Goal: Task Accomplishment & Management: Complete application form

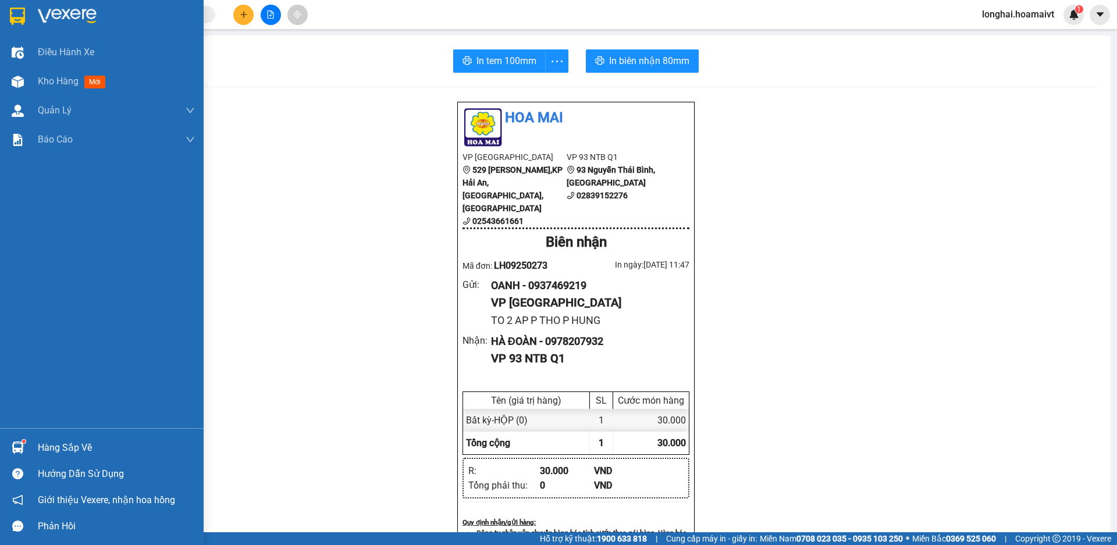
click at [37, 438] on div "Hàng sắp về" at bounding box center [102, 448] width 204 height 26
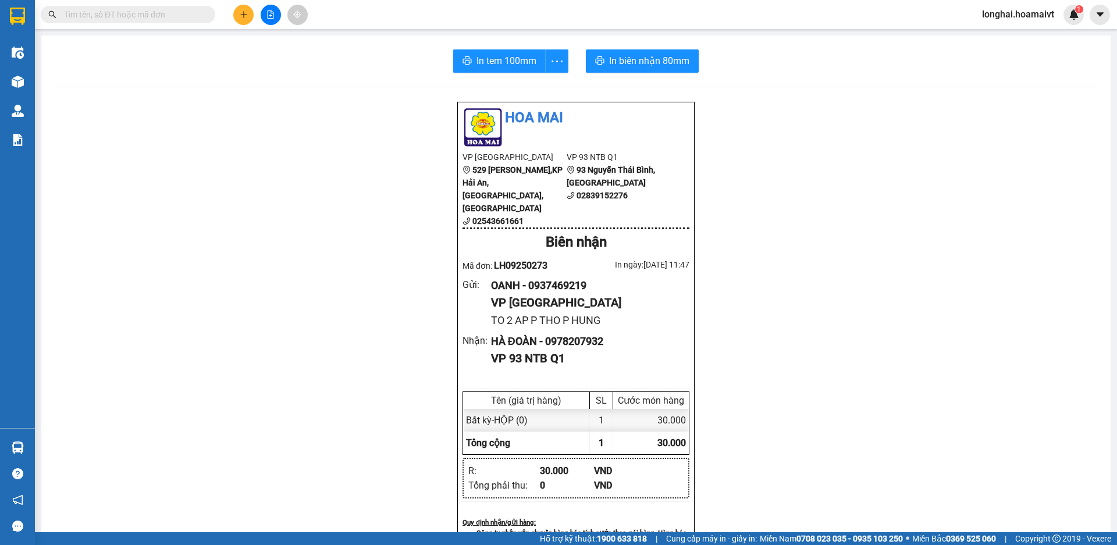
click at [326, 230] on section "Kết quả tìm kiếm ( 26 ) Bộ lọc Mã ĐH Trạng thái Món hàng Tổng cước Chưa cước Nh…" at bounding box center [558, 272] width 1117 height 545
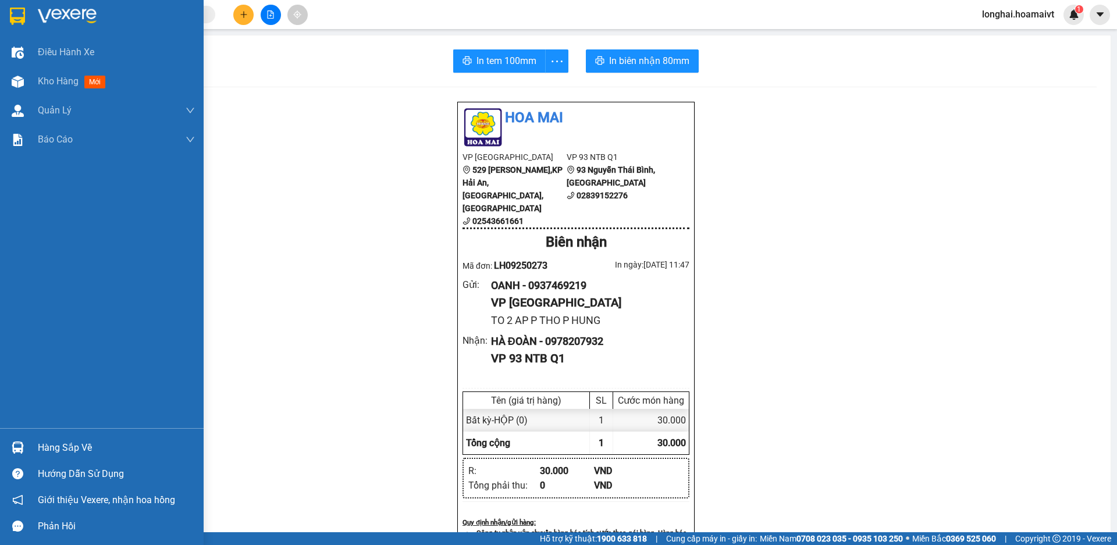
click at [69, 439] on div "Hàng sắp về" at bounding box center [116, 447] width 157 height 17
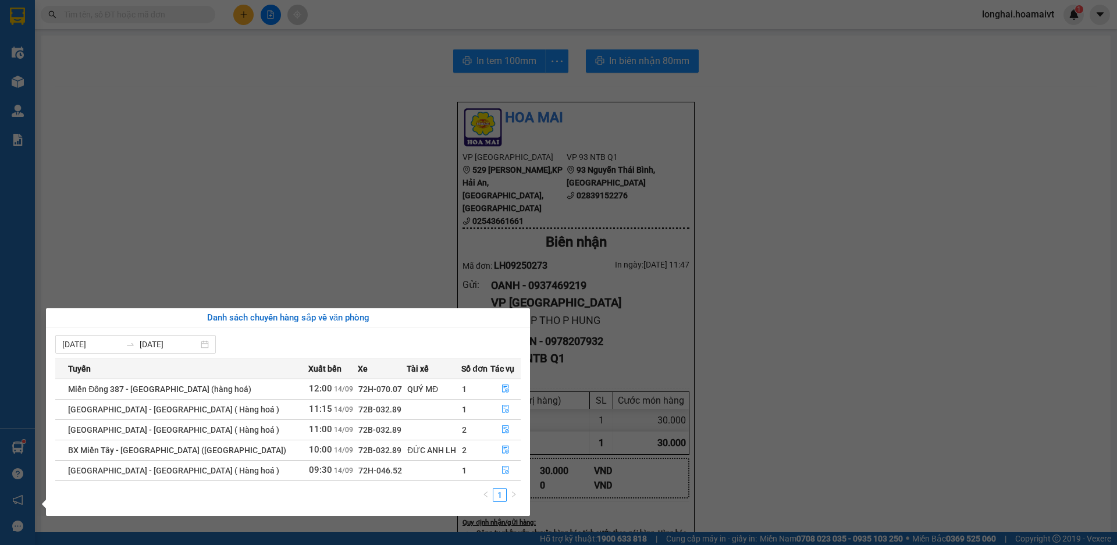
click at [229, 210] on section "Kết quả tìm kiếm ( 26 ) Bộ lọc Mã ĐH Trạng thái Món hàng Tổng cước Chưa cước Nh…" at bounding box center [558, 272] width 1117 height 545
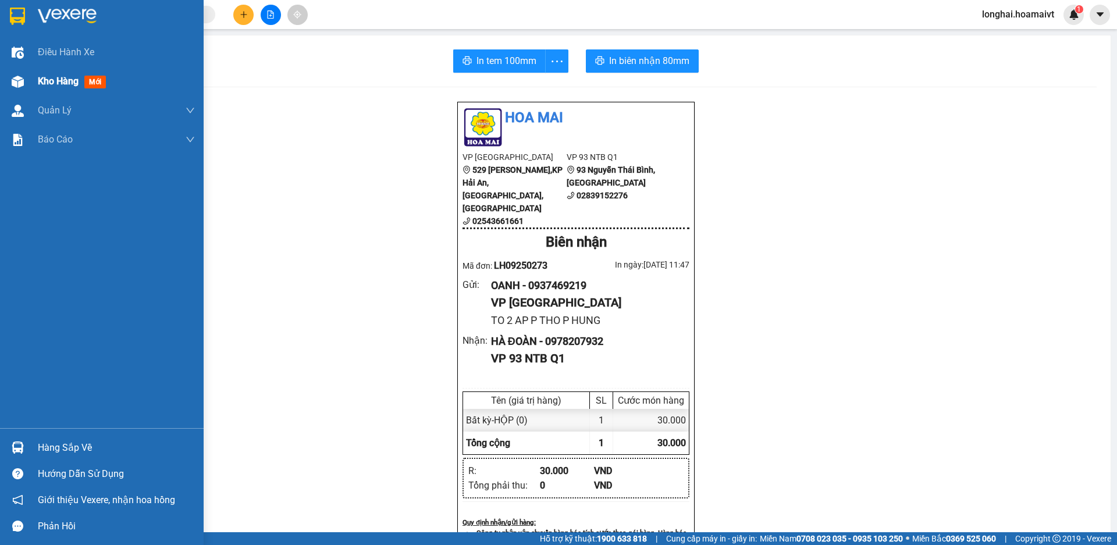
click at [47, 92] on div "Kho hàng mới" at bounding box center [116, 81] width 157 height 29
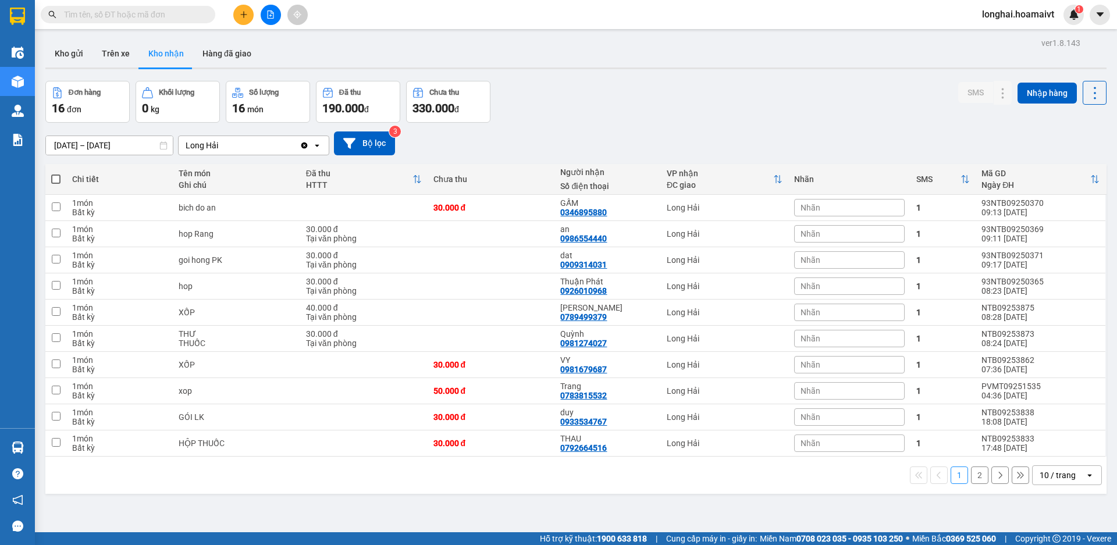
click at [240, 13] on icon "plus" at bounding box center [244, 14] width 8 height 8
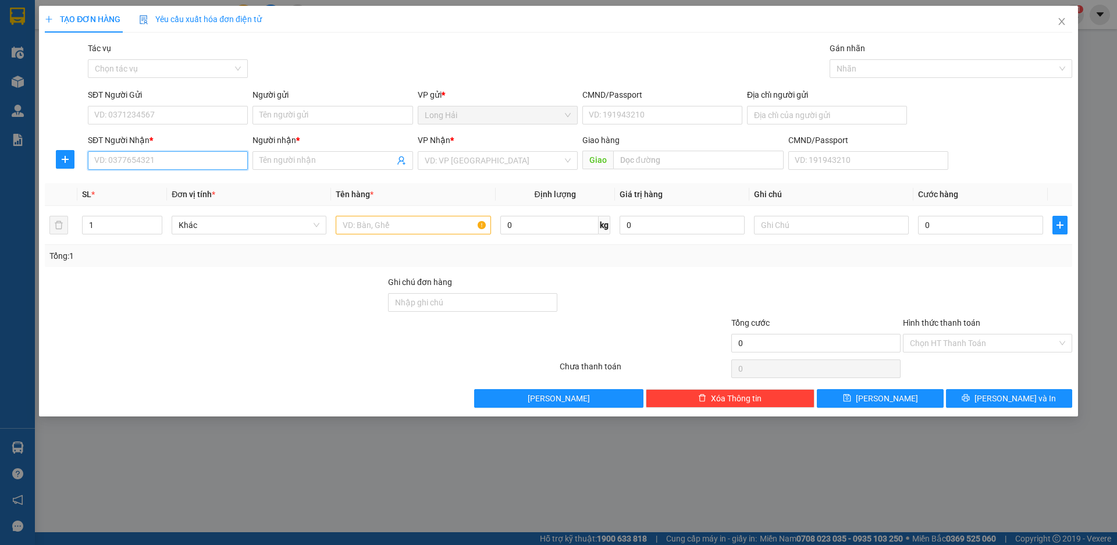
click at [173, 160] on input "SĐT Người Nhận *" at bounding box center [168, 160] width 160 height 19
type input "09848714"
click at [171, 183] on div "0984871470 - VY" at bounding box center [168, 184] width 146 height 13
type input "HAI LAM"
type input "0984871470"
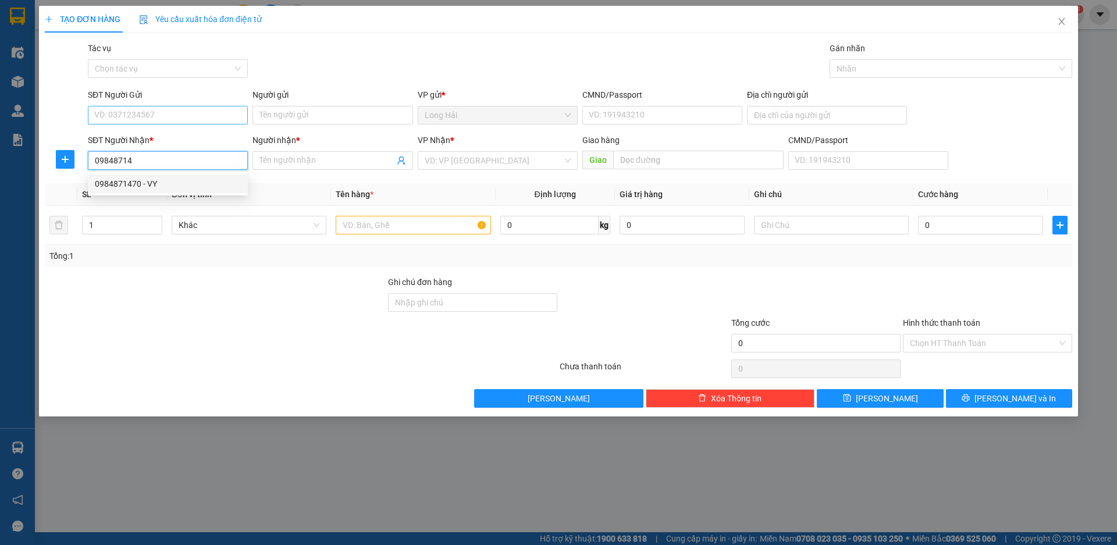
type input "VY"
type input "0984871470"
click at [190, 113] on input "SĐT Người Gửi" at bounding box center [168, 115] width 160 height 19
type input "0355578912"
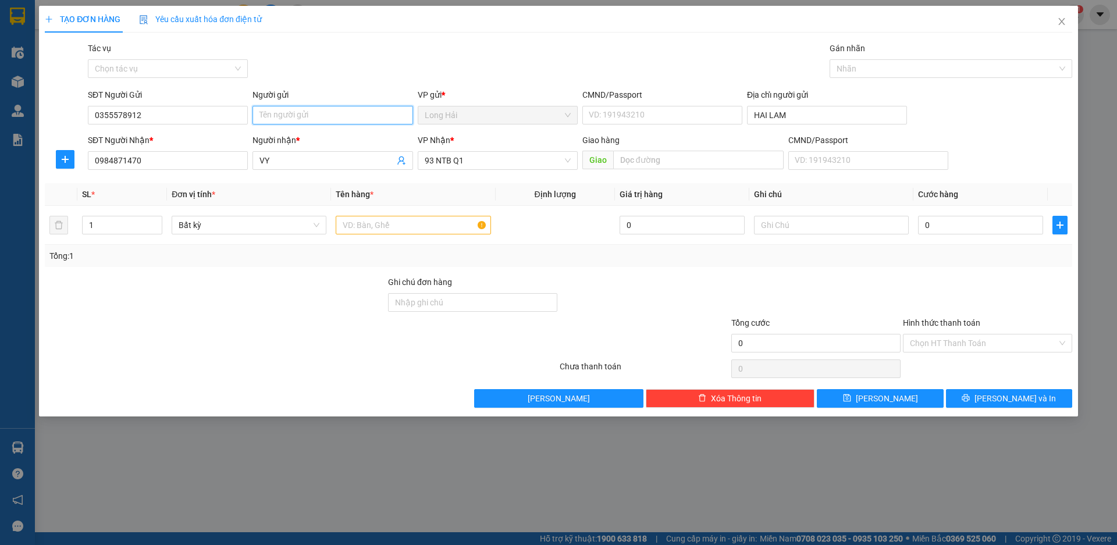
click at [269, 115] on input "Người gửi" at bounding box center [333, 115] width 160 height 19
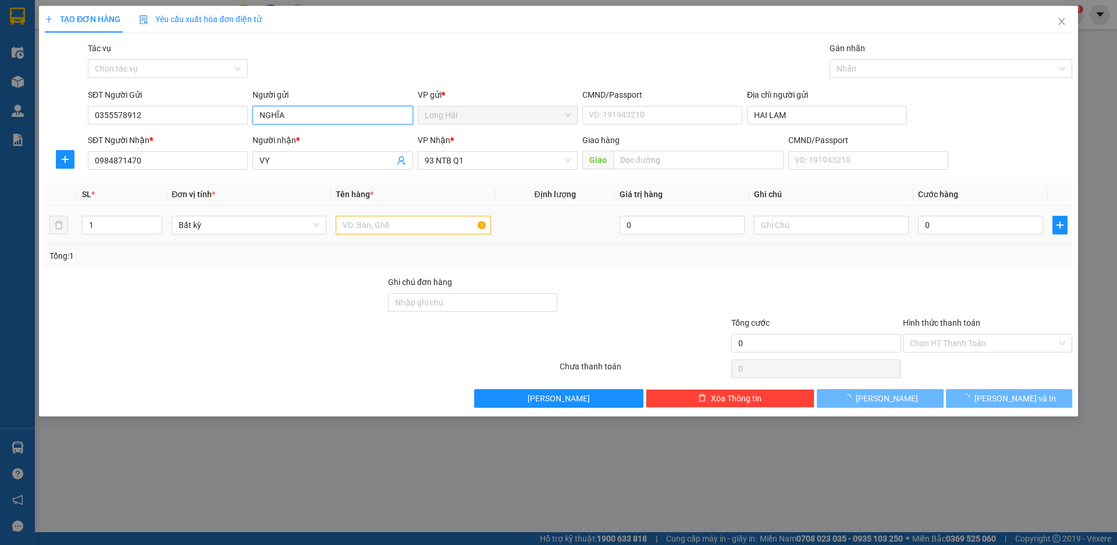
type input "NGHĨA"
click at [361, 219] on input "text" at bounding box center [413, 225] width 155 height 19
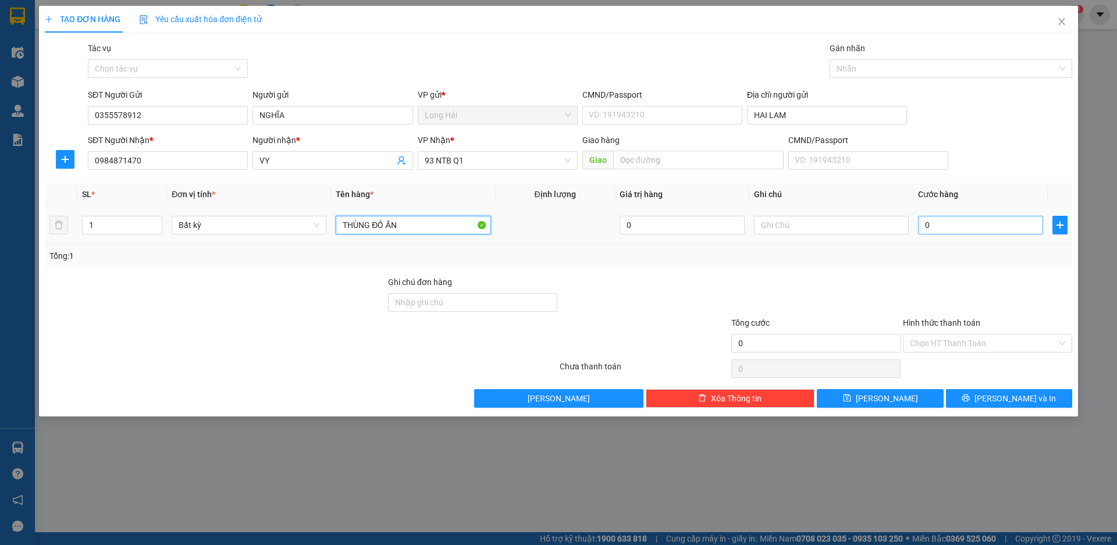
type input "THÙNG ĐỒ ĂN"
click at [1009, 232] on input "0" at bounding box center [980, 225] width 125 height 19
type input "4"
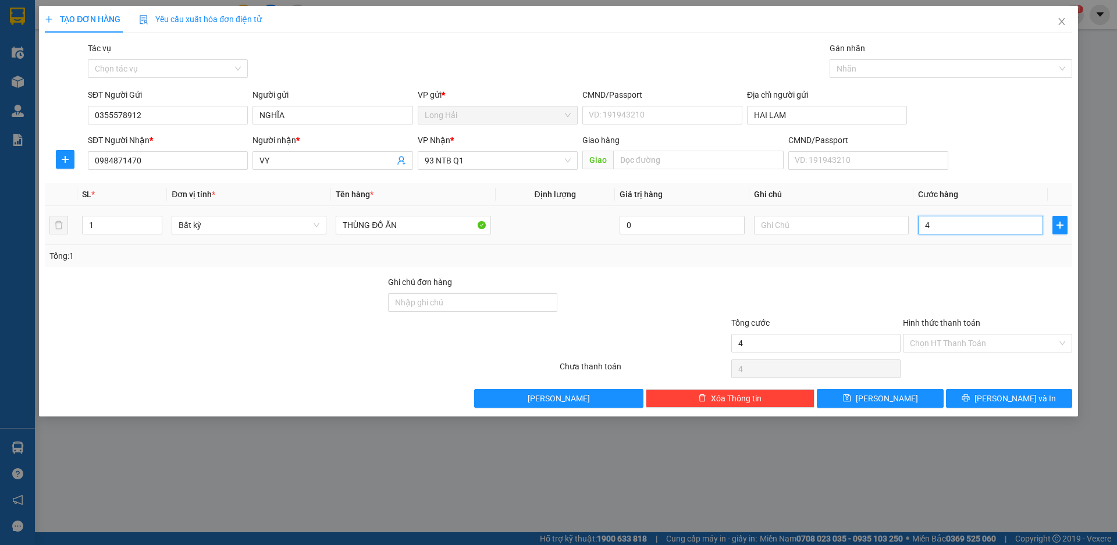
type input "40"
type input "40.000"
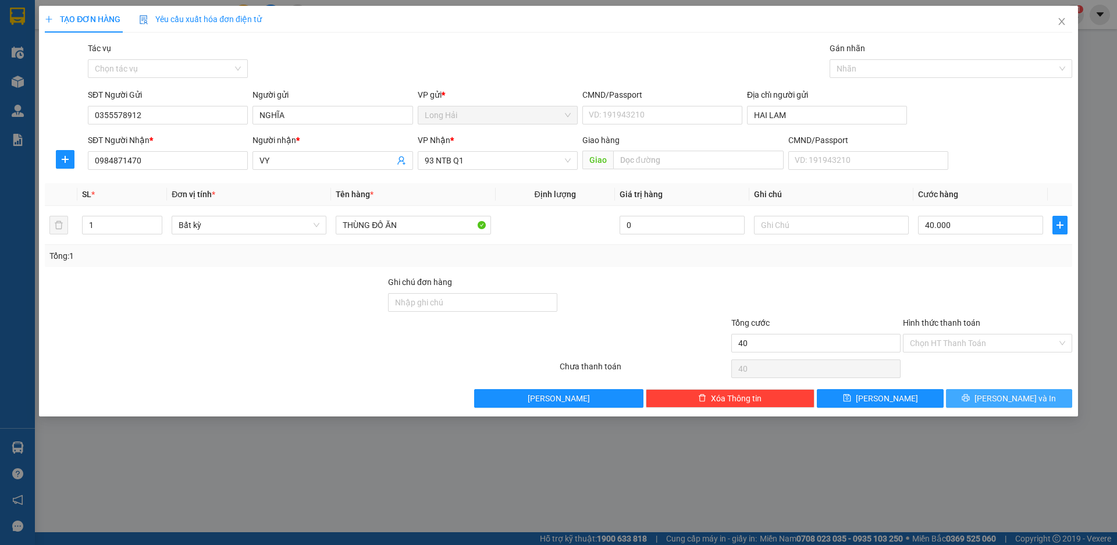
type input "40.000"
click at [1033, 400] on button "[PERSON_NAME] và In" at bounding box center [1009, 398] width 126 height 19
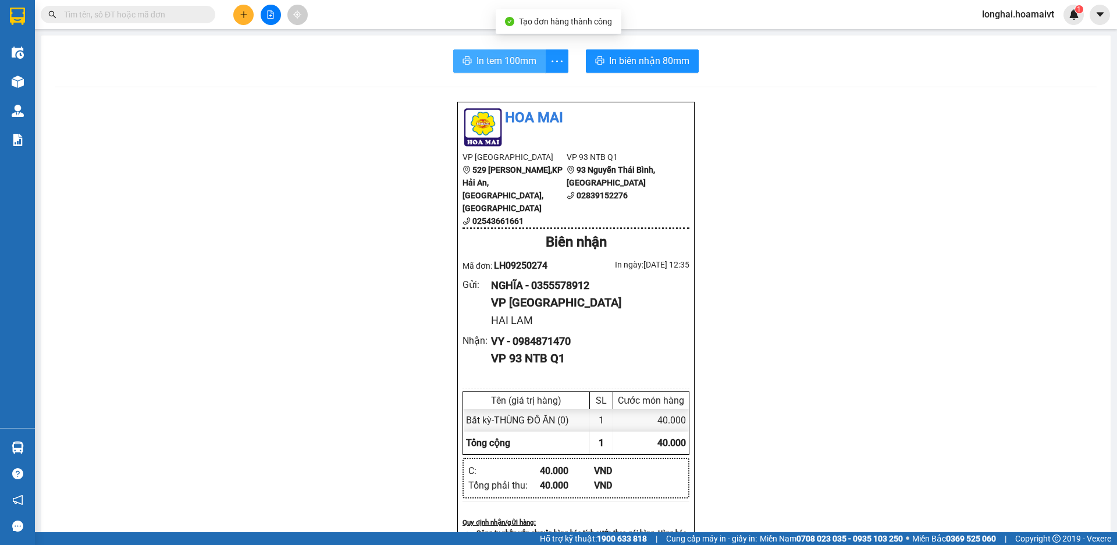
click at [496, 67] on span "In tem 100mm" at bounding box center [507, 61] width 60 height 15
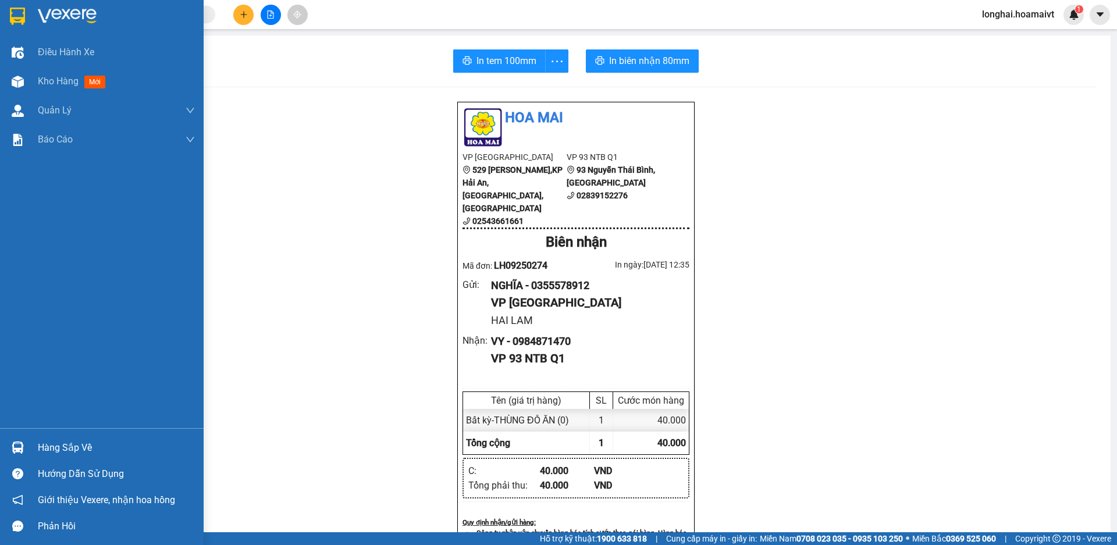
click at [44, 440] on div "Hàng sắp về" at bounding box center [116, 447] width 157 height 17
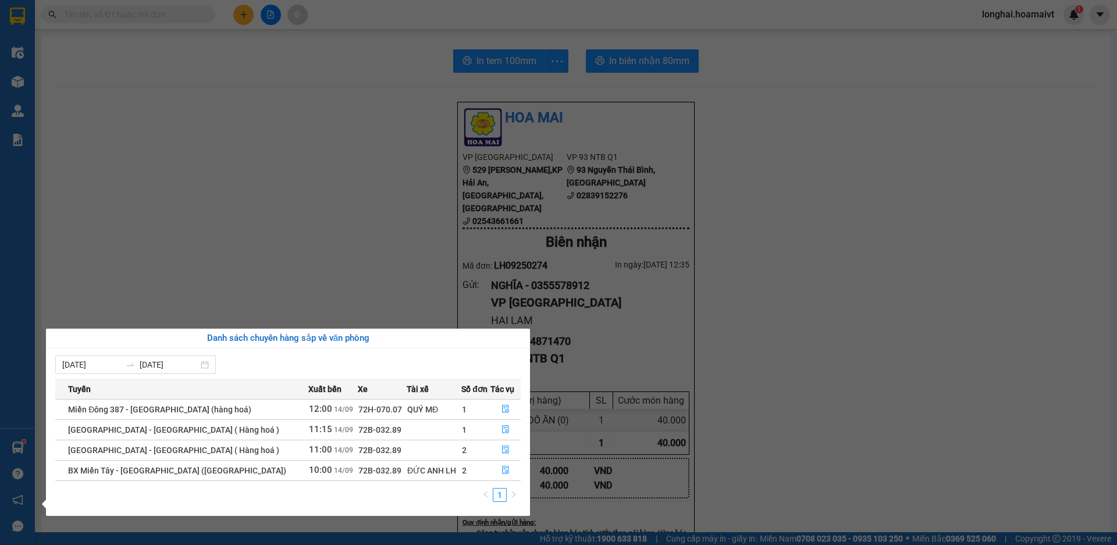
click at [384, 303] on section "Kết quả tìm kiếm ( 26 ) Bộ lọc Mã ĐH Trạng thái Món hàng Tổng cước Chưa cước Nh…" at bounding box center [558, 272] width 1117 height 545
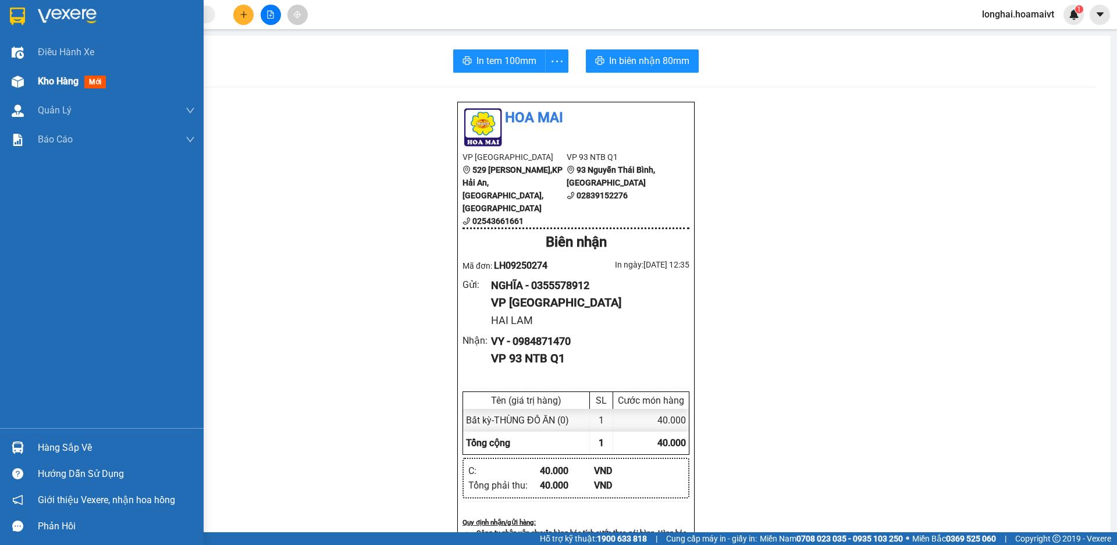
click at [37, 86] on div "Kho hàng mới" at bounding box center [102, 81] width 204 height 29
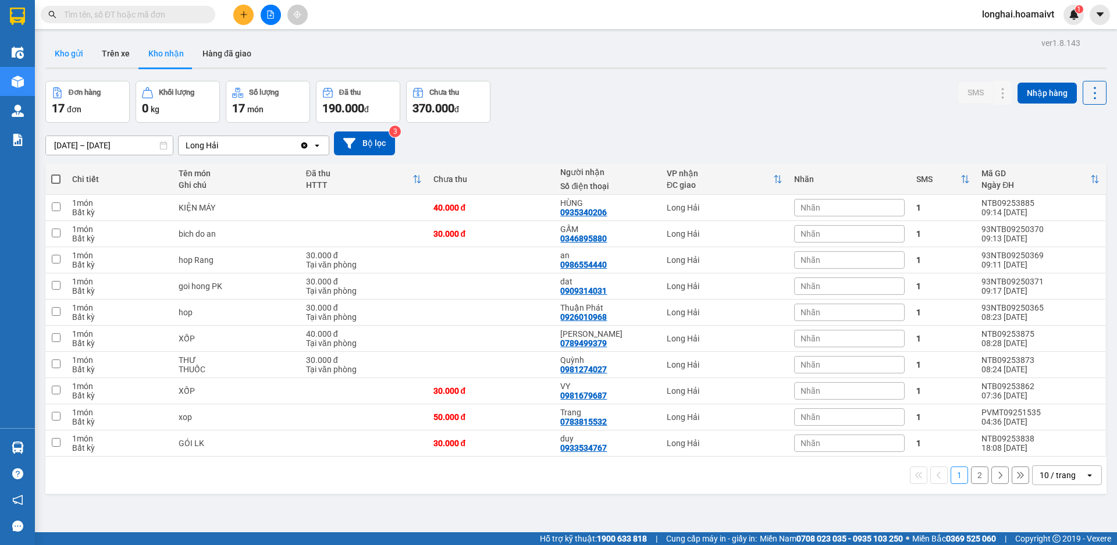
click at [81, 62] on button "Kho gửi" at bounding box center [68, 54] width 47 height 28
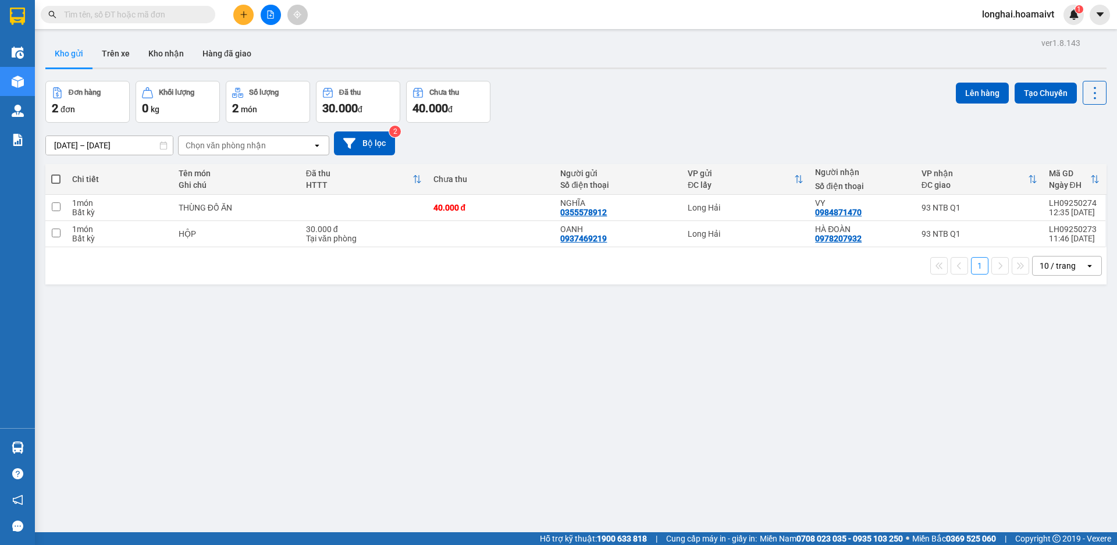
click at [56, 179] on span at bounding box center [55, 179] width 9 height 9
click at [56, 173] on input "checkbox" at bounding box center [56, 173] width 0 height 0
checkbox input "true"
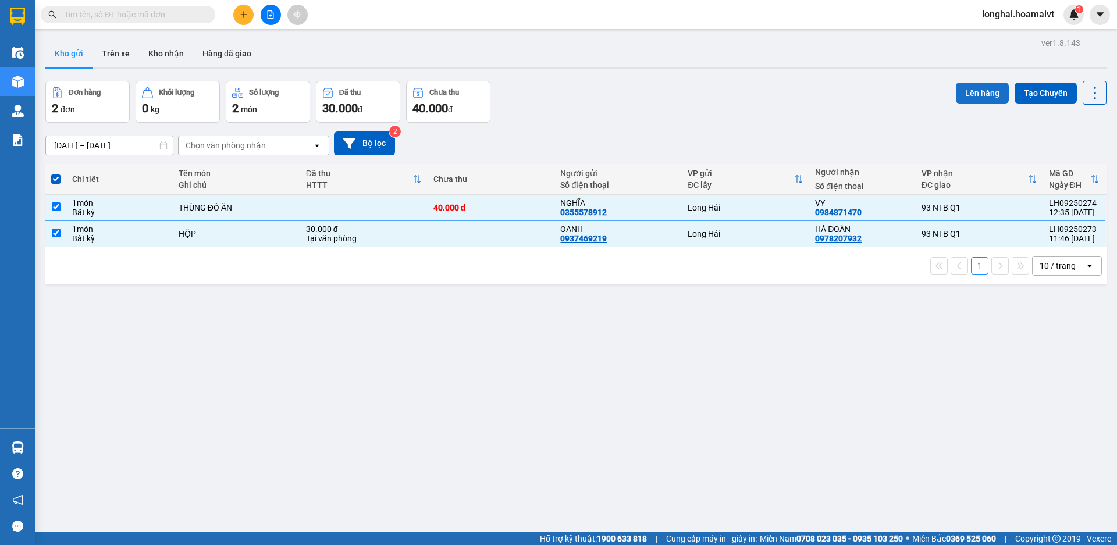
click at [989, 91] on button "Lên hàng" at bounding box center [982, 93] width 53 height 21
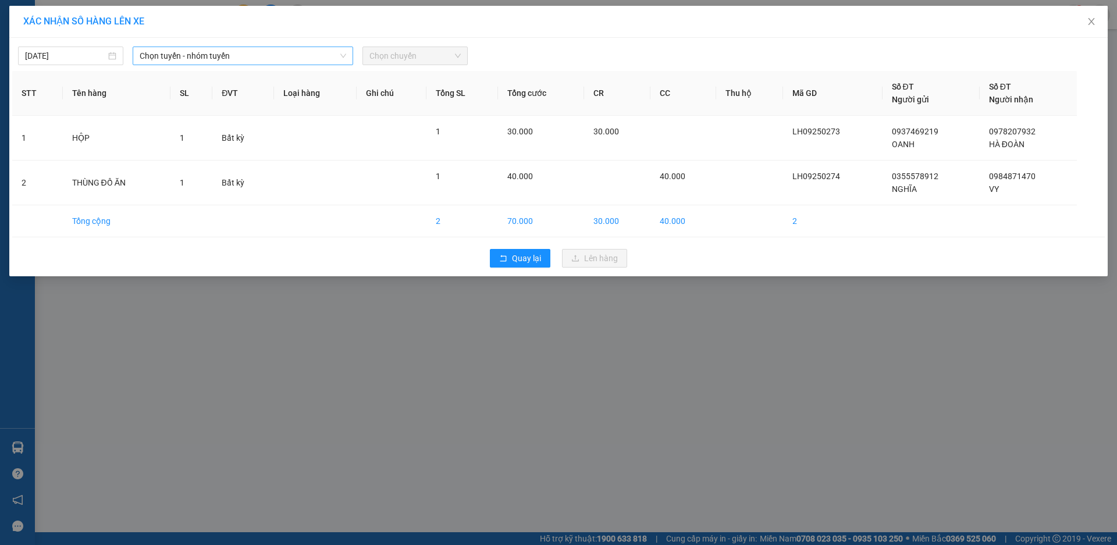
click at [230, 58] on span "Chọn tuyến - nhóm tuyến" at bounding box center [243, 55] width 207 height 17
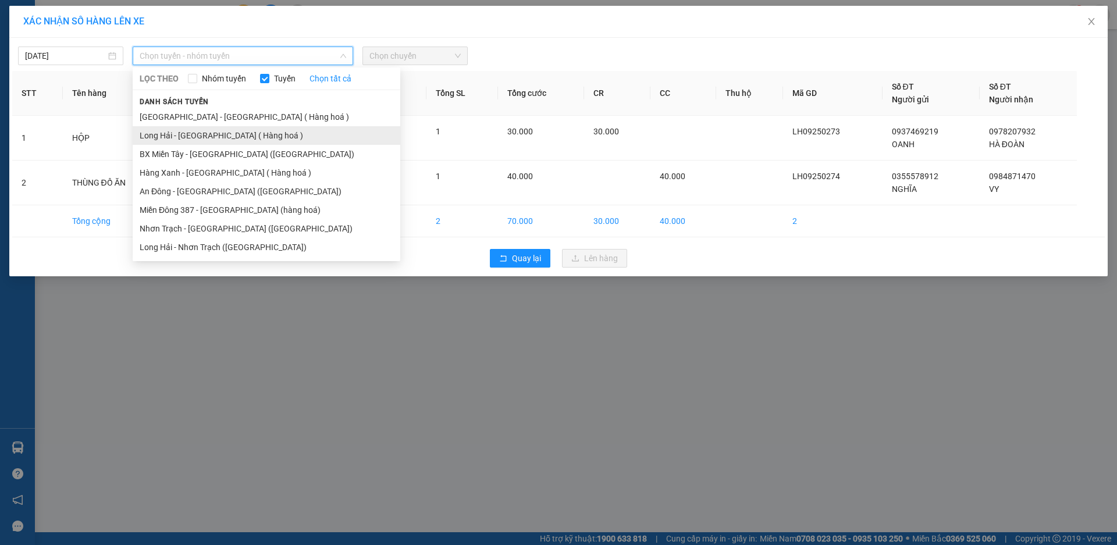
click at [235, 135] on li "Long Hải - [GEOGRAPHIC_DATA] ( Hàng hoá )" at bounding box center [267, 135] width 268 height 19
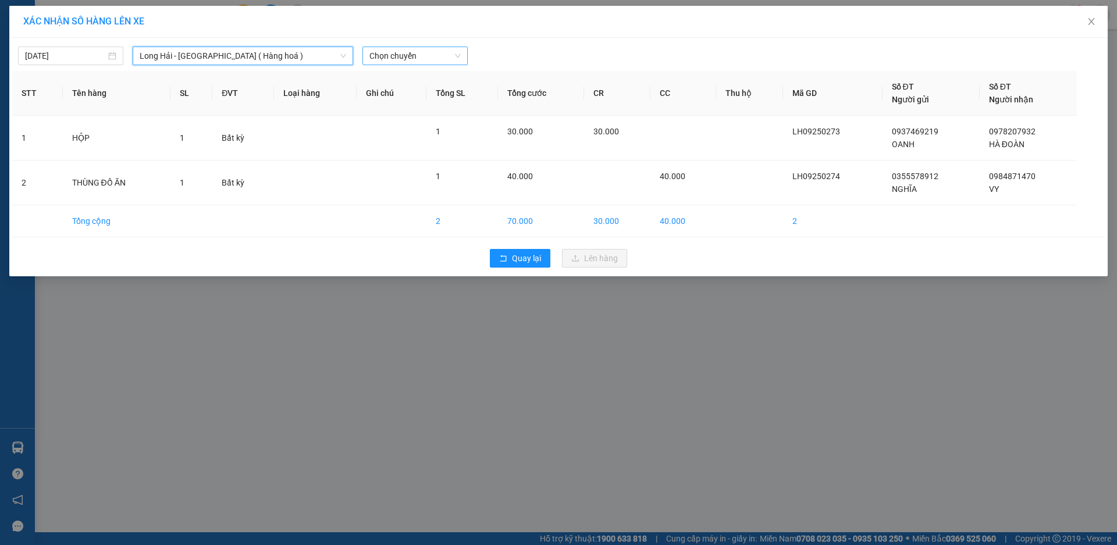
click at [403, 48] on span "Chọn chuyến" at bounding box center [415, 55] width 91 height 17
type input "13"
click at [436, 100] on div "Thêm chuyến " 13:00 "" at bounding box center [425, 98] width 124 height 20
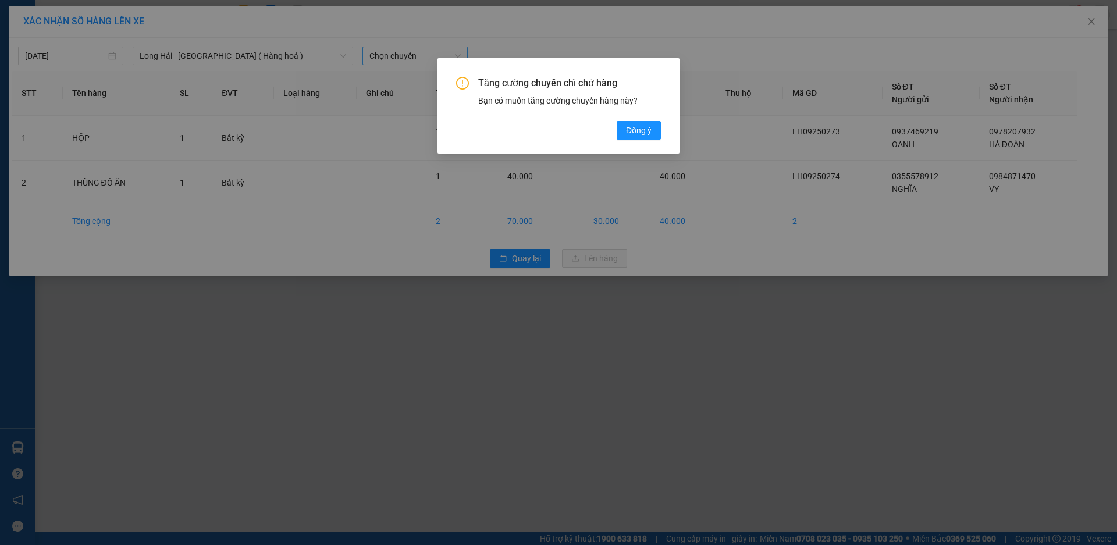
click at [663, 136] on div "Tăng cường chuyến chỉ chở hàng Bạn có muốn tăng cường chuyến hàng này? Đồng ý" at bounding box center [559, 105] width 242 height 95
click at [634, 131] on span "Đồng ý" at bounding box center [639, 130] width 26 height 13
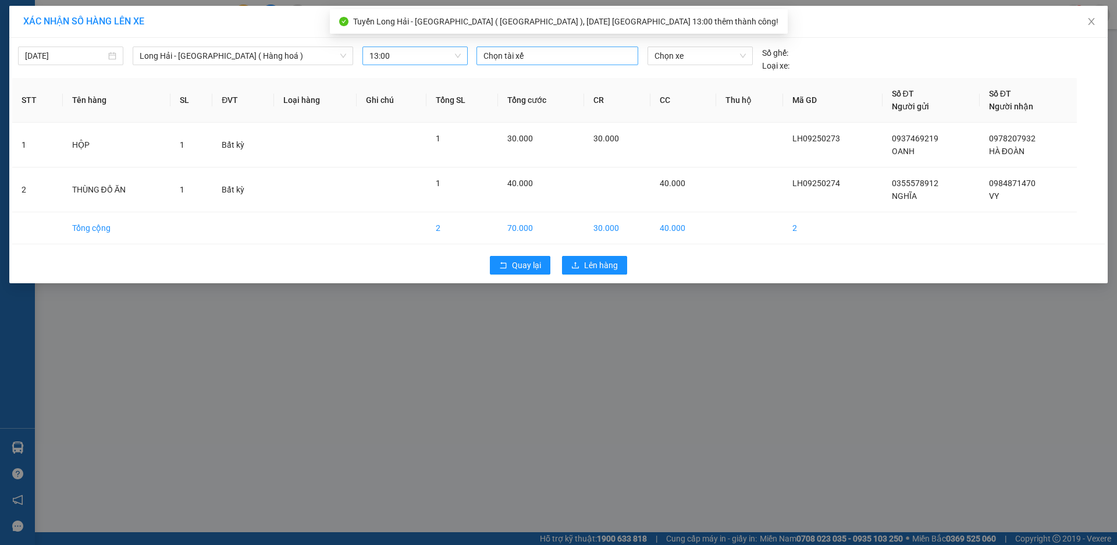
click at [524, 58] on div at bounding box center [558, 56] width 156 height 14
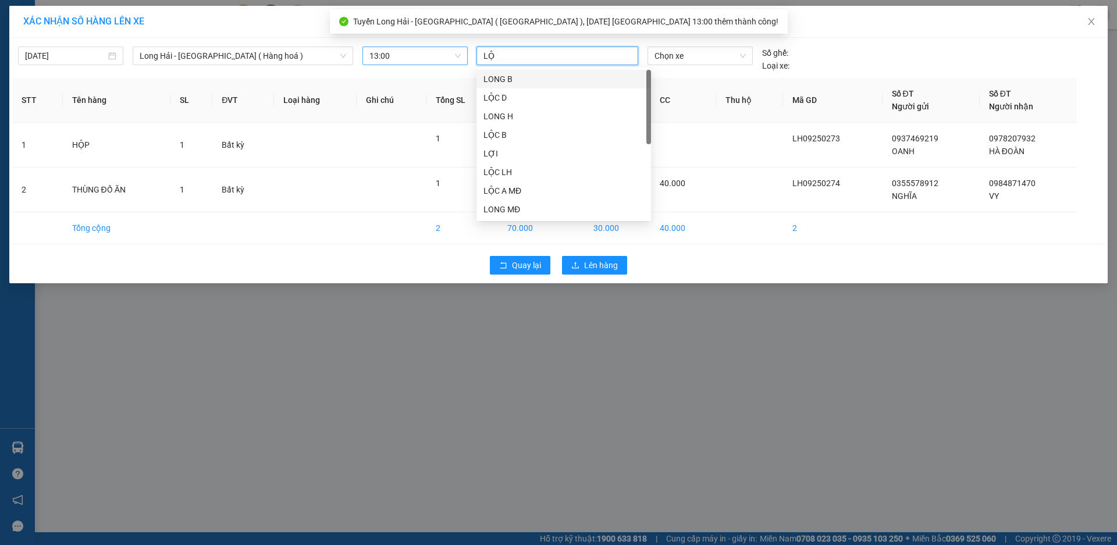
type input "LỘC"
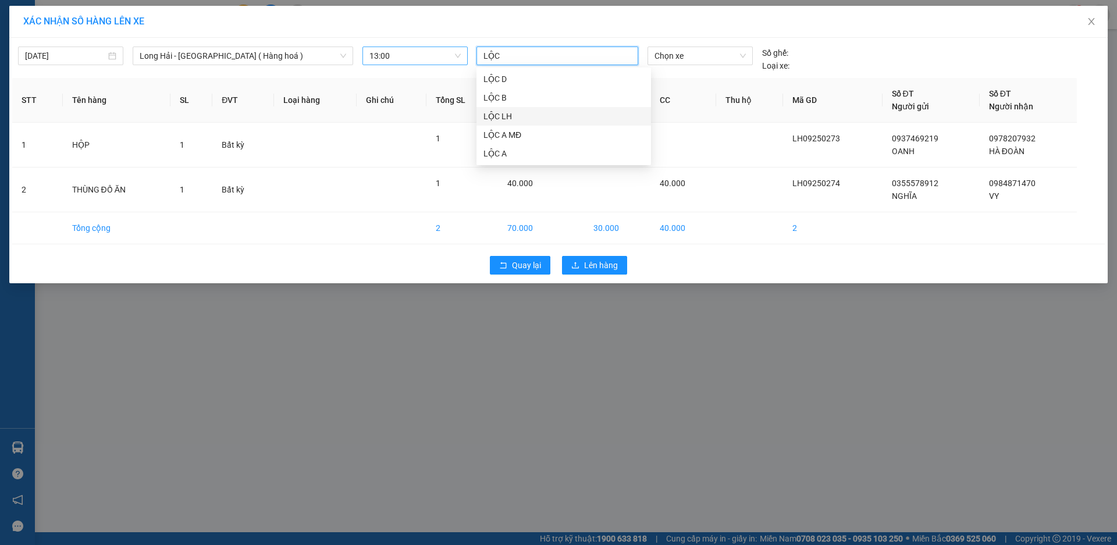
click at [531, 112] on div "LỘC LH" at bounding box center [564, 116] width 161 height 13
click at [652, 57] on div "Chọn xe" at bounding box center [700, 56] width 105 height 19
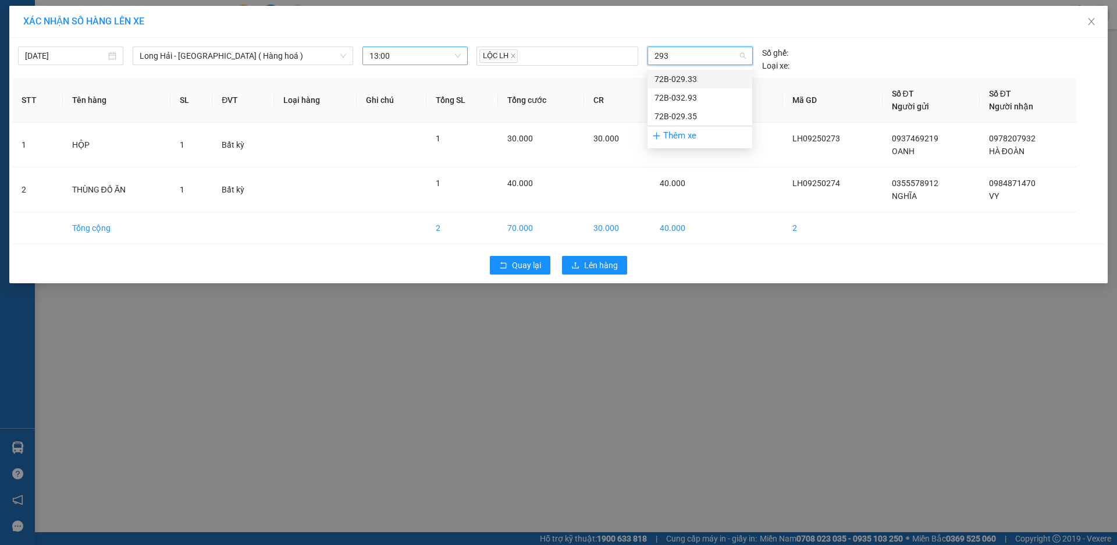
type input "2935"
click at [674, 74] on div "72B-029.35" at bounding box center [700, 79] width 91 height 13
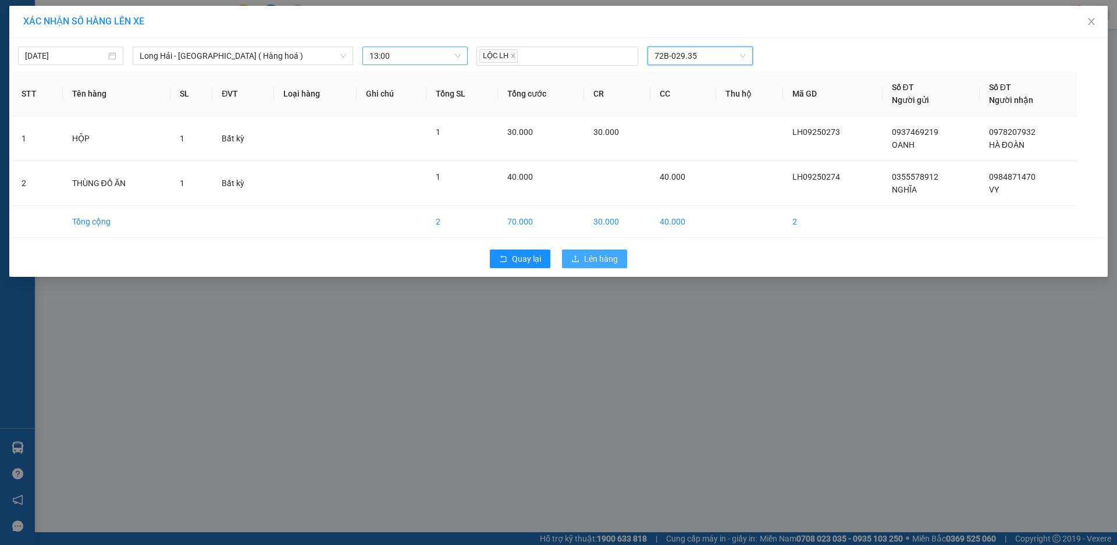
click at [587, 254] on span "Lên hàng" at bounding box center [601, 259] width 34 height 13
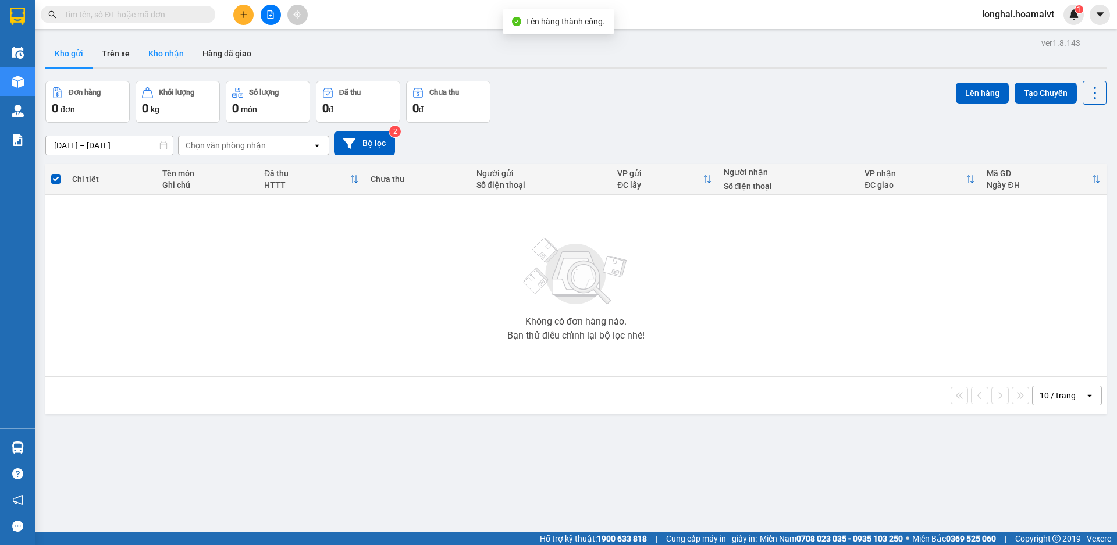
click at [158, 54] on button "Kho nhận" at bounding box center [166, 54] width 54 height 28
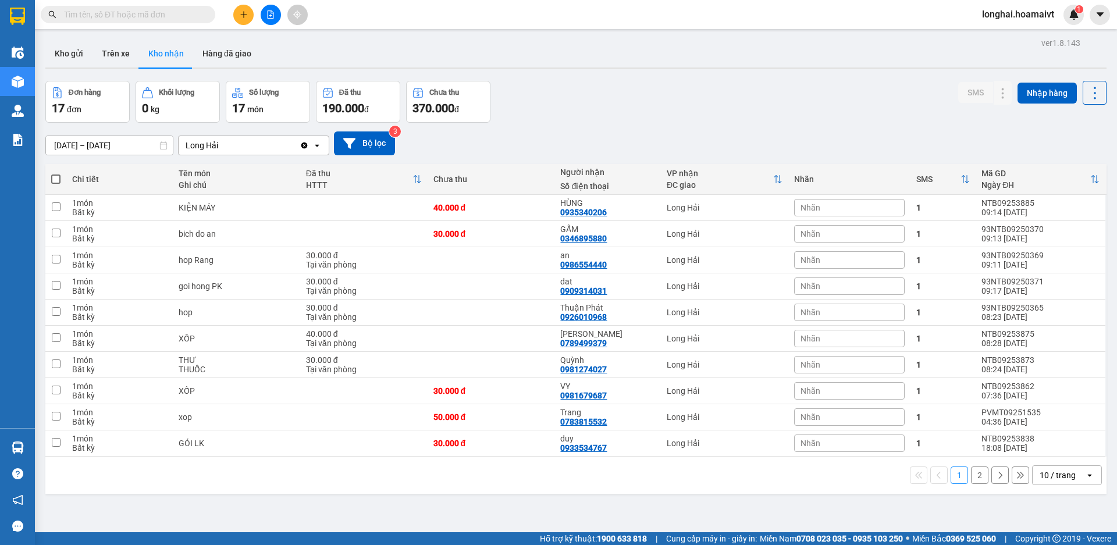
click at [244, 12] on icon "plus" at bounding box center [243, 14] width 1 height 6
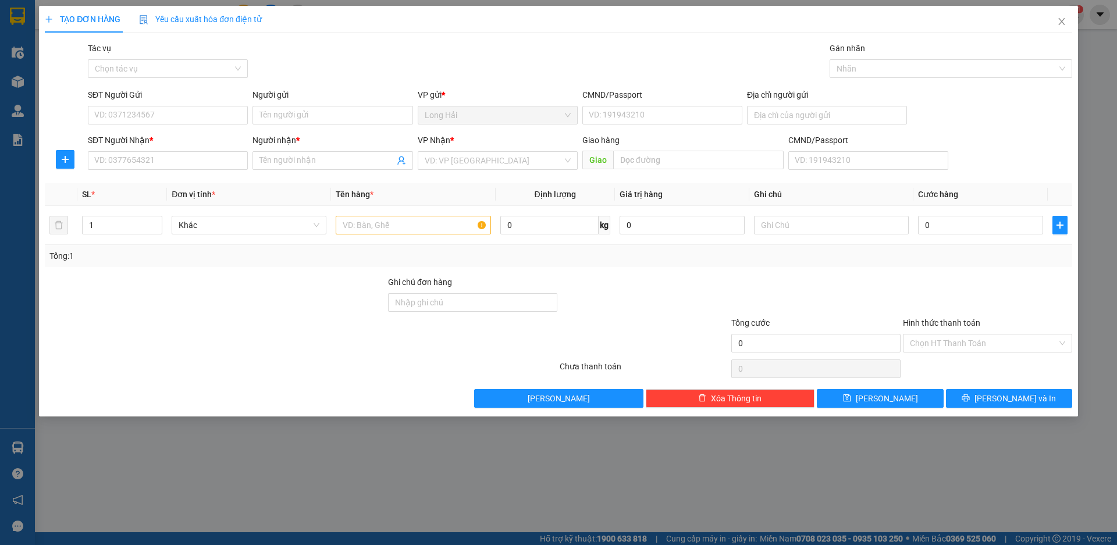
click at [127, 150] on div "SĐT Người Nhận *" at bounding box center [168, 142] width 160 height 17
click at [129, 158] on input "SĐT Người Nhận *" at bounding box center [168, 160] width 160 height 19
click at [148, 176] on div "0908300268 - VINH" at bounding box center [168, 184] width 160 height 19
type input "0908300268"
type input "VINH"
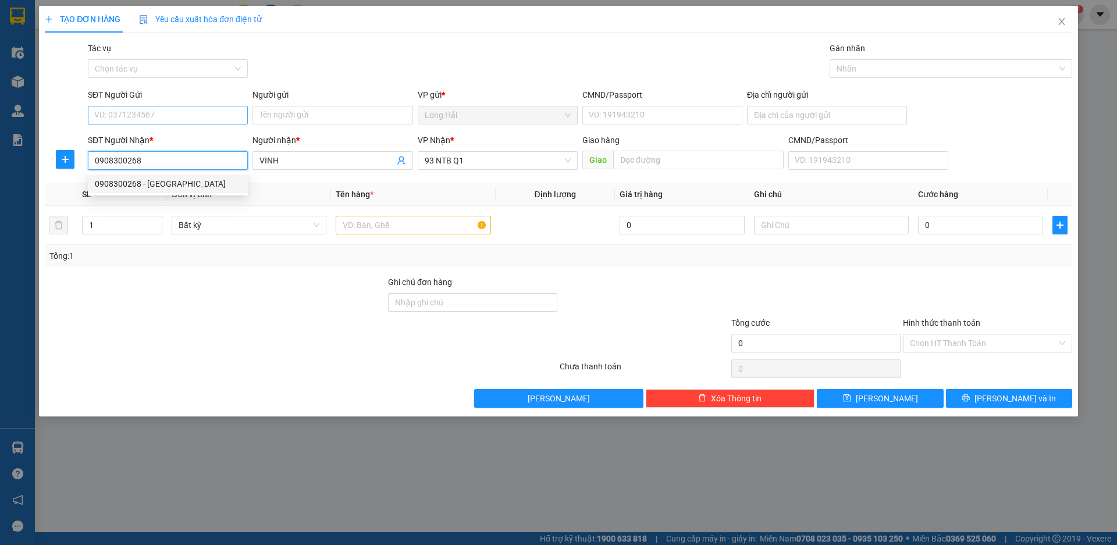
type input "0908300268"
click at [159, 111] on input "SĐT Người Gửi" at bounding box center [168, 115] width 160 height 19
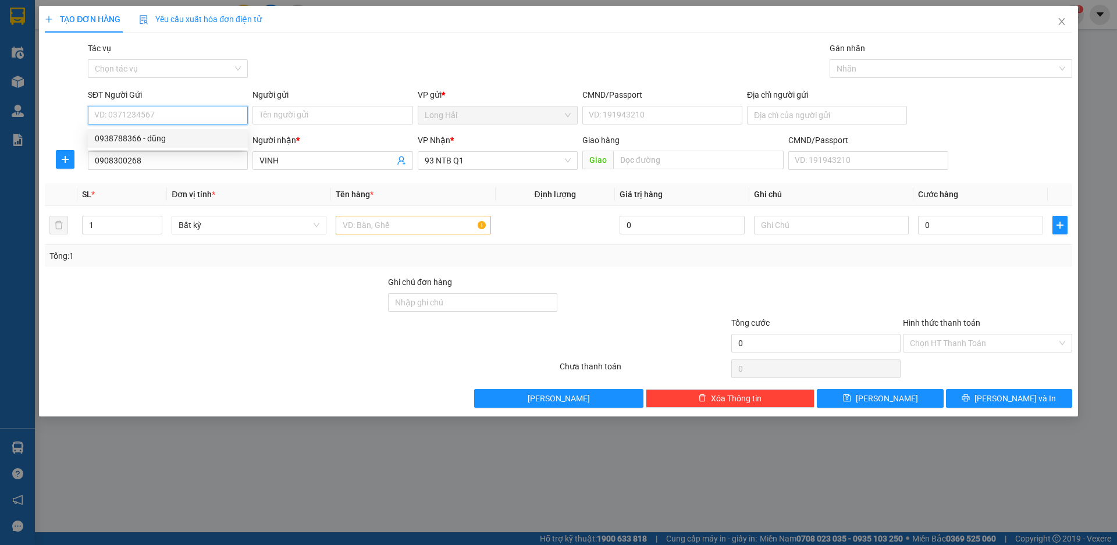
click at [161, 137] on div "0938788366 - dũng" at bounding box center [168, 138] width 146 height 13
type input "0938788366"
type input "dũng"
click at [368, 234] on input "text" at bounding box center [413, 225] width 155 height 19
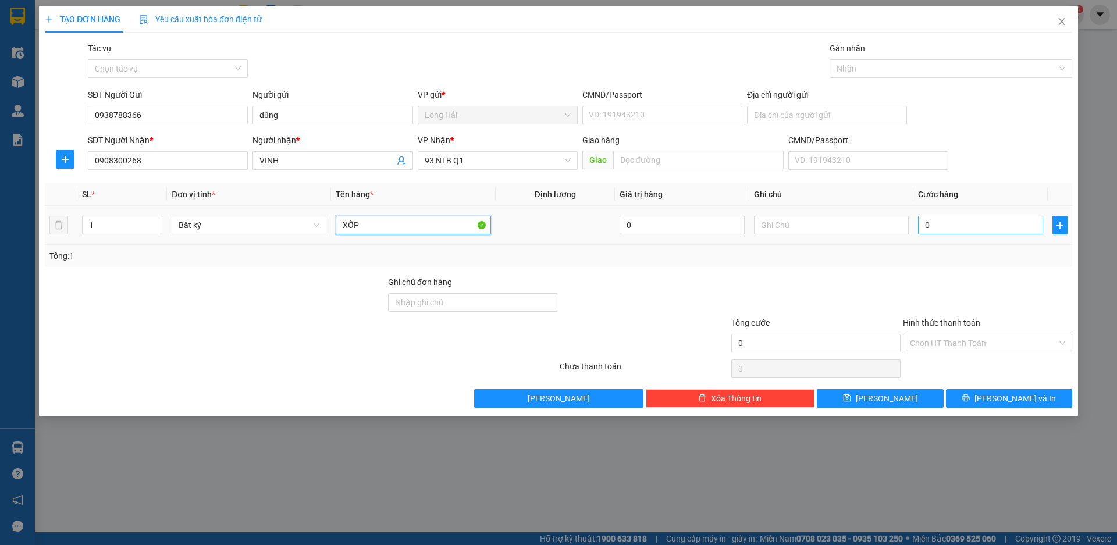
type input "XỐP"
click at [945, 226] on input "0" at bounding box center [980, 225] width 125 height 19
type input "5"
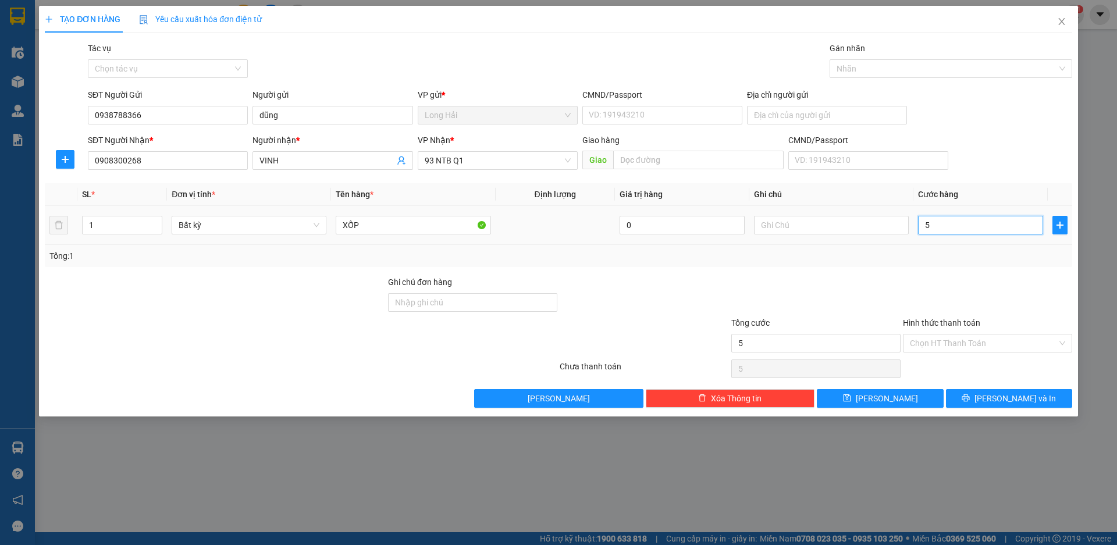
type input "50"
click at [968, 339] on input "Hình thức thanh toán" at bounding box center [983, 343] width 147 height 17
type input "50.000"
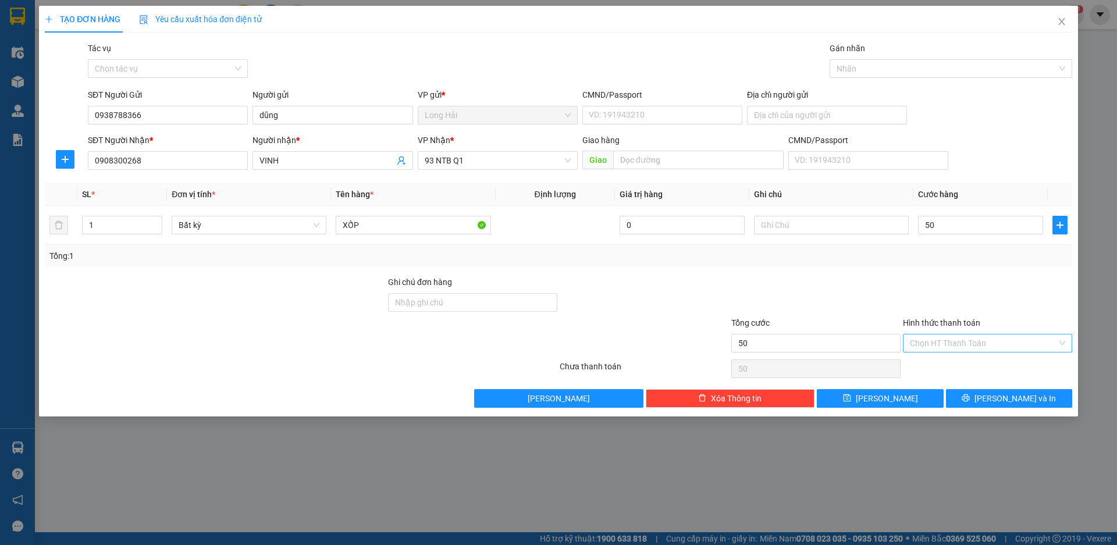
type input "50.000"
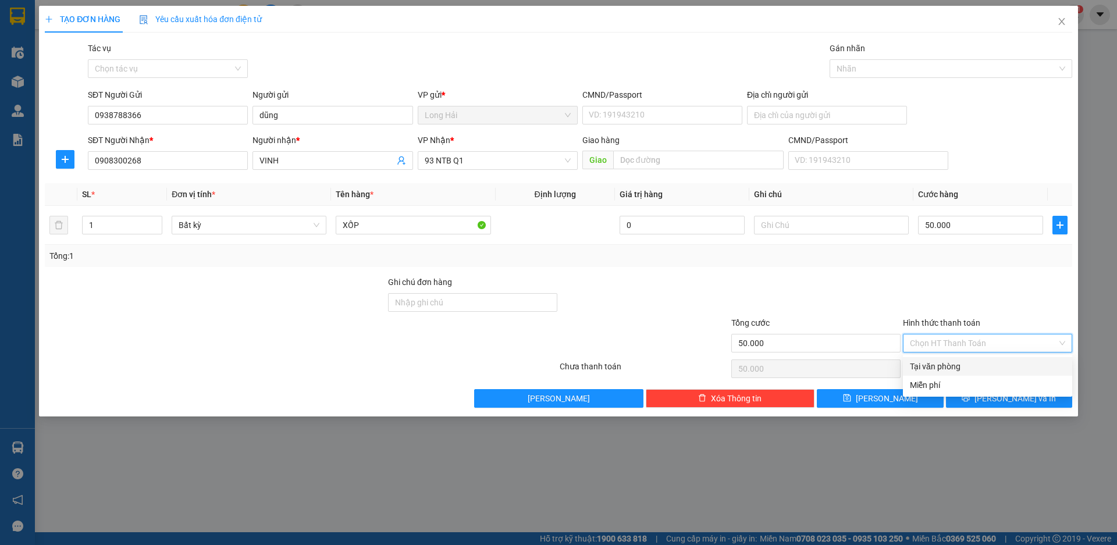
click at [970, 361] on div "Tại văn phòng" at bounding box center [987, 366] width 155 height 13
type input "0"
click at [978, 400] on button "[PERSON_NAME] và In" at bounding box center [1009, 398] width 126 height 19
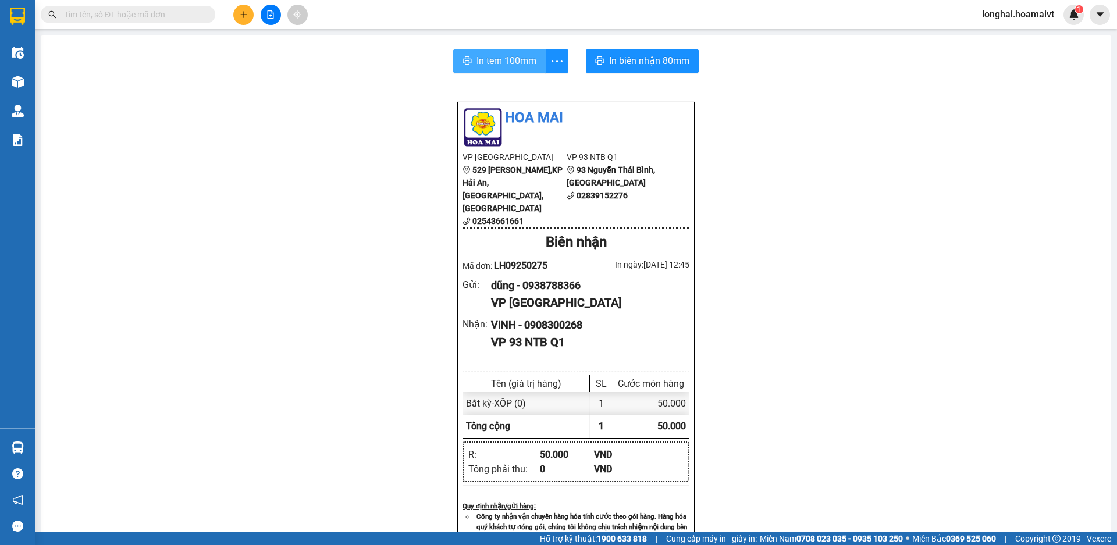
click at [468, 62] on button "In tem 100mm" at bounding box center [499, 60] width 93 height 23
click at [243, 19] on button at bounding box center [243, 15] width 20 height 20
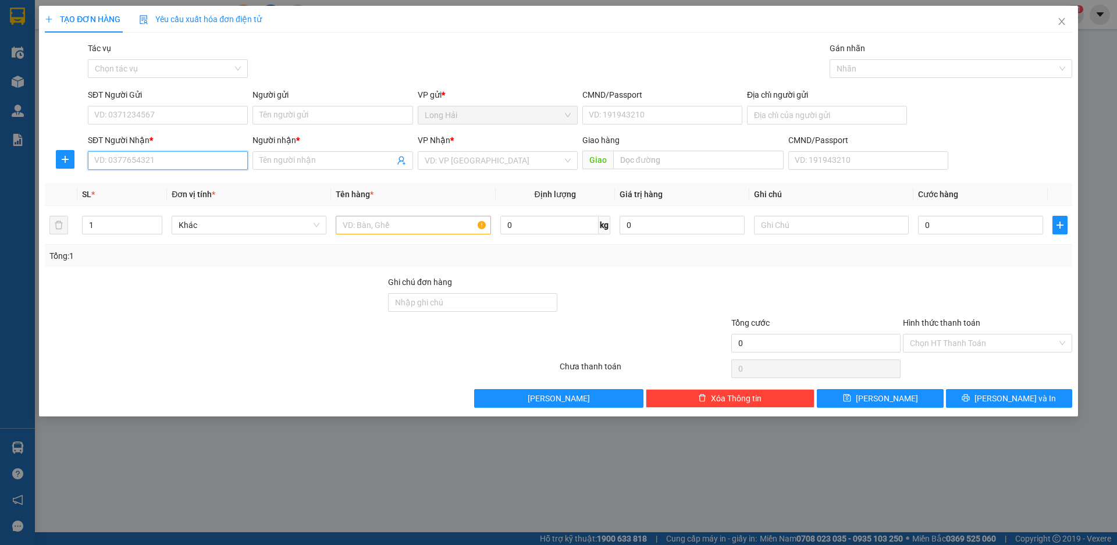
click at [158, 162] on input "SĐT Người Nhận *" at bounding box center [168, 160] width 160 height 19
type input "0336050"
click at [157, 188] on div "0336050537 - HUYEN" at bounding box center [168, 184] width 146 height 13
type input "P TINH"
type input "0336050537"
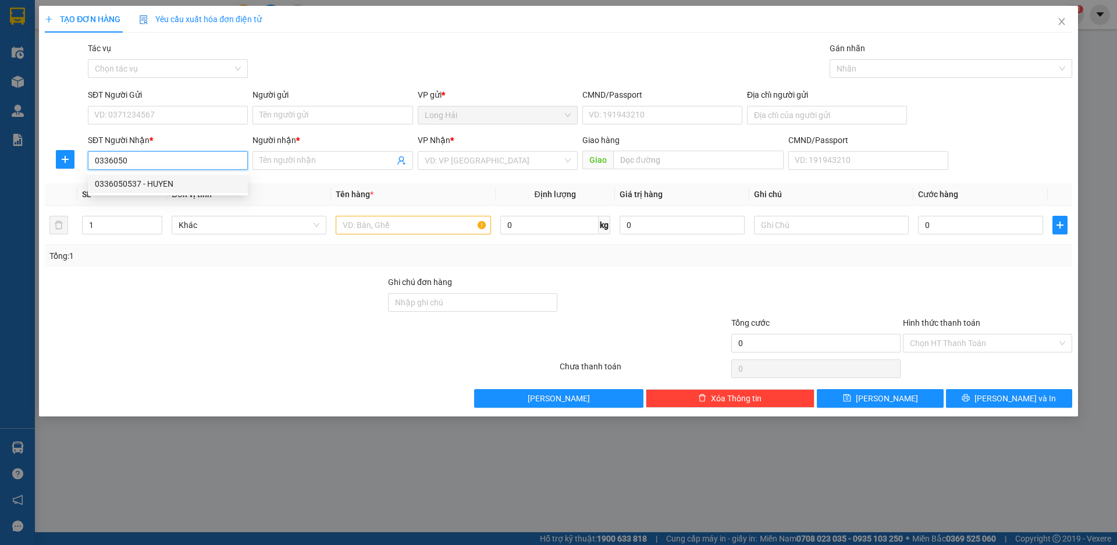
type input "HUYEN"
type input "0336050537"
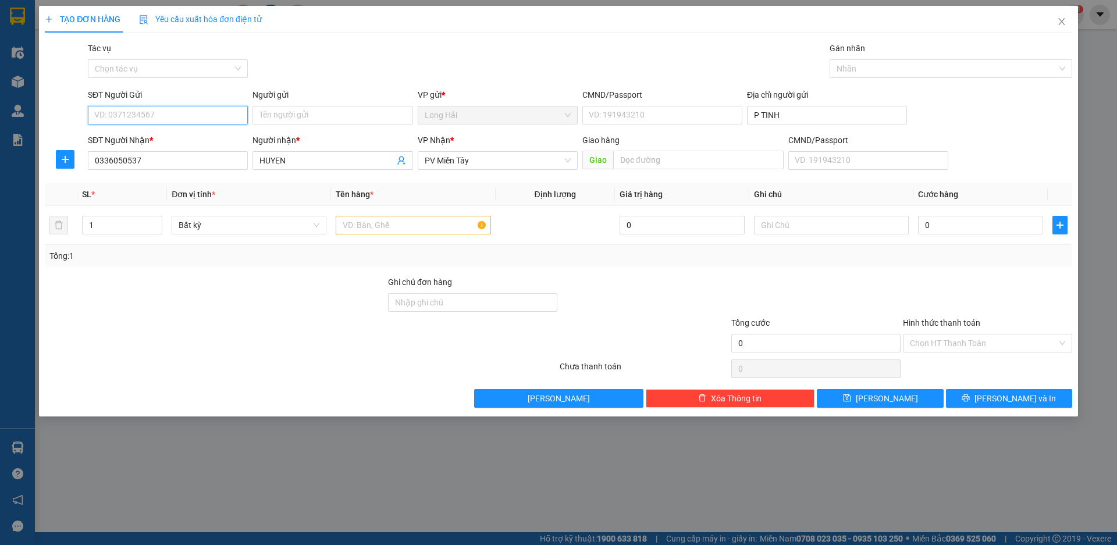
click at [192, 109] on input "SĐT Người Gửi" at bounding box center [168, 115] width 160 height 19
type input "0344"
click at [435, 221] on input "text" at bounding box center [413, 225] width 155 height 19
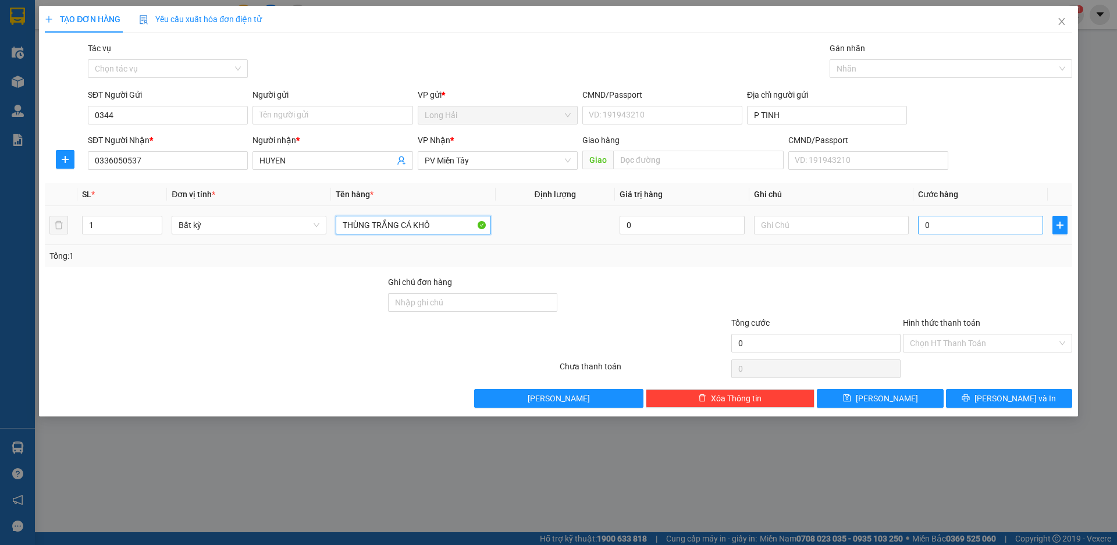
type input "[PERSON_NAME] CÁ KHÔ"
click at [960, 225] on input "0" at bounding box center [980, 225] width 125 height 19
type input "5"
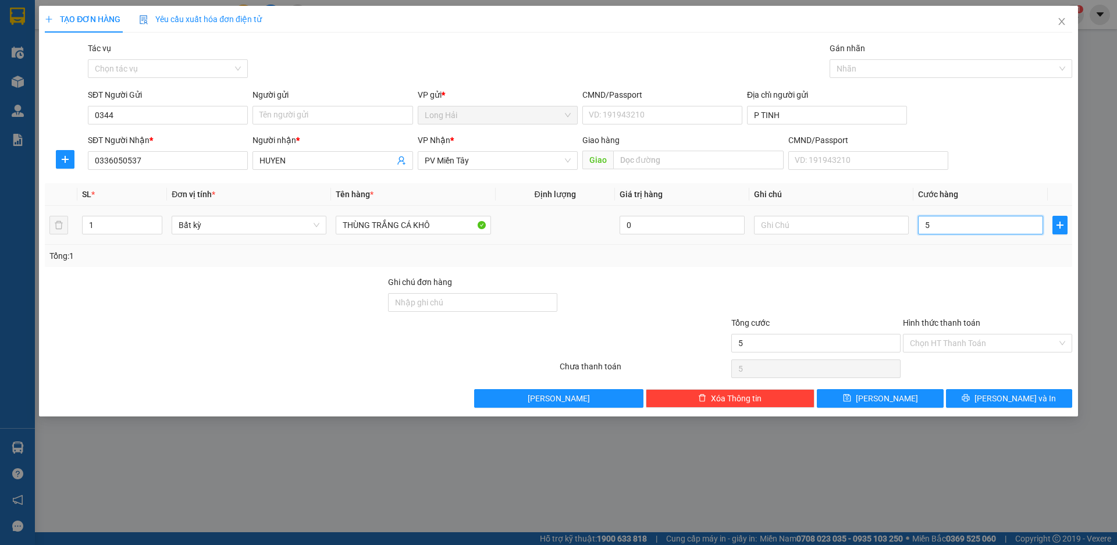
type input "50"
type input "50.000"
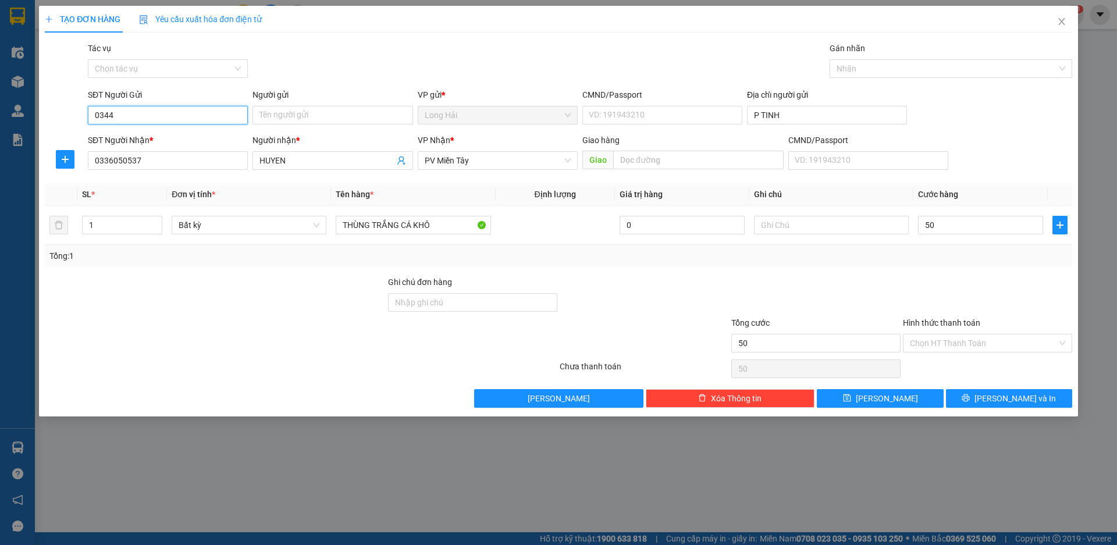
type input "50.000"
click at [190, 123] on input "0344" at bounding box center [168, 115] width 160 height 19
type input "03443654655"
click at [389, 123] on input "Người gửi" at bounding box center [333, 115] width 160 height 19
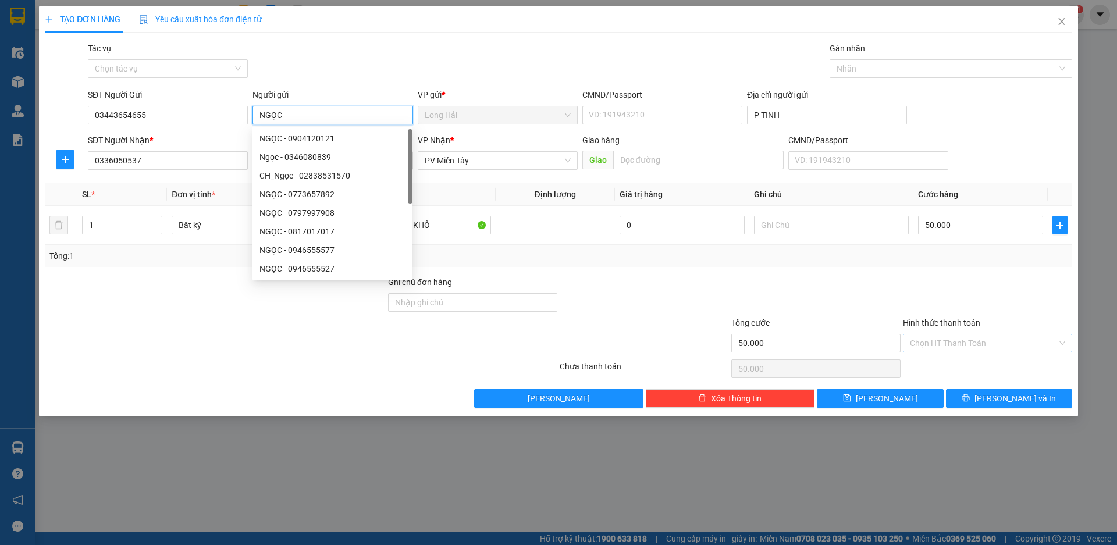
type input "NGỌC"
click at [943, 338] on input "Hình thức thanh toán" at bounding box center [983, 343] width 147 height 17
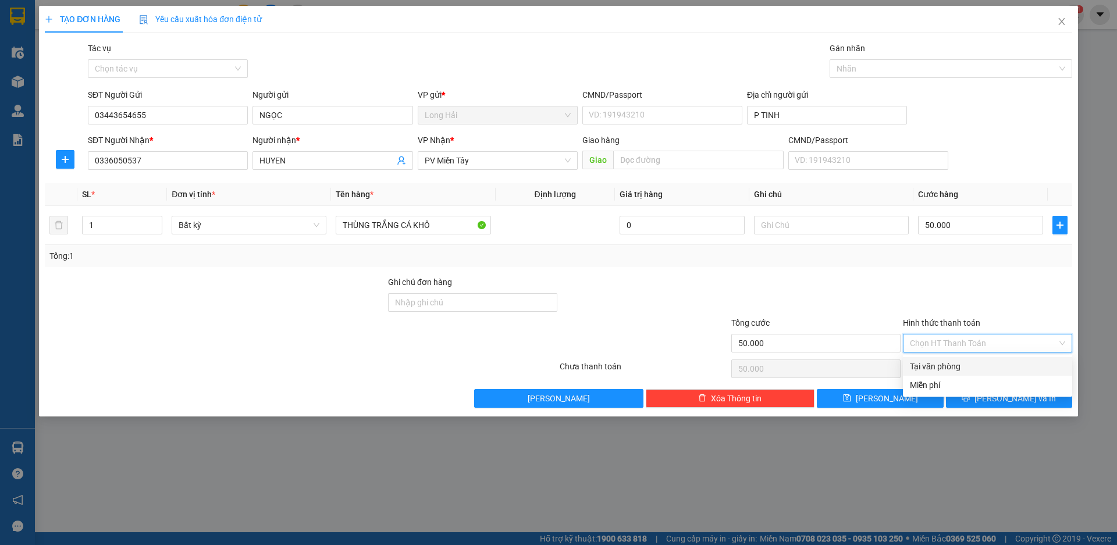
click at [947, 365] on div "Tại văn phòng" at bounding box center [987, 366] width 155 height 13
type input "0"
click at [1000, 397] on span "[PERSON_NAME] và In" at bounding box center [1015, 398] width 81 height 13
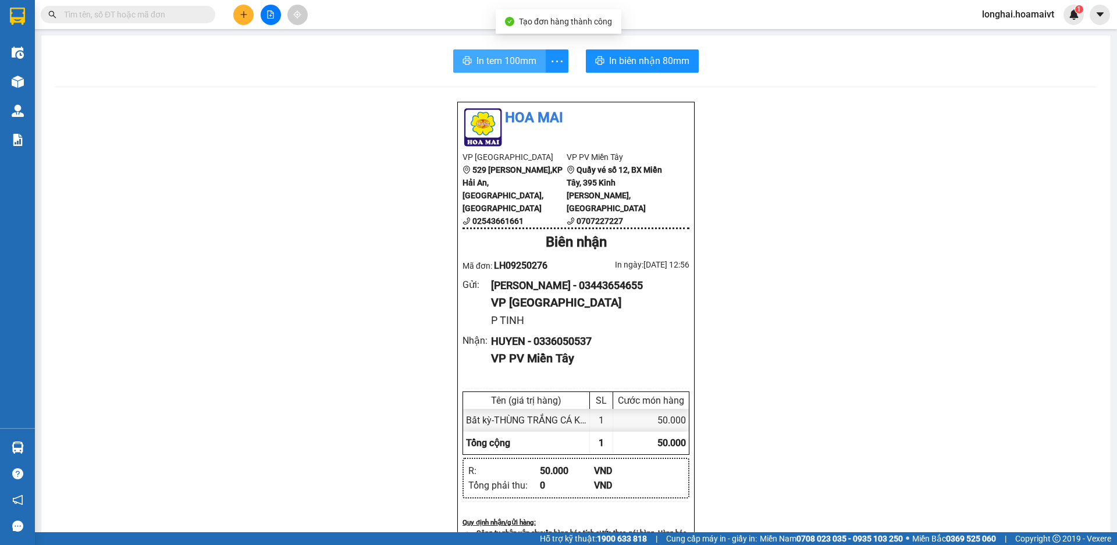
click at [513, 68] on span "In tem 100mm" at bounding box center [507, 61] width 60 height 15
click at [514, 62] on span "In tem 100mm" at bounding box center [507, 61] width 60 height 15
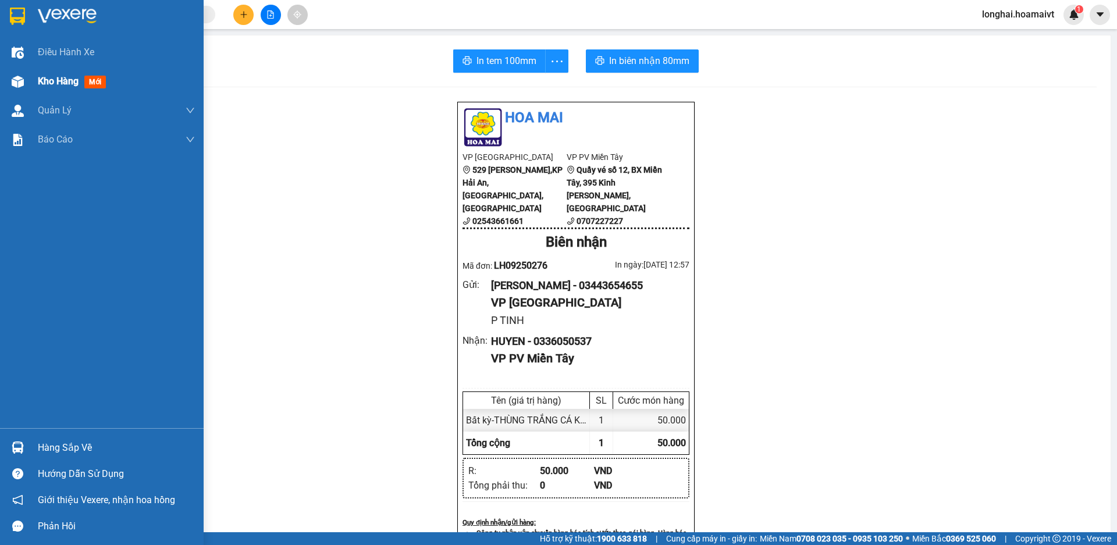
click at [58, 84] on span "Kho hàng" at bounding box center [58, 81] width 41 height 11
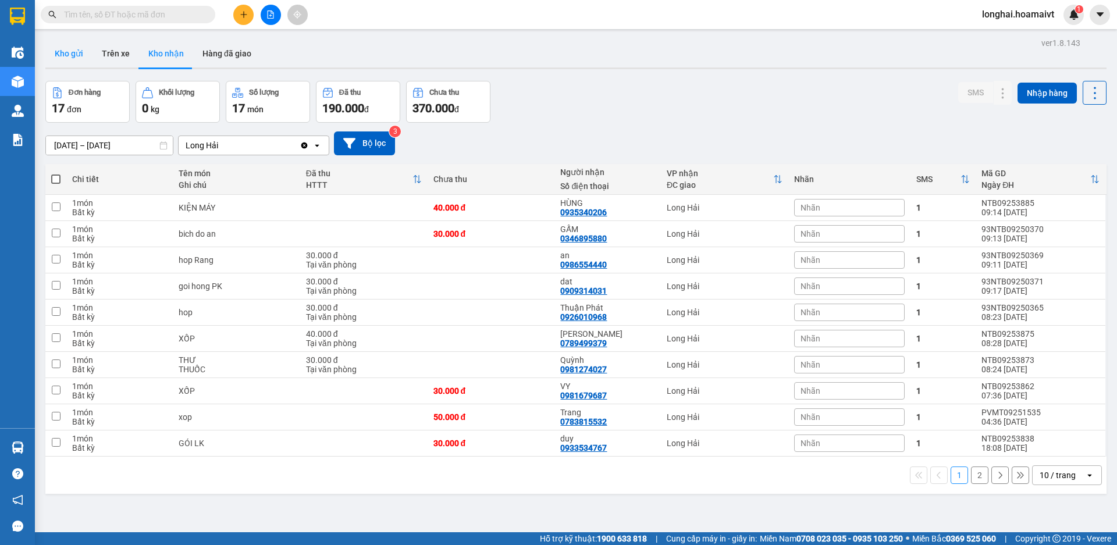
click at [61, 59] on button "Kho gửi" at bounding box center [68, 54] width 47 height 28
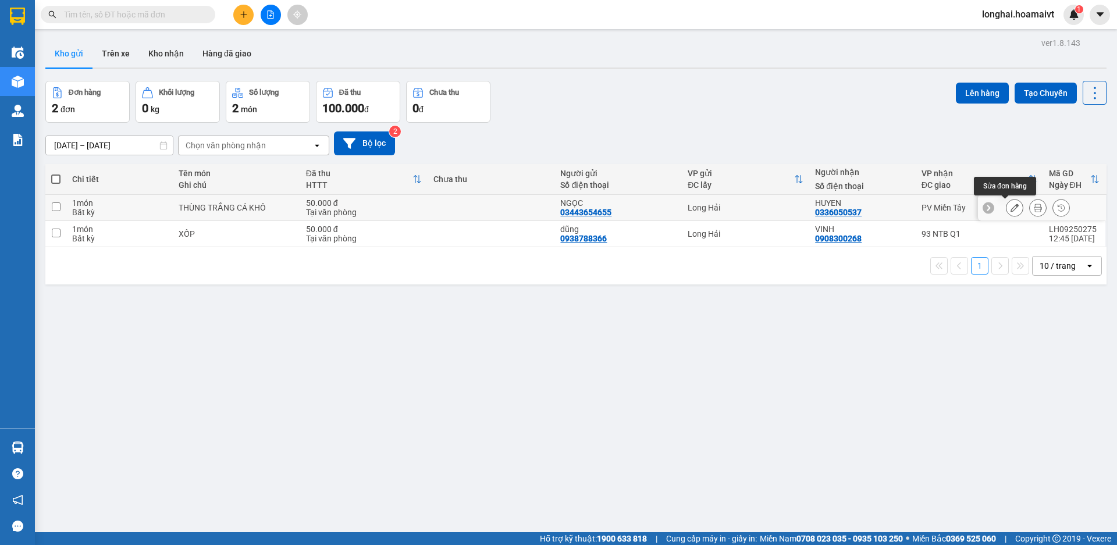
click at [1007, 207] on button at bounding box center [1015, 208] width 16 height 20
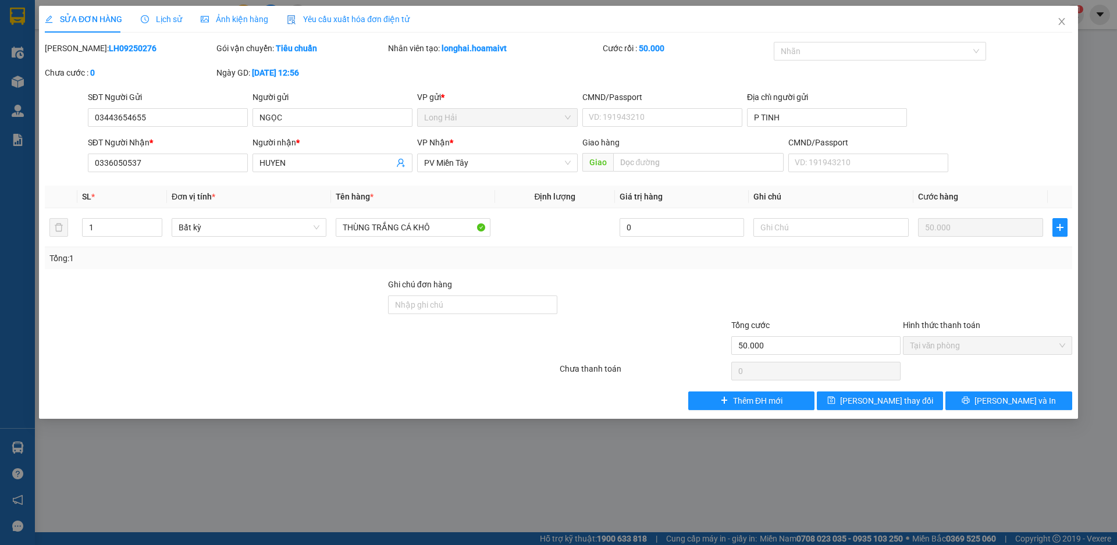
type input "03443654655"
type input "NGỌC"
type input "P TINH"
type input "0336050537"
type input "HUYEN"
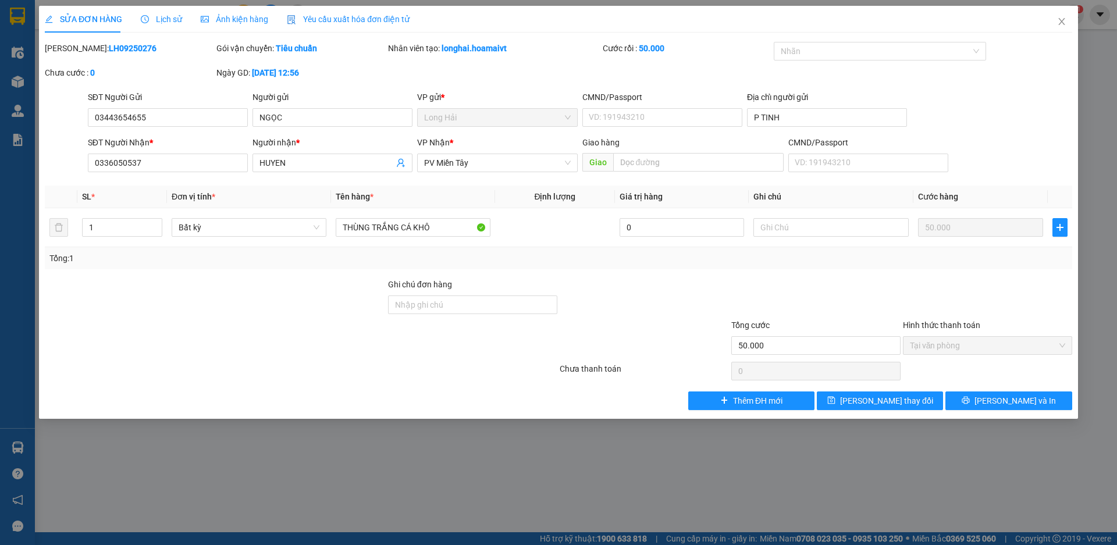
type input "50.000"
click at [117, 118] on input "03443654655" at bounding box center [168, 117] width 160 height 19
type input "0344654655"
click at [1018, 404] on span "[PERSON_NAME] và In" at bounding box center [1015, 401] width 81 height 13
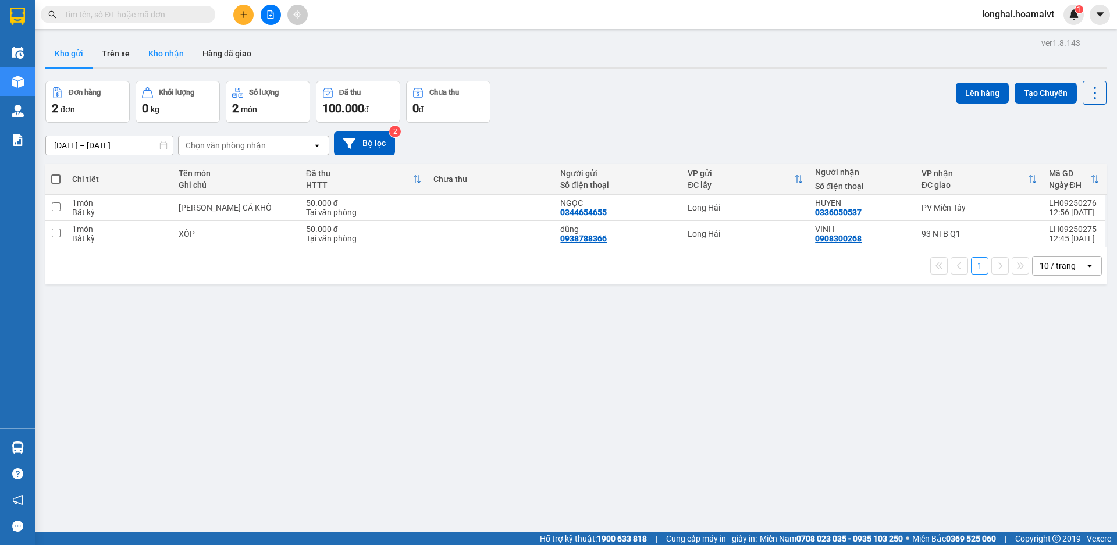
click at [176, 62] on button "Kho nhận" at bounding box center [166, 54] width 54 height 28
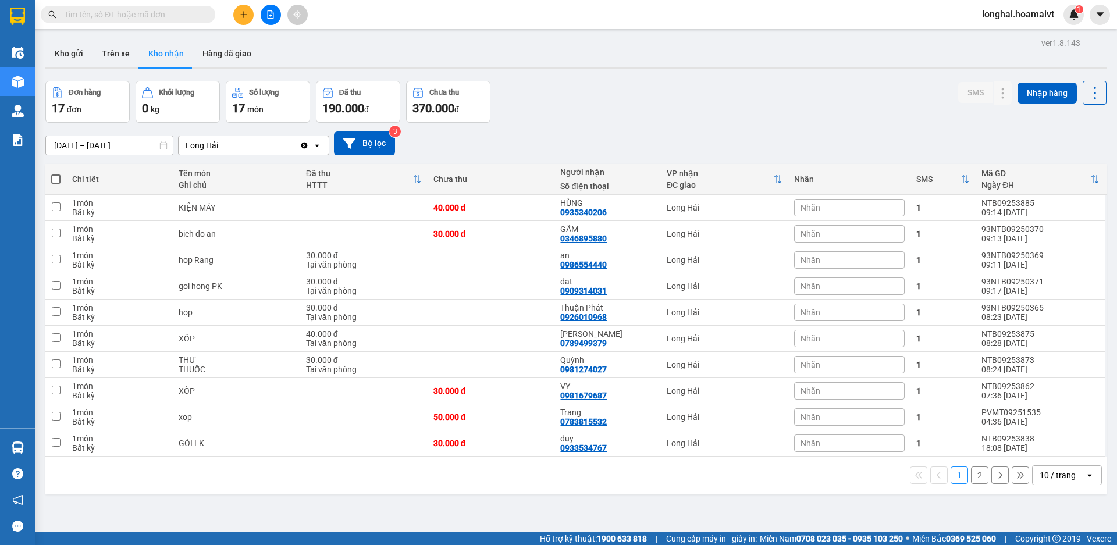
click at [145, 9] on input "text" at bounding box center [132, 14] width 137 height 13
click at [81, 47] on button "Kho gửi" at bounding box center [68, 54] width 47 height 28
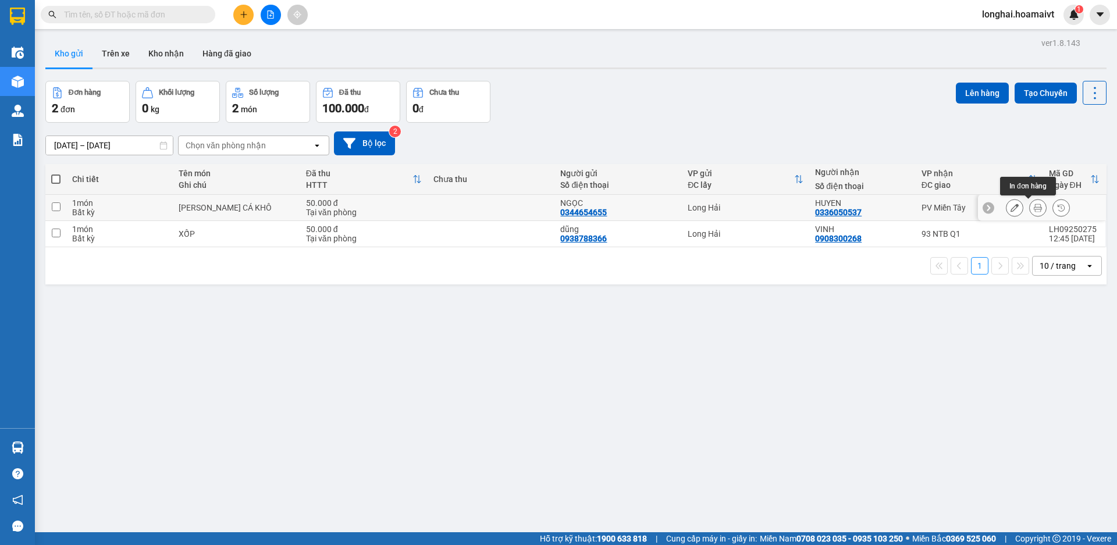
click at [1034, 206] on icon at bounding box center [1038, 208] width 8 height 8
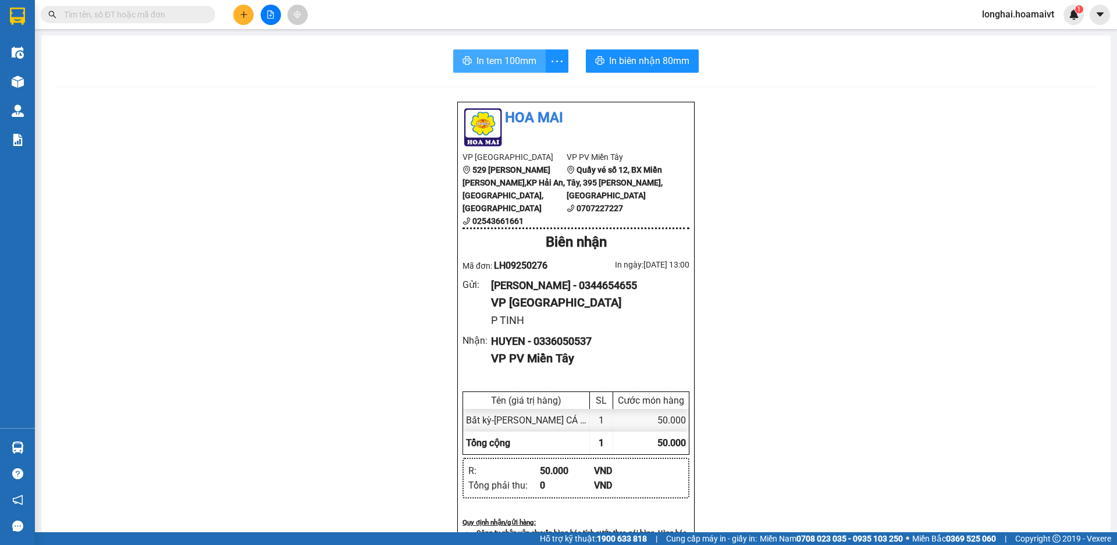
click at [519, 57] on span "In tem 100mm" at bounding box center [507, 61] width 60 height 15
click at [151, 17] on input "text" at bounding box center [132, 14] width 137 height 13
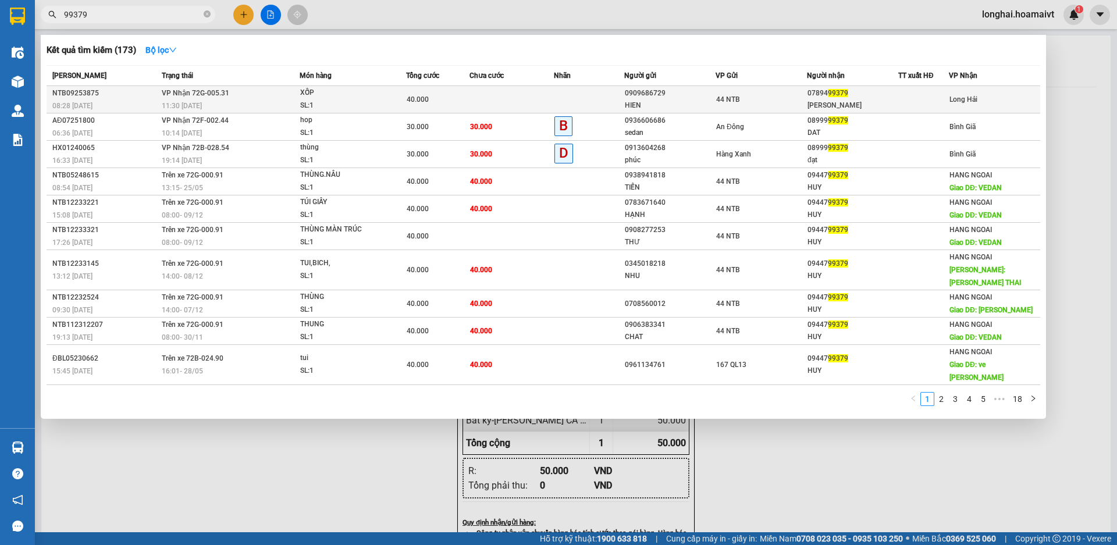
type input "99379"
click at [494, 94] on td at bounding box center [512, 99] width 84 height 27
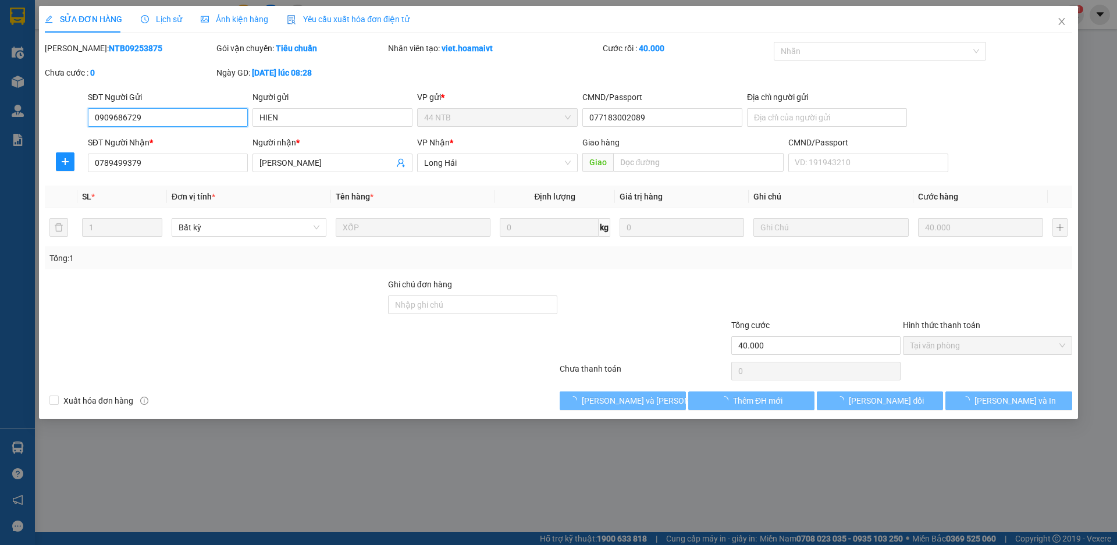
type input "0909686729"
type input "HIEN"
type input "077183002089"
type input "0789499379"
type input "[PERSON_NAME]"
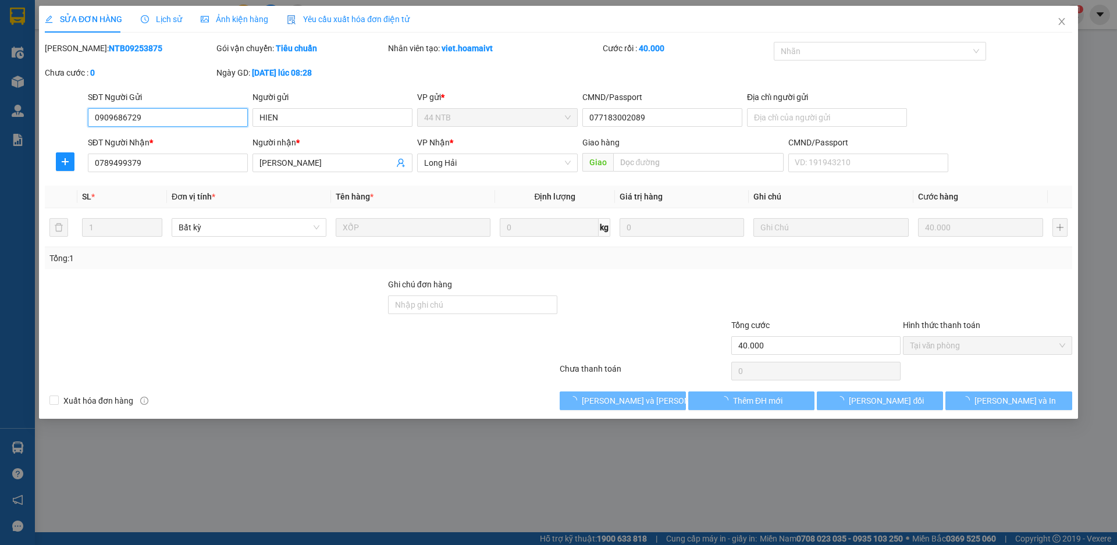
type input "40.000"
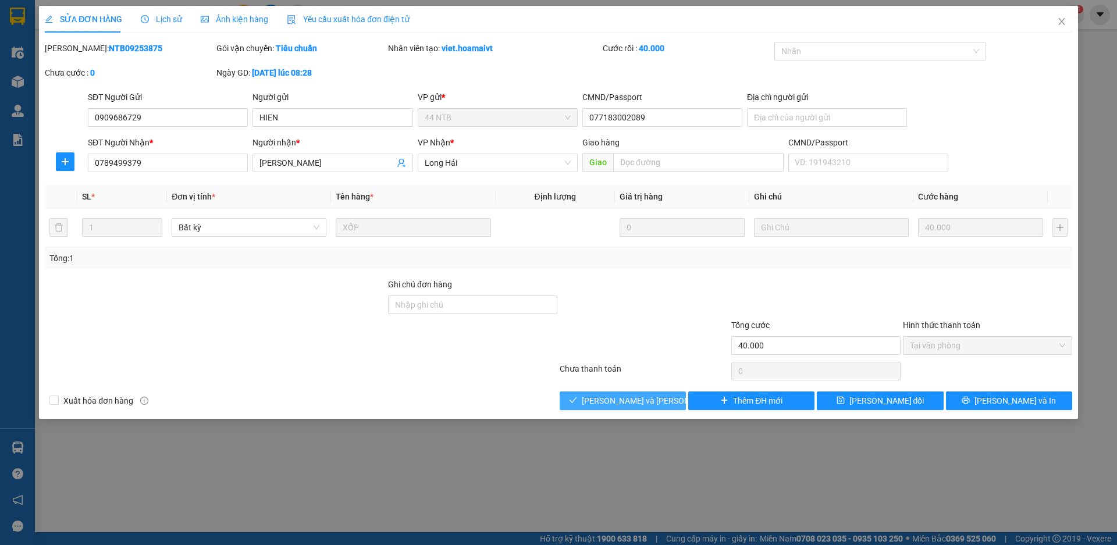
click at [580, 403] on button "[PERSON_NAME] và [PERSON_NAME] hàng" at bounding box center [623, 401] width 126 height 19
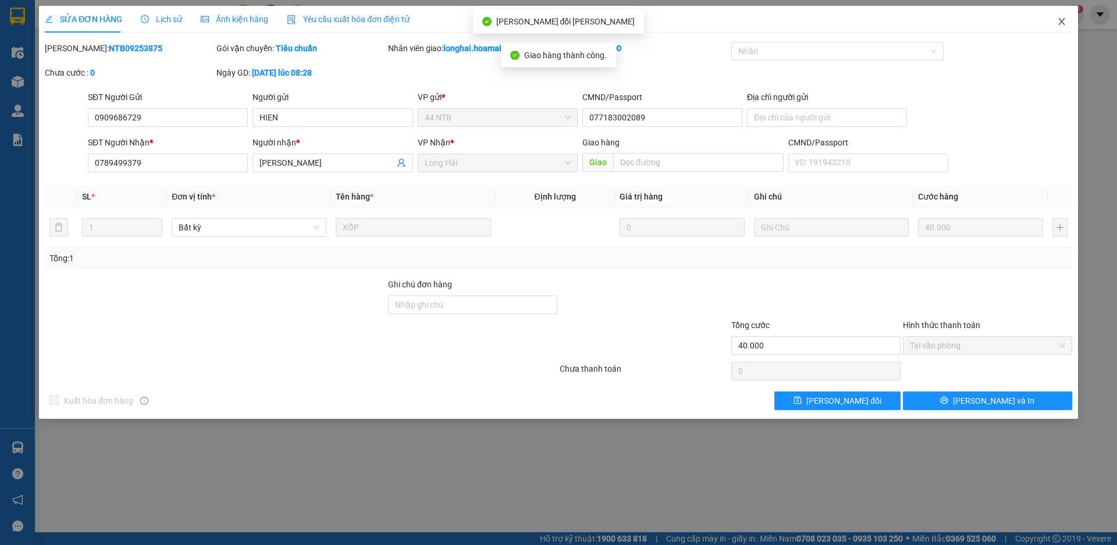
click at [1063, 20] on icon "close" at bounding box center [1061, 21] width 9 height 9
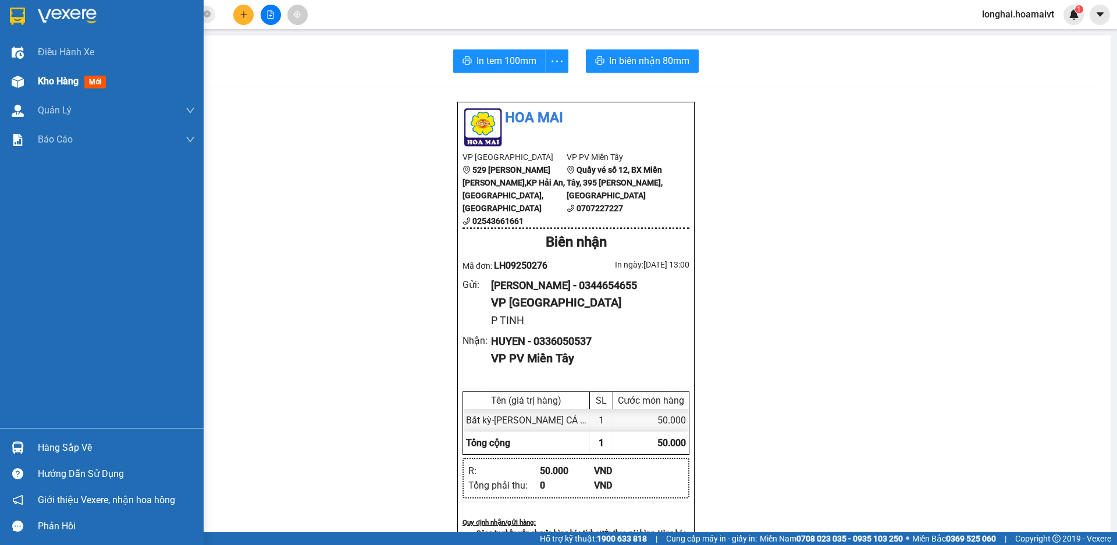
click at [65, 84] on span "Kho hàng" at bounding box center [58, 81] width 41 height 11
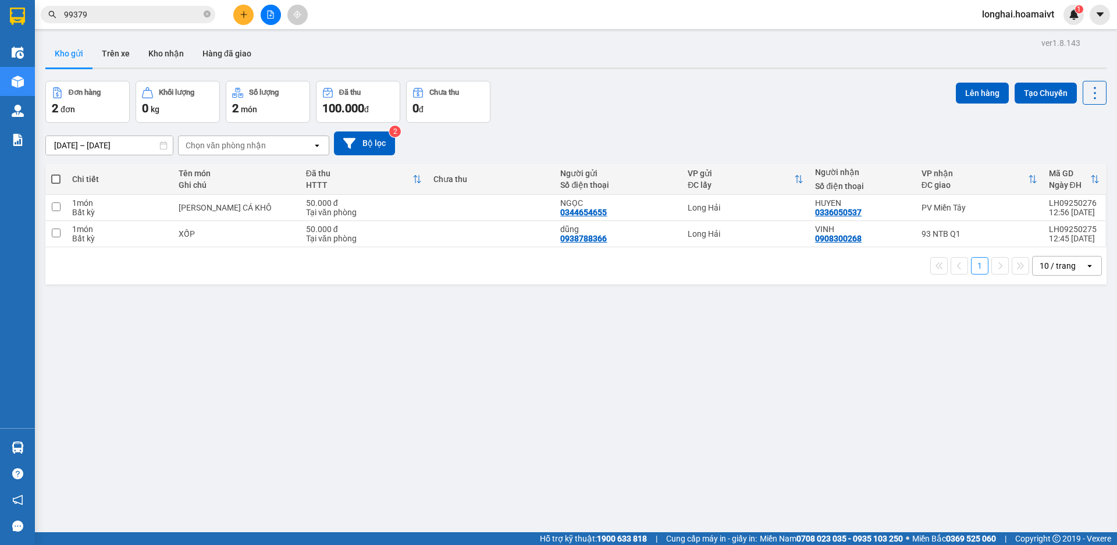
click at [56, 175] on span at bounding box center [55, 179] width 9 height 9
click at [56, 173] on input "checkbox" at bounding box center [56, 173] width 0 height 0
checkbox input "true"
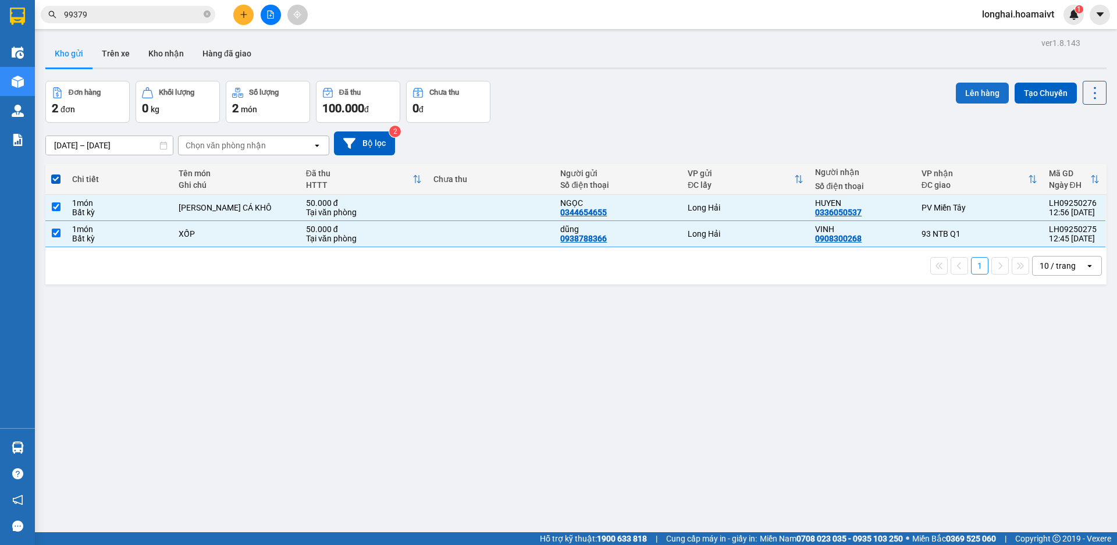
click at [981, 89] on button "Lên hàng" at bounding box center [982, 93] width 53 height 21
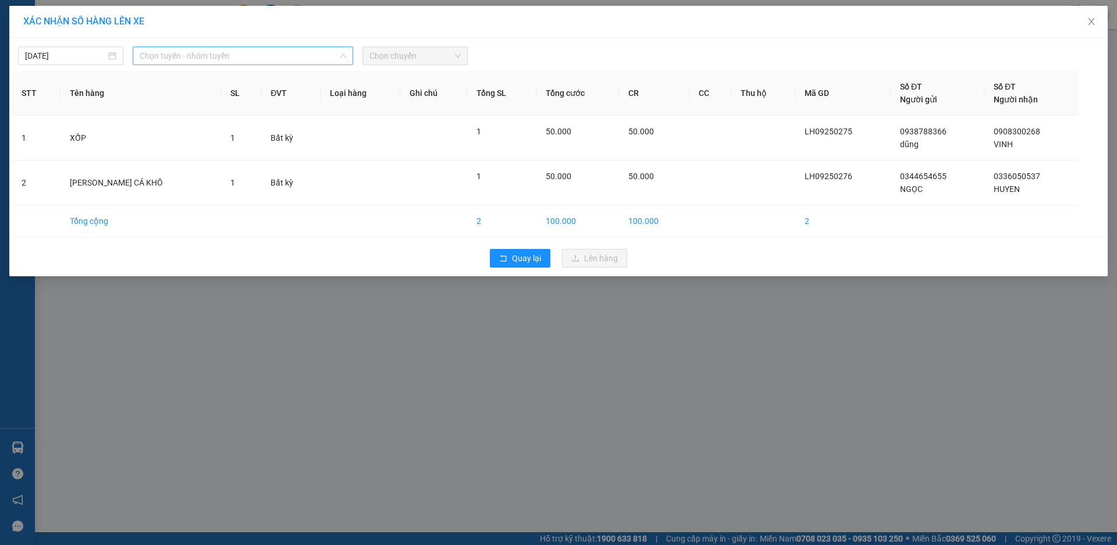
click at [196, 55] on span "Chọn tuyến - nhóm tuyến" at bounding box center [243, 55] width 207 height 17
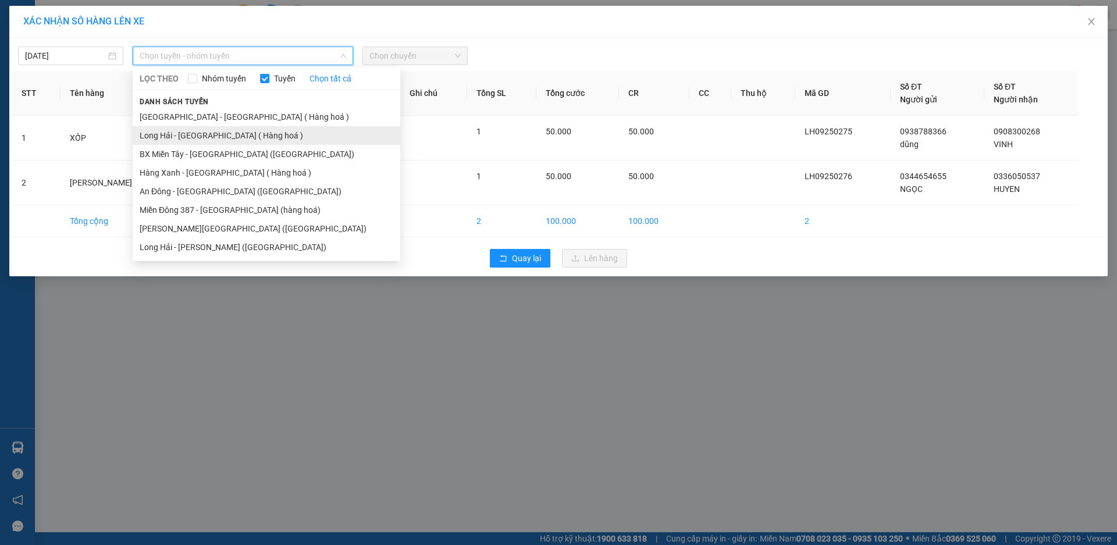
click at [190, 137] on li "Long Hải - [GEOGRAPHIC_DATA] ( Hàng hoá )" at bounding box center [267, 135] width 268 height 19
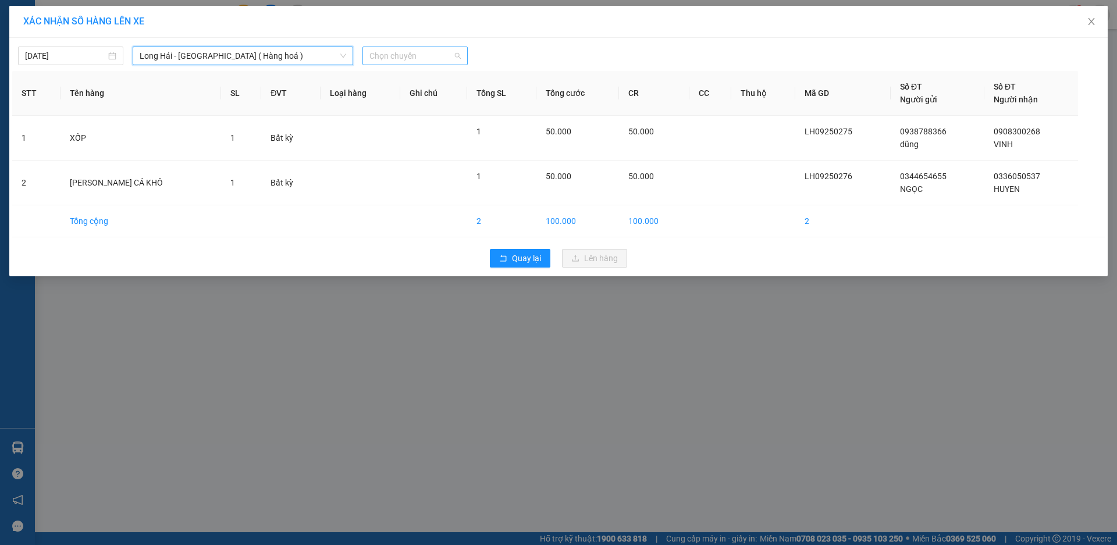
click at [399, 58] on span "Chọn chuyến" at bounding box center [415, 55] width 91 height 17
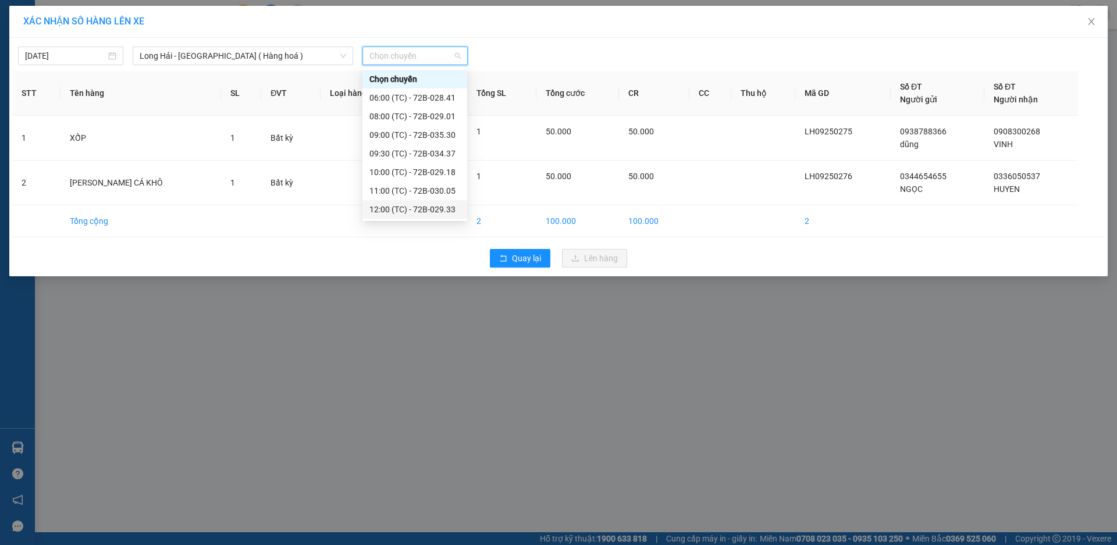
scroll to position [19, 0]
click at [433, 205] on div "13:00 (TC) - 72B-029.35" at bounding box center [415, 209] width 91 height 13
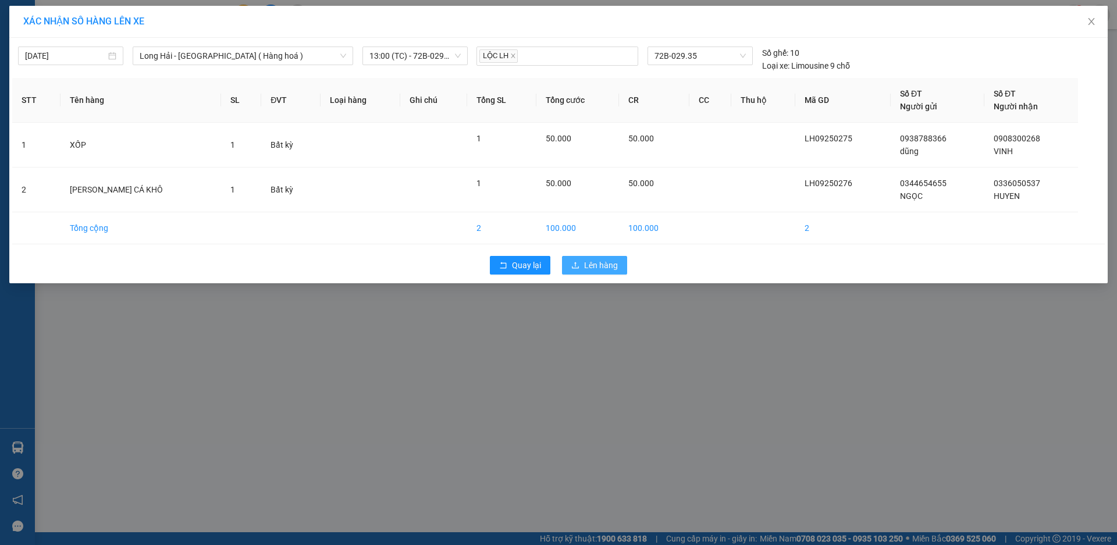
click at [591, 266] on span "Lên hàng" at bounding box center [601, 265] width 34 height 13
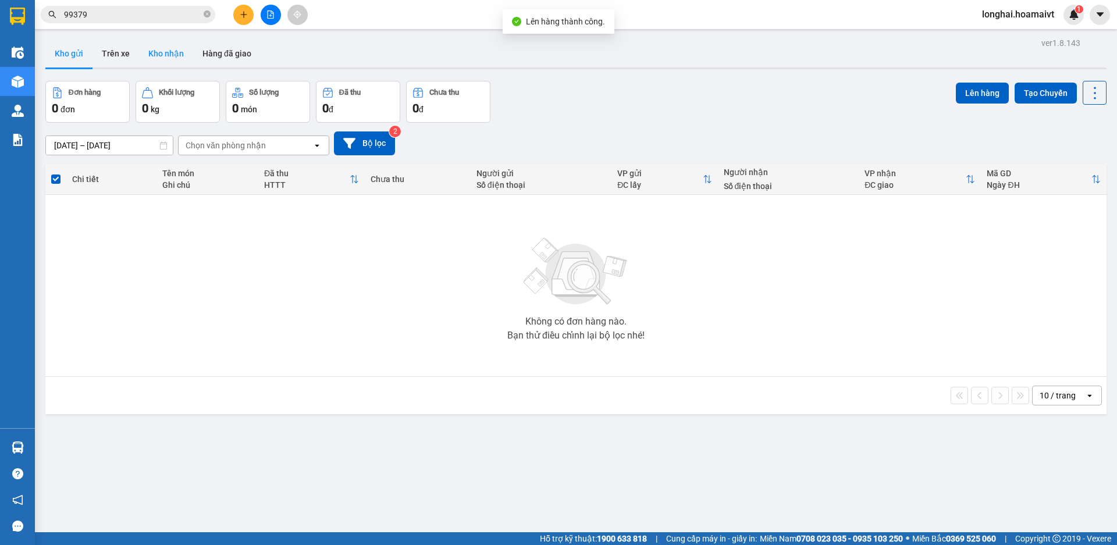
click at [176, 54] on button "Kho nhận" at bounding box center [166, 54] width 54 height 28
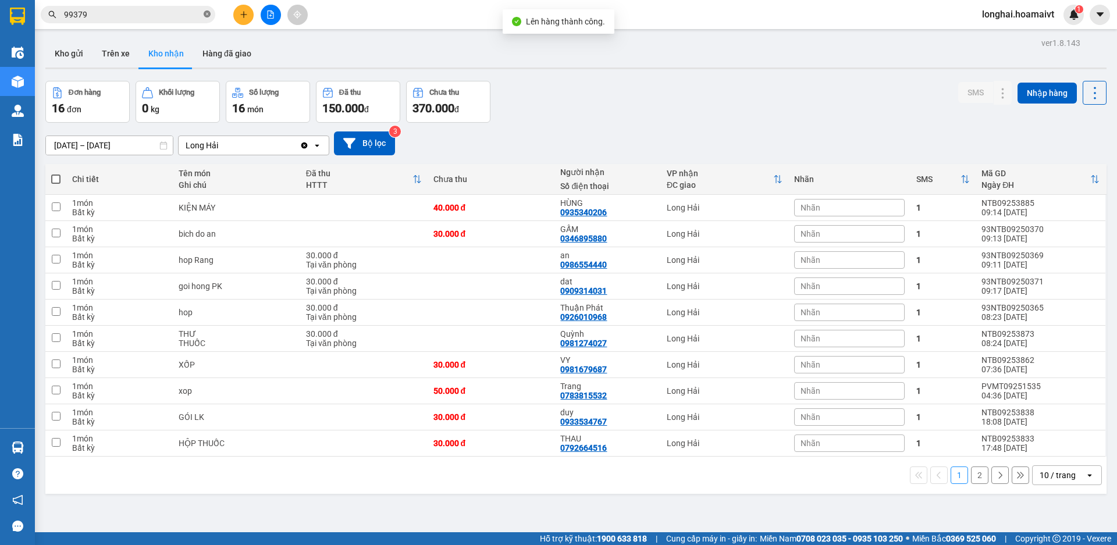
click at [208, 17] on icon "close-circle" at bounding box center [207, 13] width 7 height 7
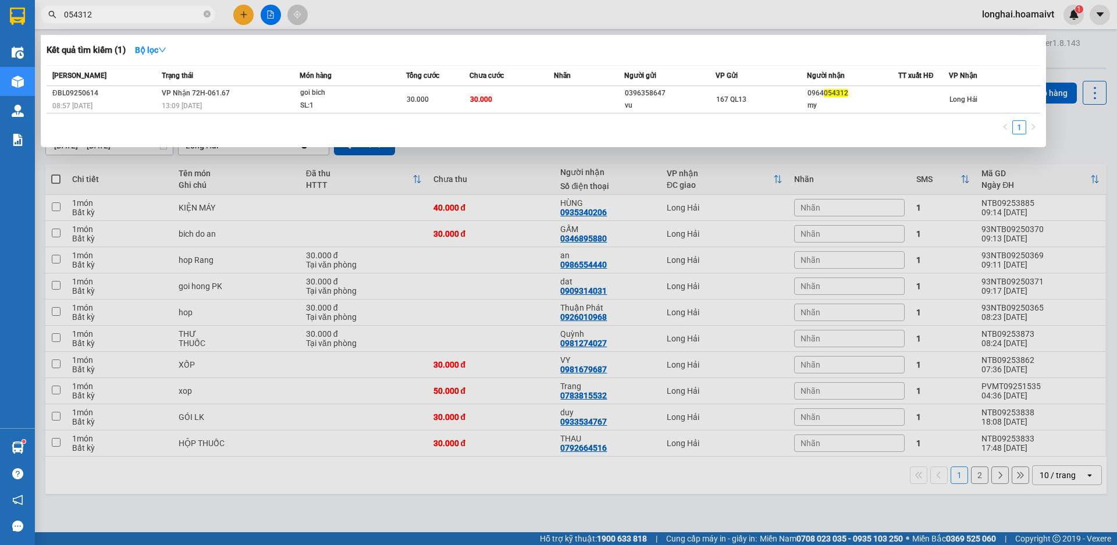
type input "054312"
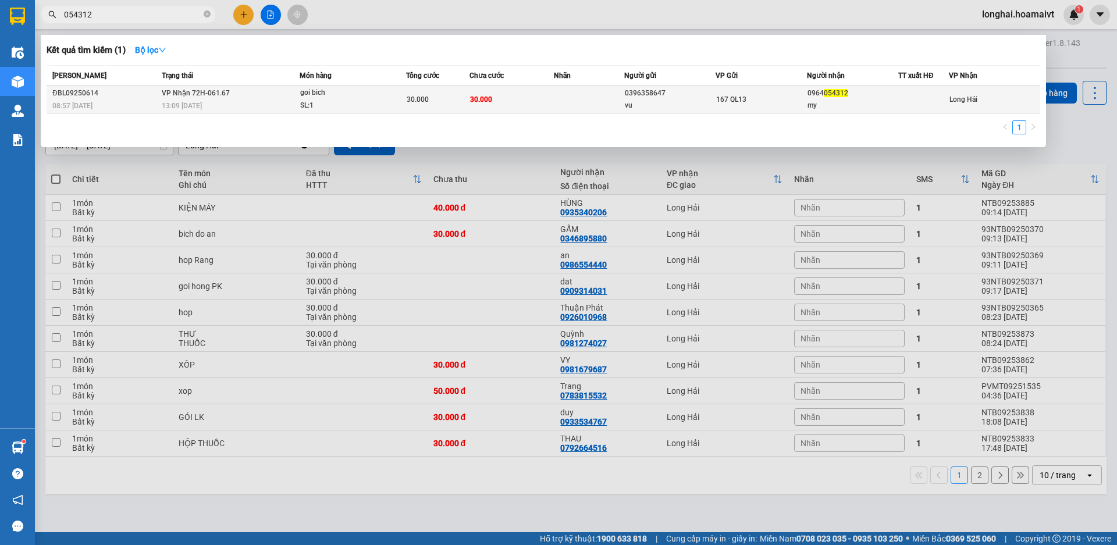
click at [526, 109] on td "30.000" at bounding box center [512, 99] width 84 height 27
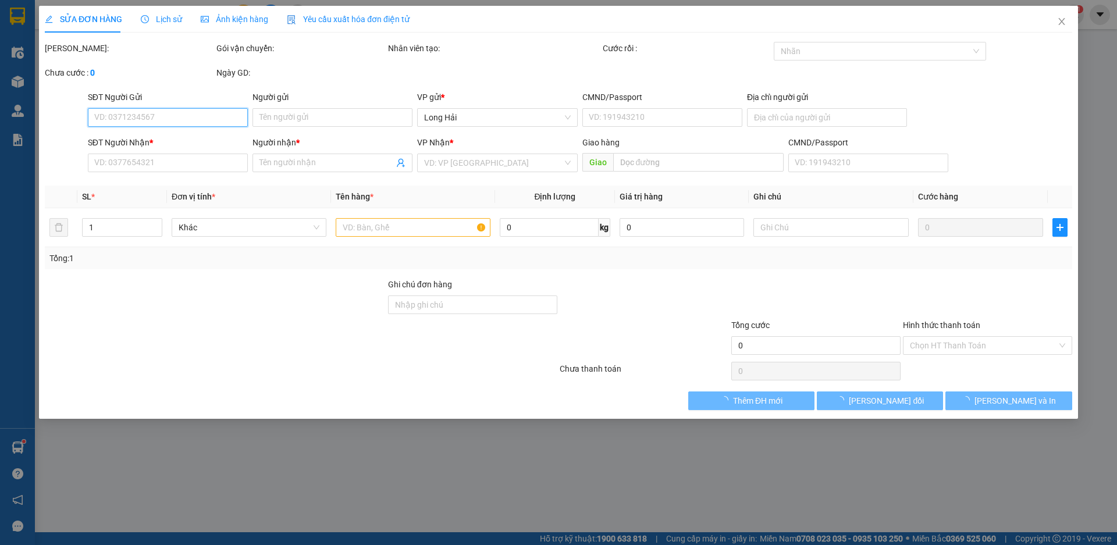
type input "0396358647"
type input "vu"
type input "0964054312"
type input "my"
type input "30.000"
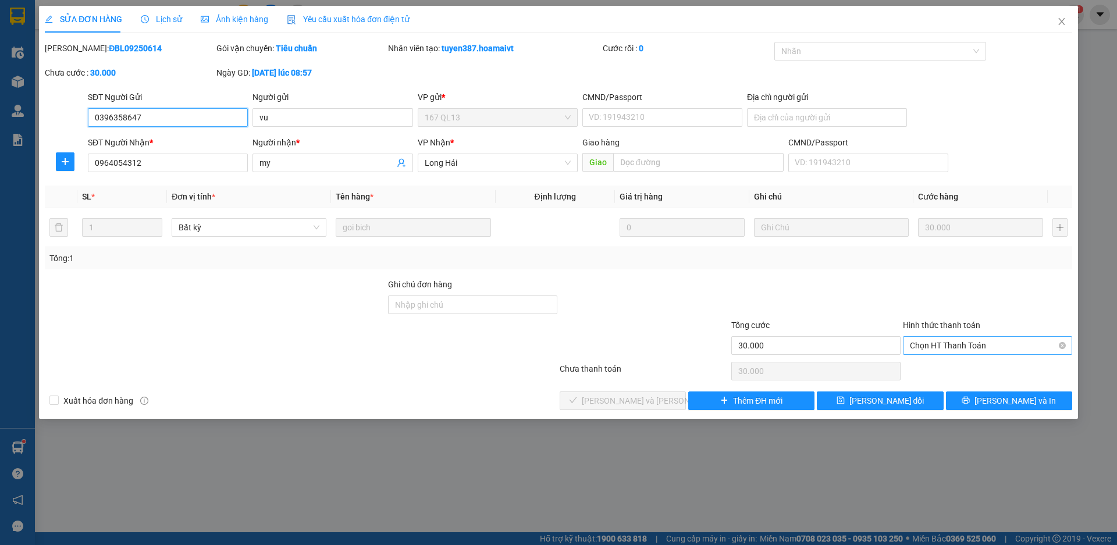
click at [942, 346] on span "Chọn HT Thanh Toán" at bounding box center [987, 345] width 155 height 17
click at [941, 365] on div "Tại văn phòng" at bounding box center [987, 369] width 155 height 13
type input "0"
click at [560, 407] on button "[PERSON_NAME] và [PERSON_NAME] hàng" at bounding box center [623, 401] width 126 height 19
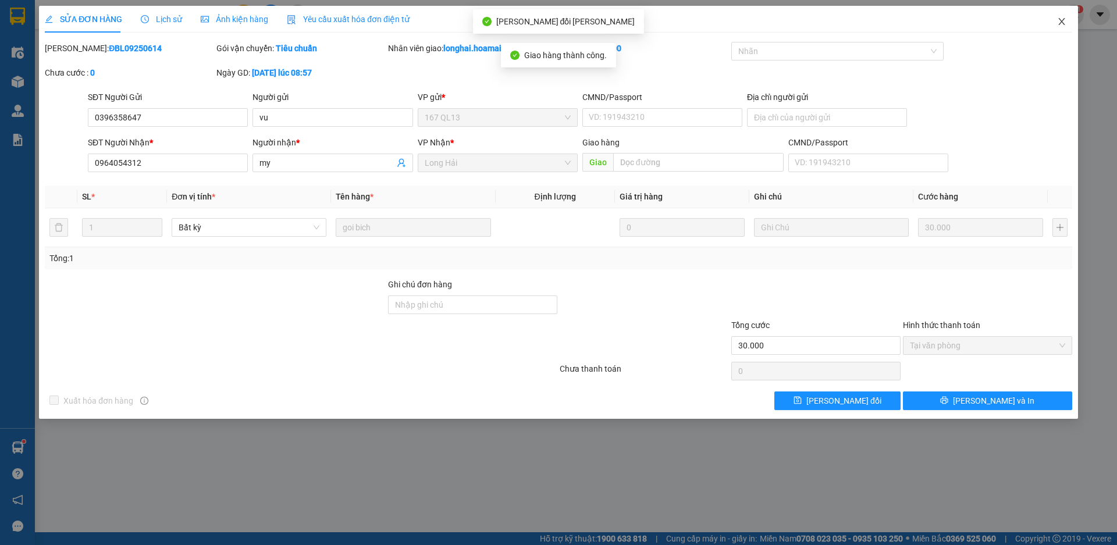
click at [1063, 20] on icon "close" at bounding box center [1061, 21] width 9 height 9
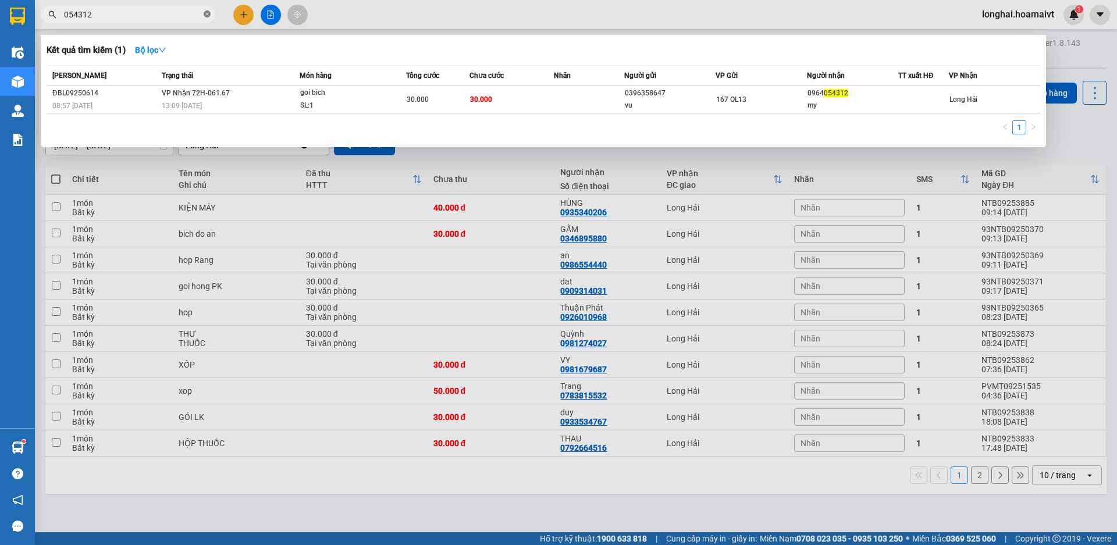
click at [206, 15] on icon "close-circle" at bounding box center [207, 13] width 7 height 7
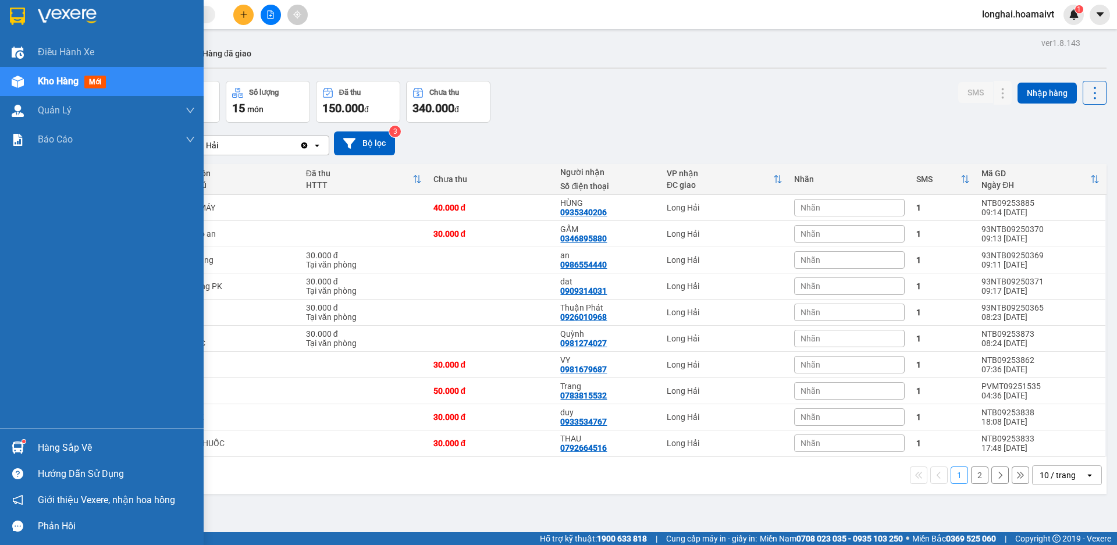
click at [51, 449] on div "Hàng sắp về" at bounding box center [116, 447] width 157 height 17
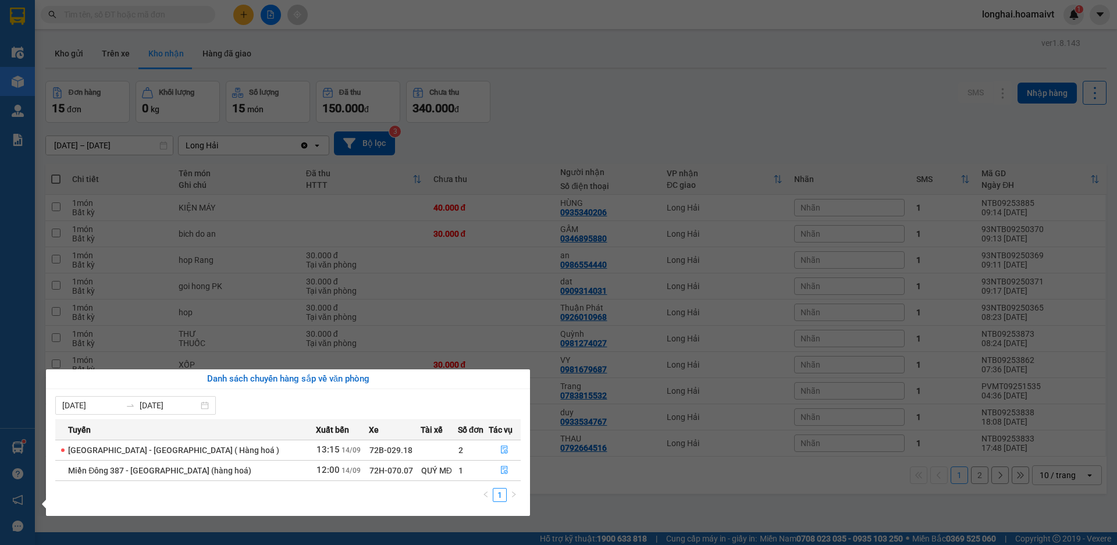
click at [495, 439] on th "Tác vụ" at bounding box center [505, 430] width 33 height 20
click at [500, 446] on icon "file-done" at bounding box center [504, 450] width 8 height 8
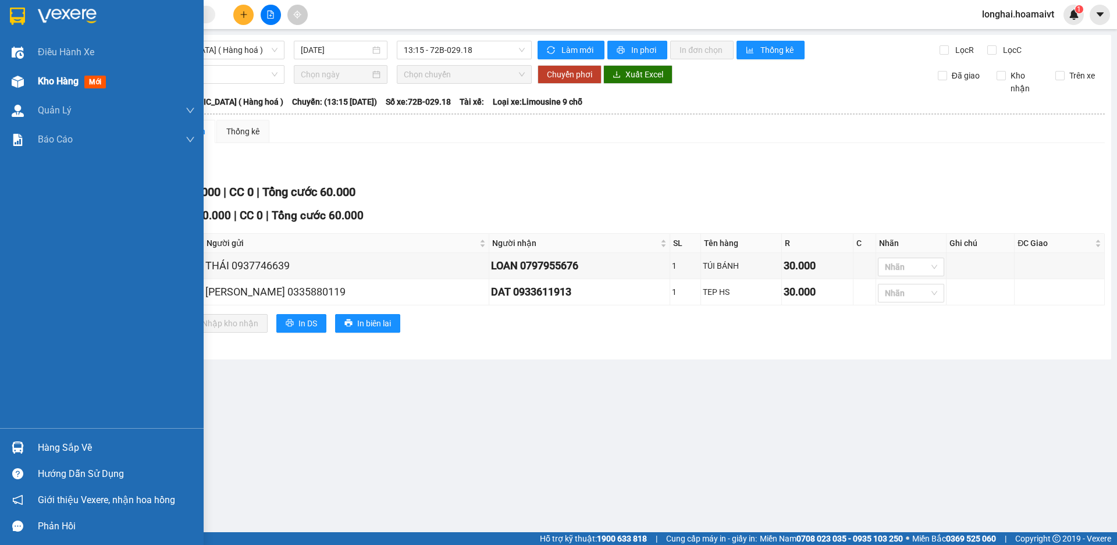
click at [63, 76] on span "Kho hàng" at bounding box center [58, 81] width 41 height 11
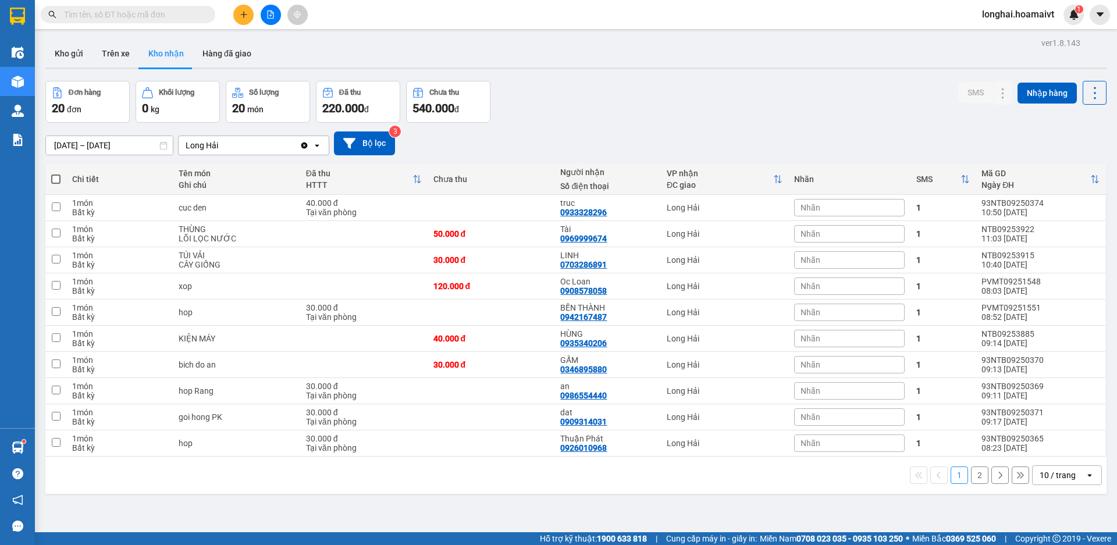
click at [154, 10] on input "text" at bounding box center [132, 14] width 137 height 13
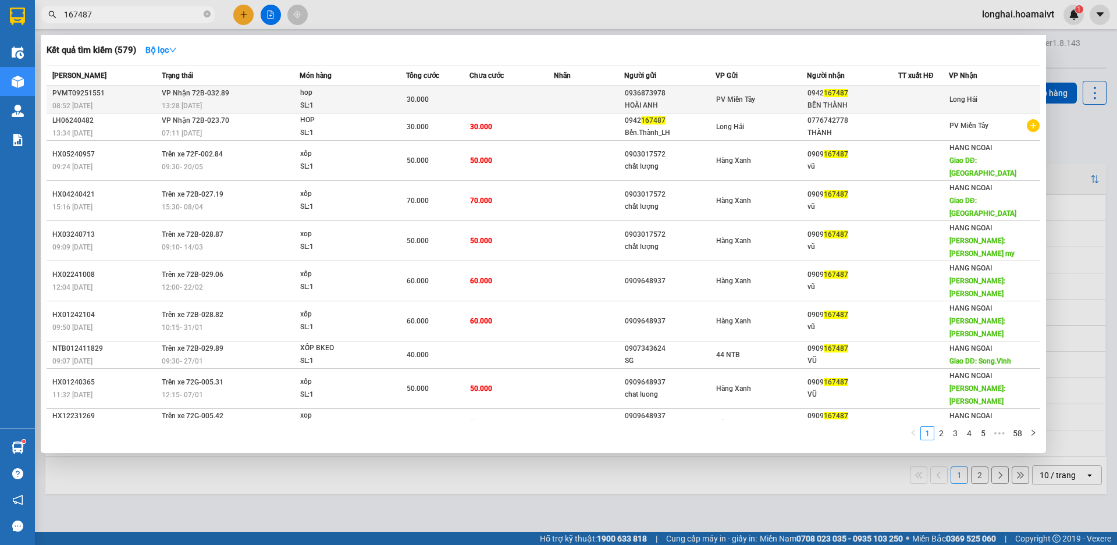
type input "167487"
click at [576, 104] on td at bounding box center [589, 99] width 70 height 27
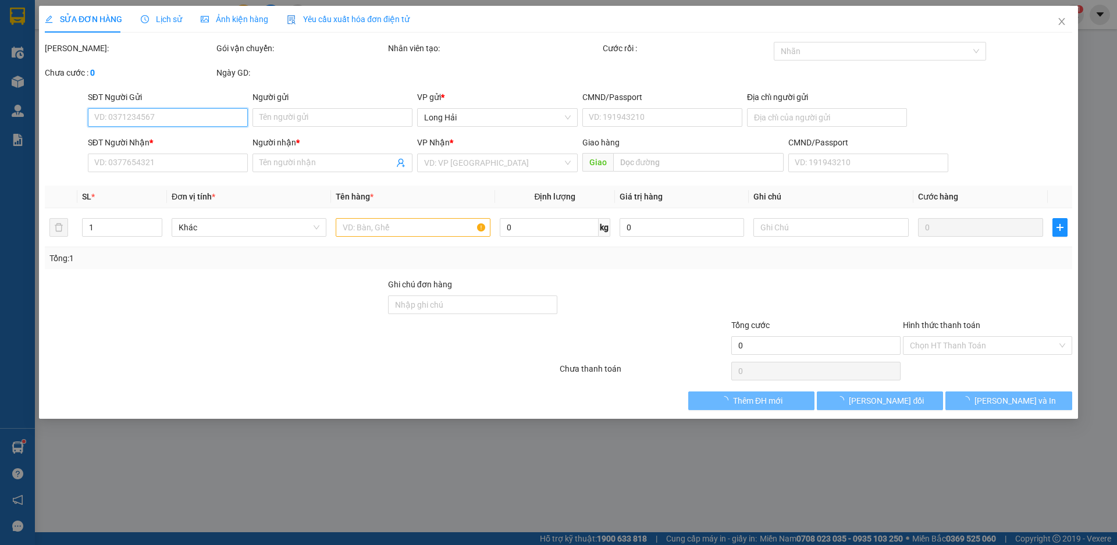
type input "0936873978"
type input "HOÀI ANH"
type input "079077045841"
type input "0942167487"
type input "BẾN THÀNH"
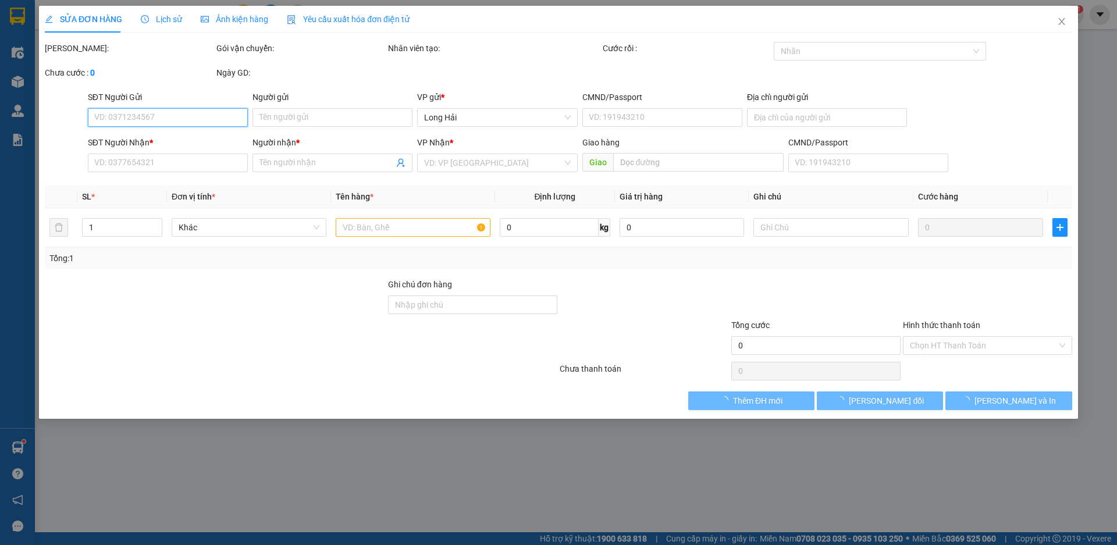
type input "30.000"
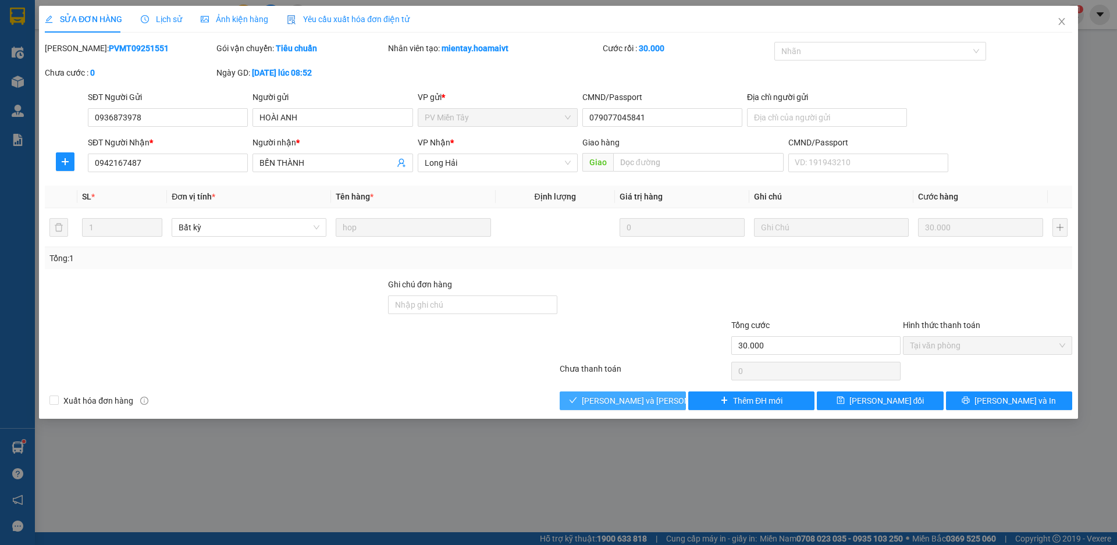
click at [602, 395] on span "[PERSON_NAME] và [PERSON_NAME] hàng" at bounding box center [660, 401] width 157 height 13
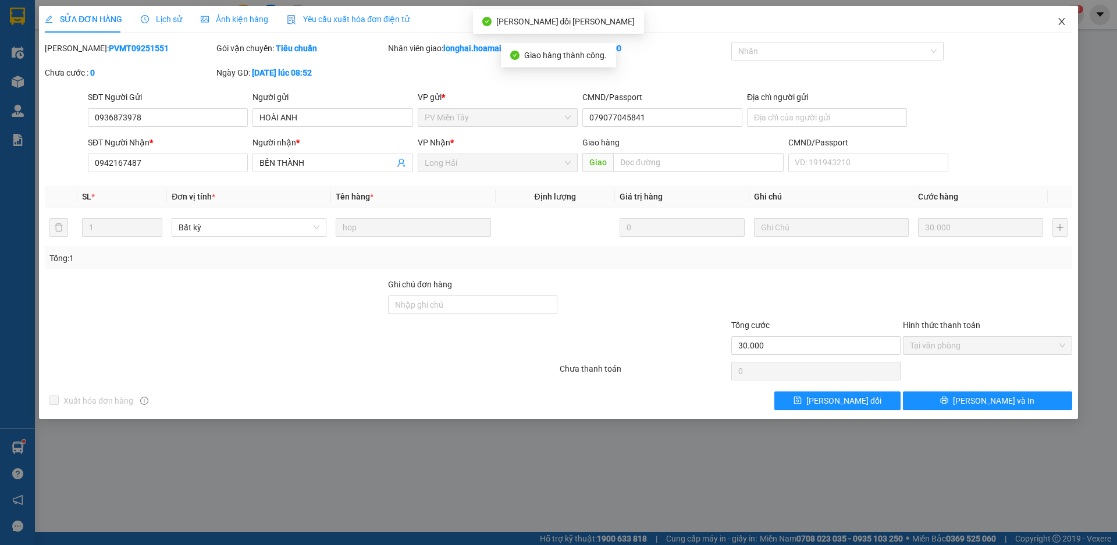
click at [1060, 22] on icon "close" at bounding box center [1061, 21] width 9 height 9
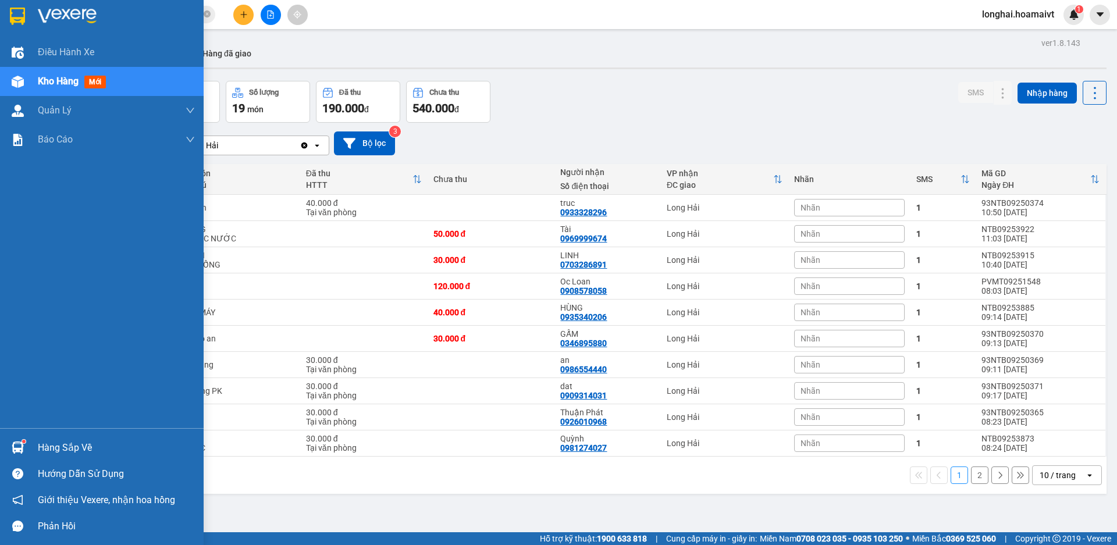
click at [49, 450] on div "Hàng sắp về" at bounding box center [116, 447] width 157 height 17
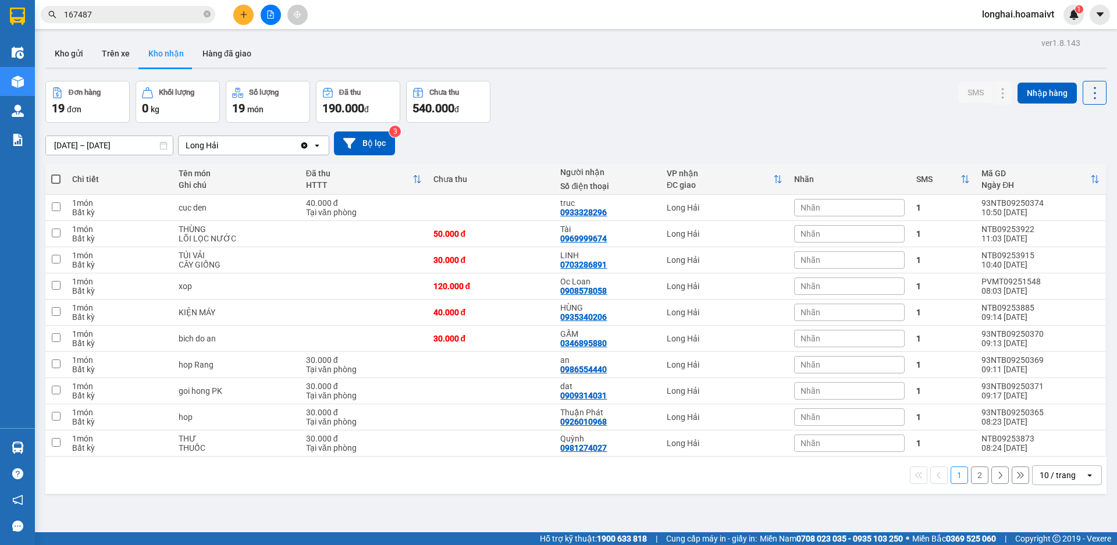
click at [556, 100] on section "Kết quả [PERSON_NAME] ( 579 ) Bộ lọc Mã ĐH Trạng thái Món hàng Tổng [PERSON_NAM…" at bounding box center [558, 272] width 1117 height 545
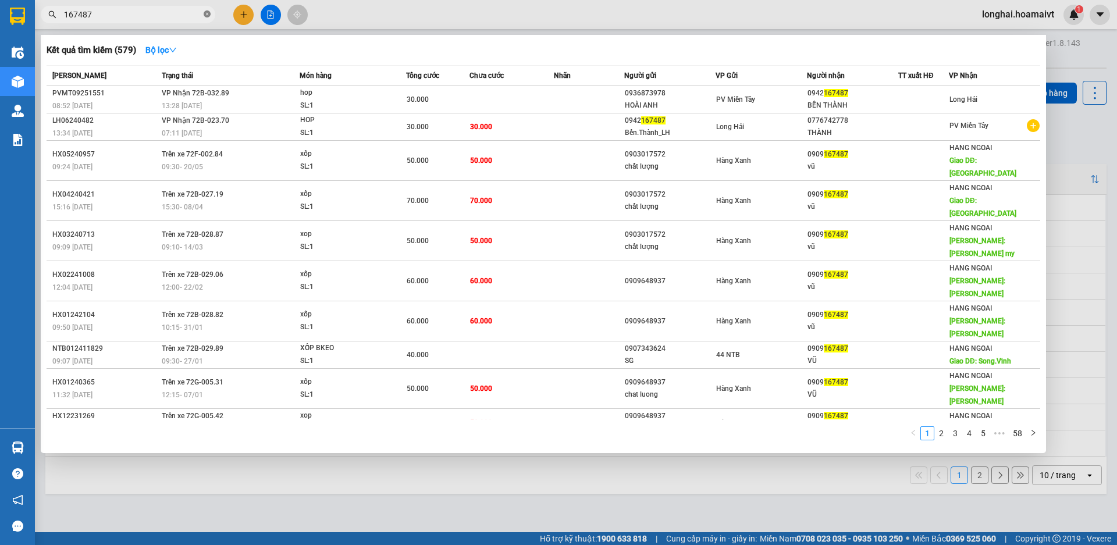
click at [206, 13] on icon "close-circle" at bounding box center [207, 13] width 7 height 7
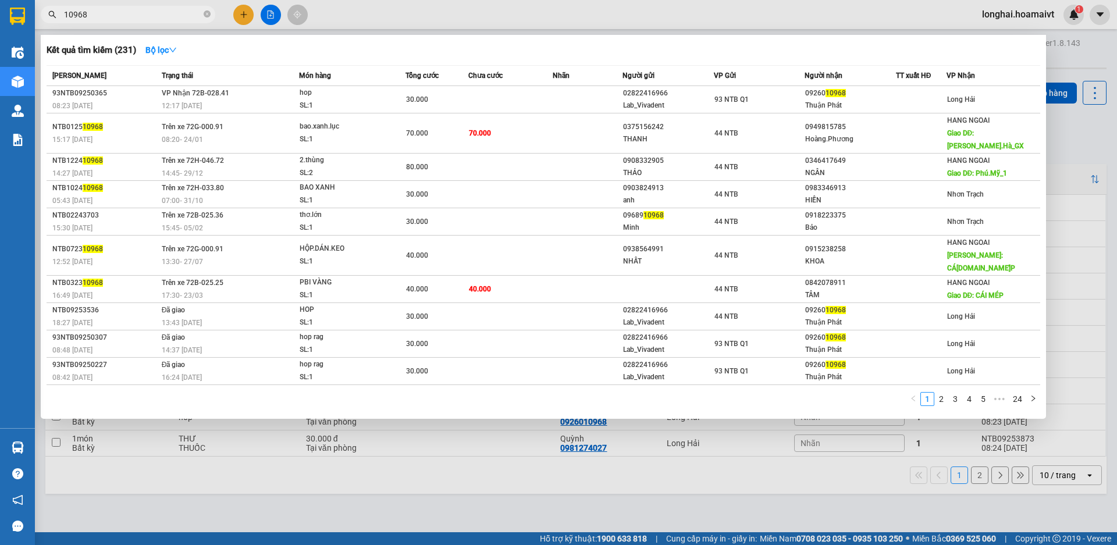
type input "10968"
click at [422, 84] on th "Tổng cước" at bounding box center [437, 76] width 63 height 20
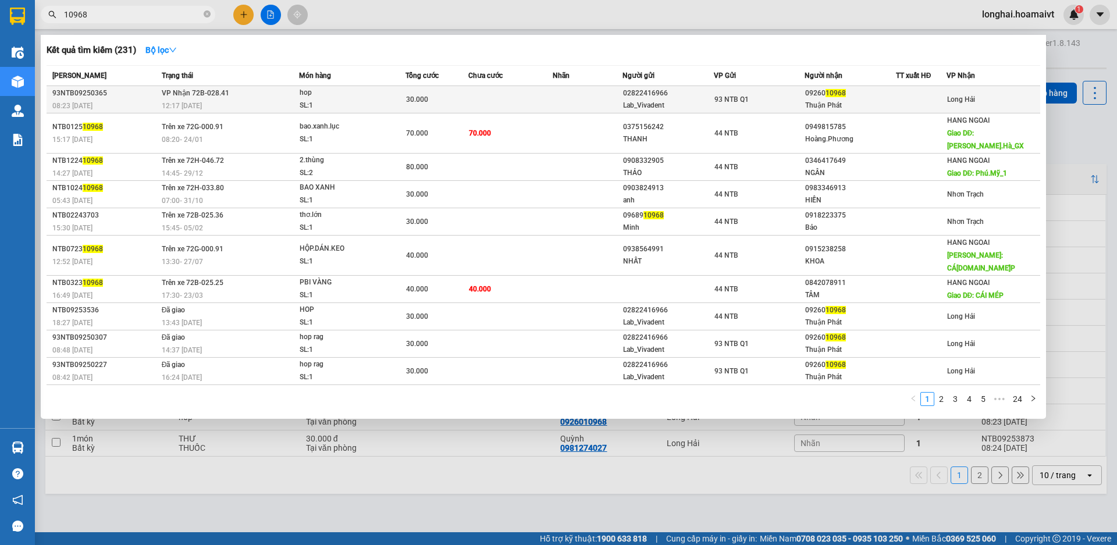
click at [431, 97] on div "30.000" at bounding box center [437, 99] width 62 height 13
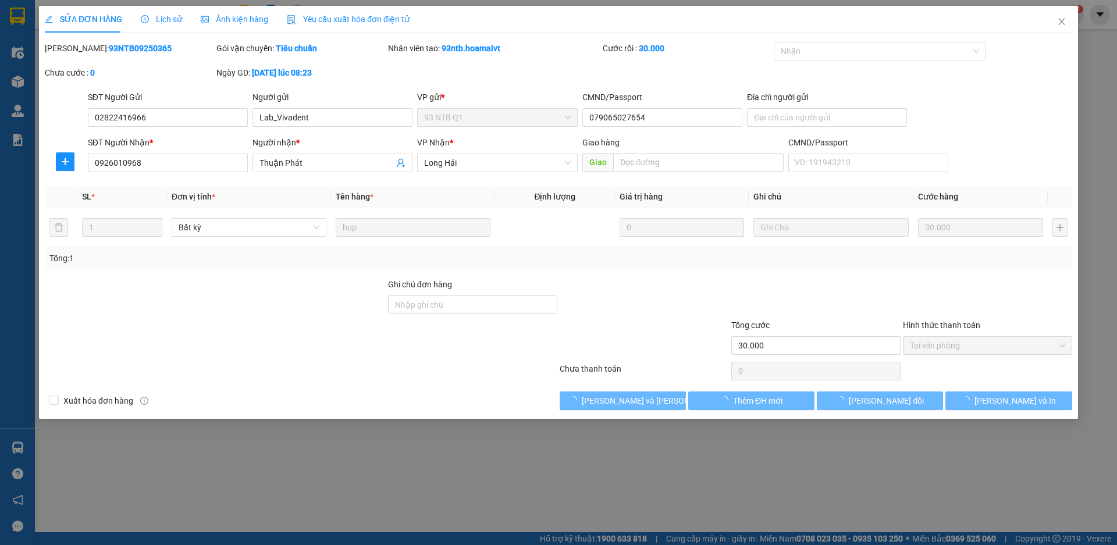
type input "02822416966"
type input "Lab_Vivadent"
type input "079065027654"
type input "0926010968"
type input "Thuận Phát"
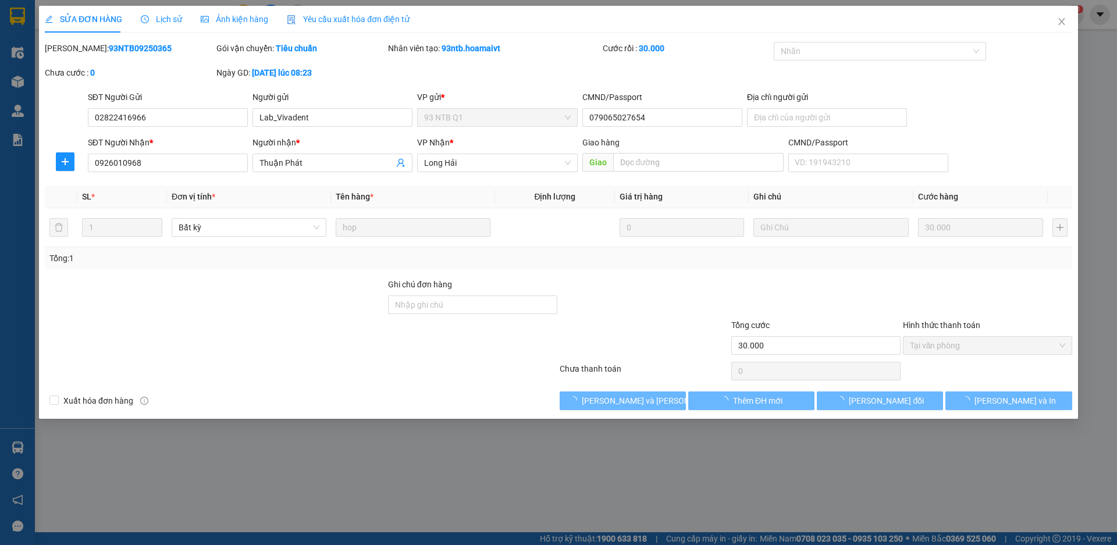
type input "30.000"
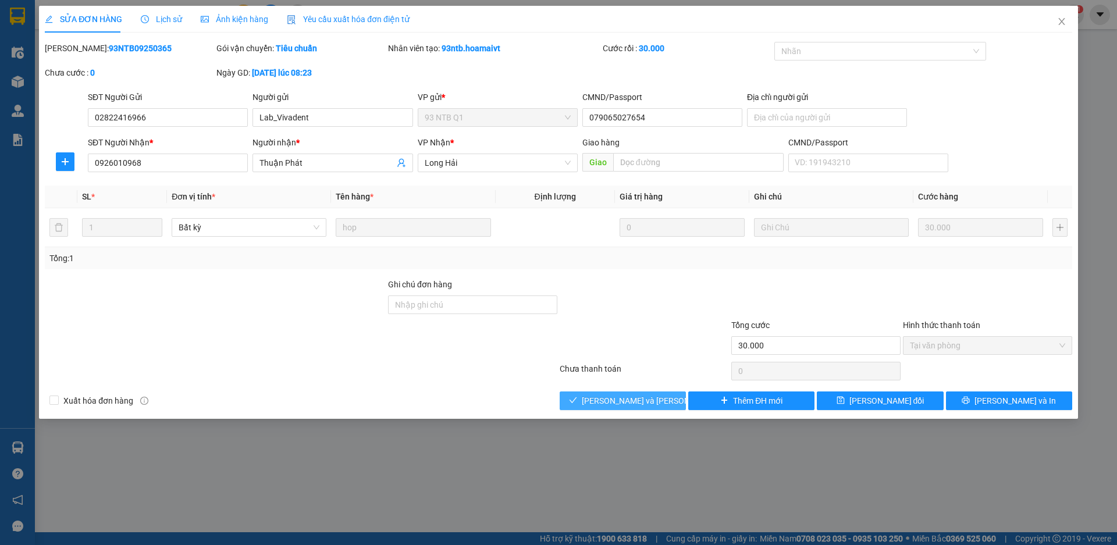
click at [626, 404] on span "[PERSON_NAME] và [PERSON_NAME] hàng" at bounding box center [660, 401] width 157 height 13
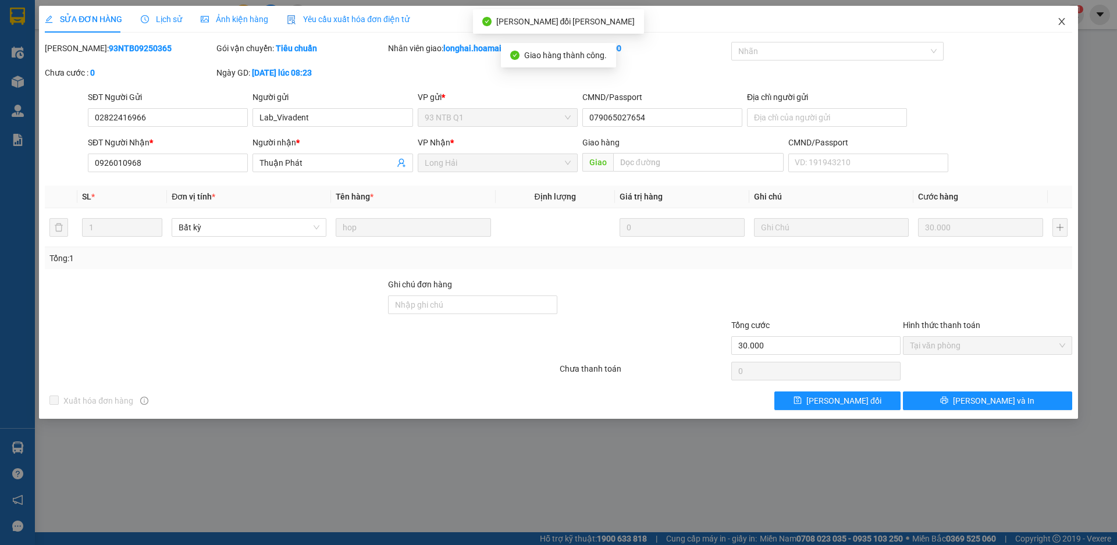
click at [1062, 22] on icon "close" at bounding box center [1062, 21] width 6 height 7
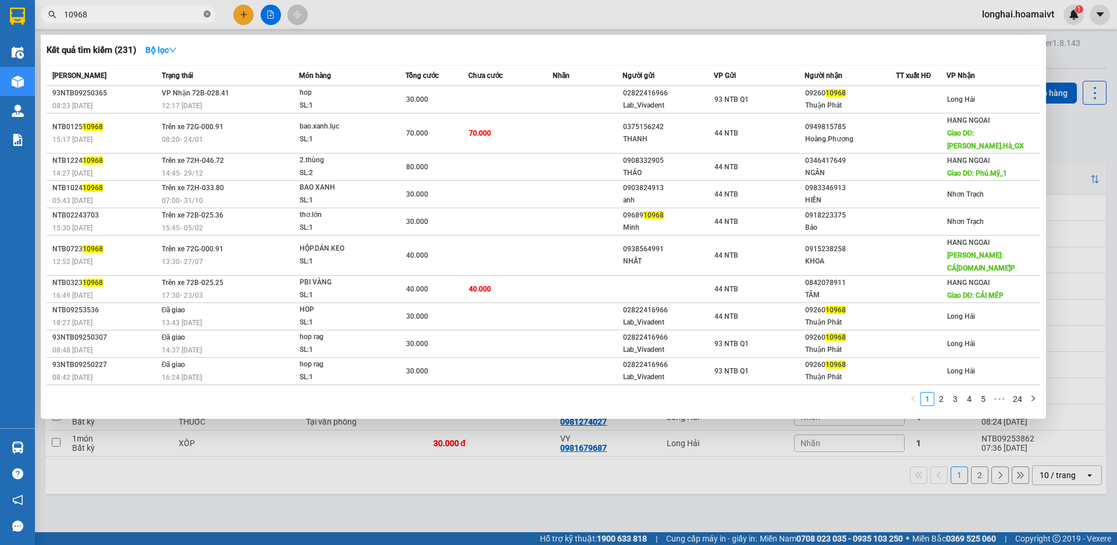
click at [209, 13] on icon "close-circle" at bounding box center [207, 13] width 7 height 7
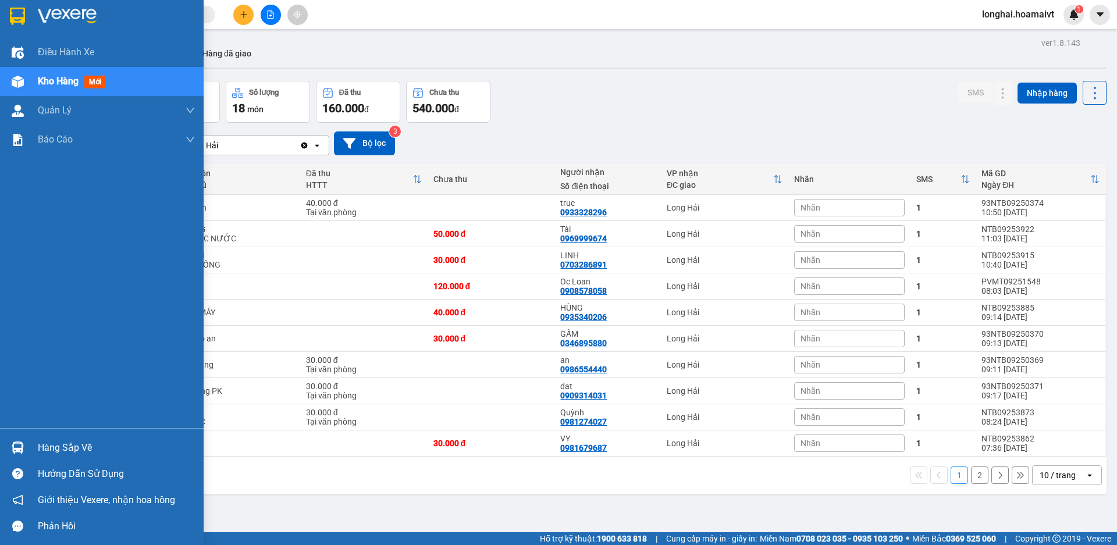
click at [56, 439] on div "Hàng sắp về" at bounding box center [116, 447] width 157 height 17
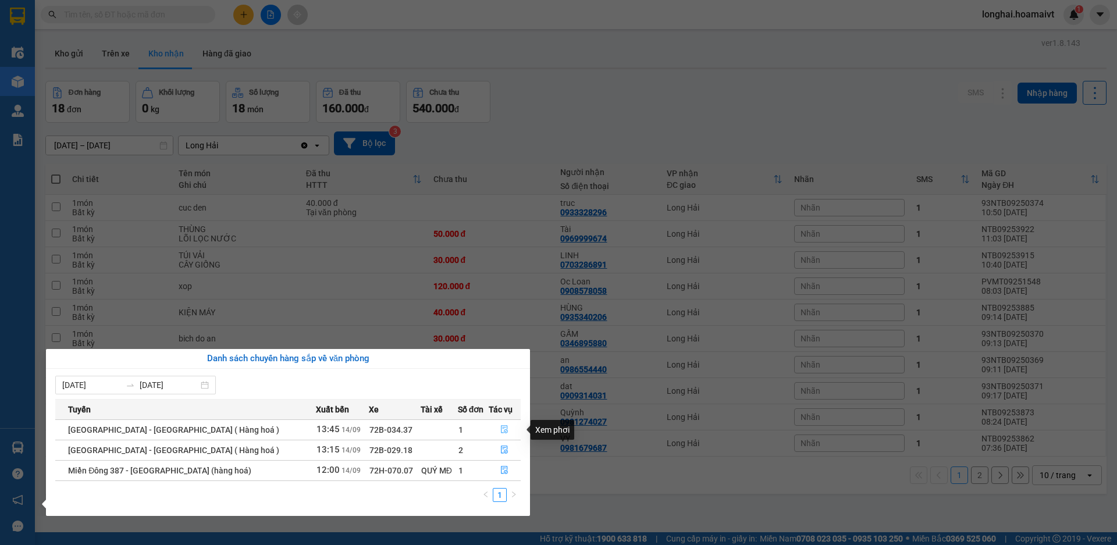
click at [495, 432] on button "button" at bounding box center [504, 430] width 31 height 19
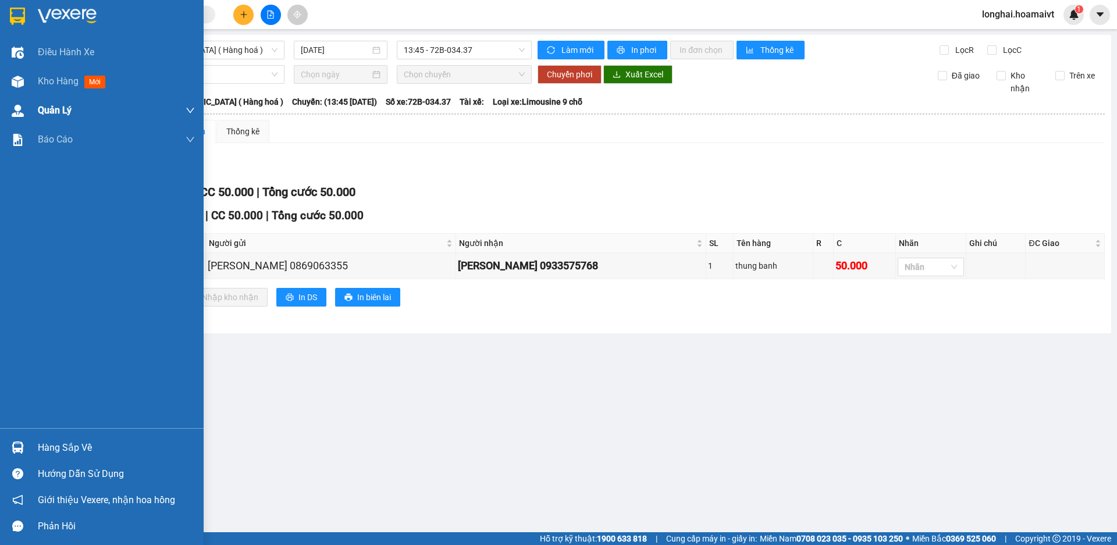
click at [51, 81] on span "Kho hàng" at bounding box center [58, 81] width 41 height 11
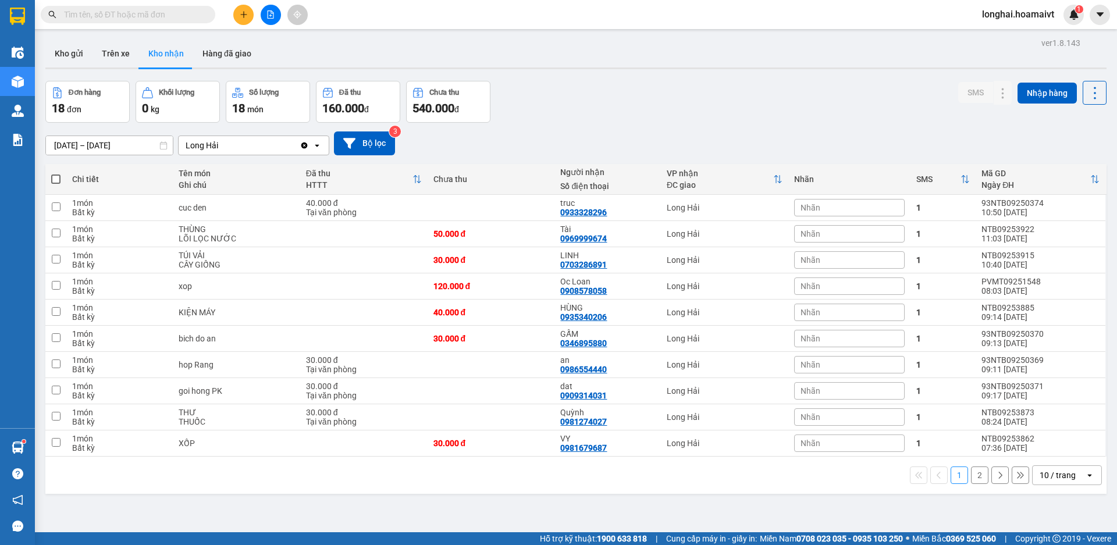
click at [196, 9] on input "text" at bounding box center [132, 14] width 137 height 13
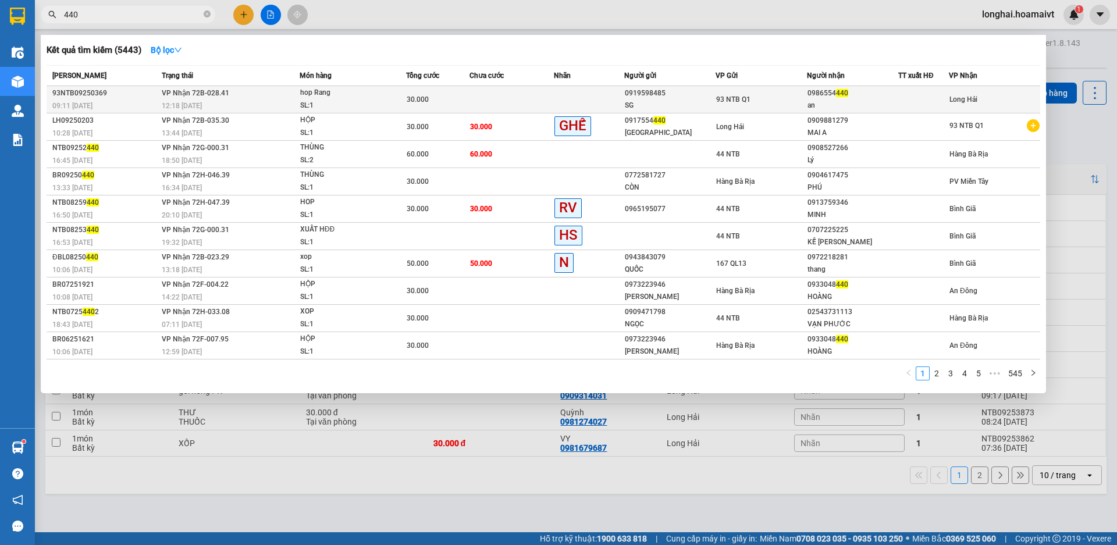
type input "440"
click at [519, 93] on td at bounding box center [512, 99] width 84 height 27
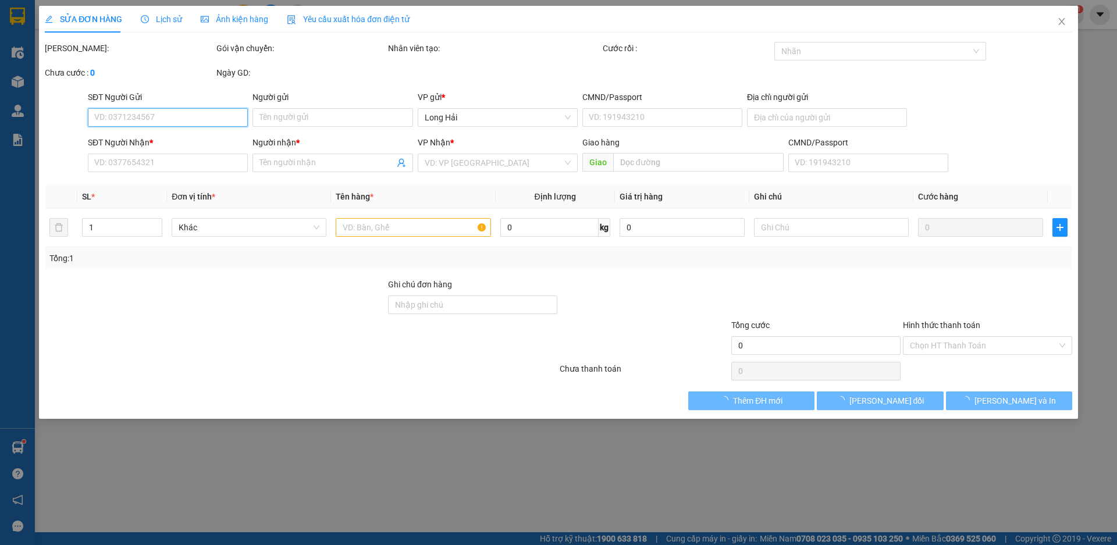
type input "0919598485"
type input "SG"
type input "3/10 lien khu 10 [PERSON_NAME] tri dong [PERSON_NAME]"
type input "0986554440"
type input "an"
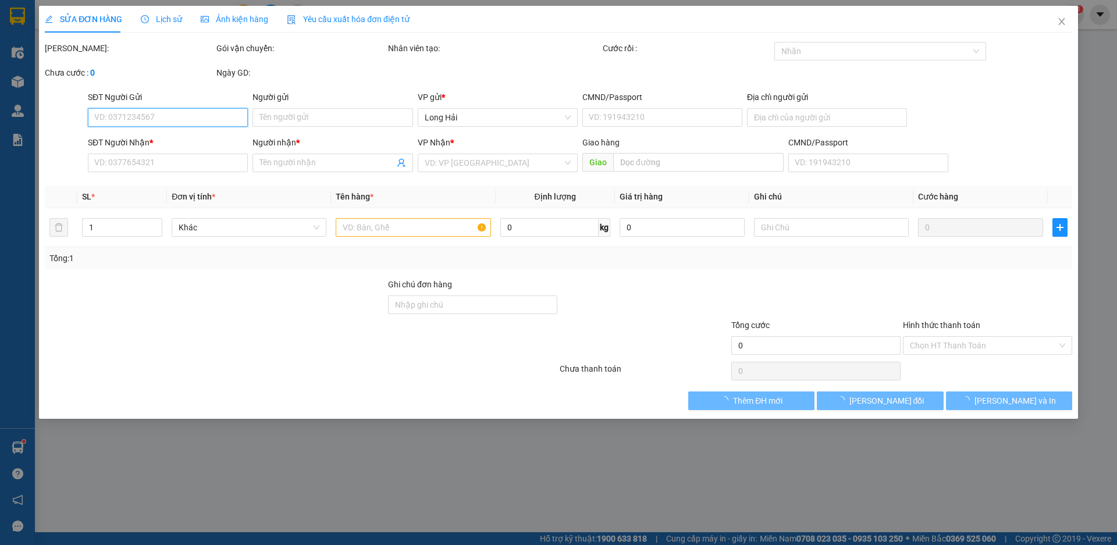
type input "30.000"
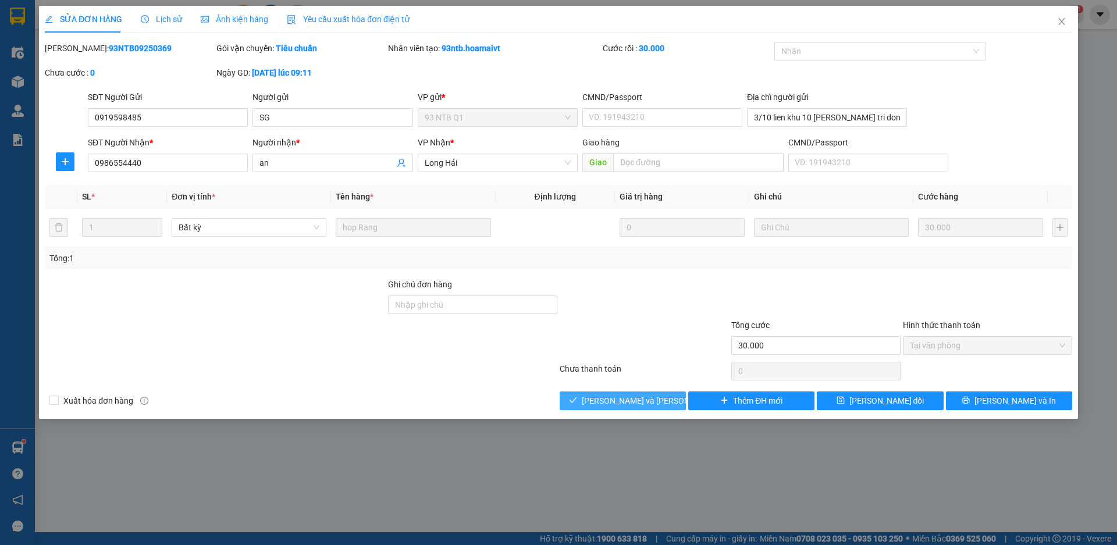
click at [625, 395] on span "[PERSON_NAME] và [PERSON_NAME] hàng" at bounding box center [660, 401] width 157 height 13
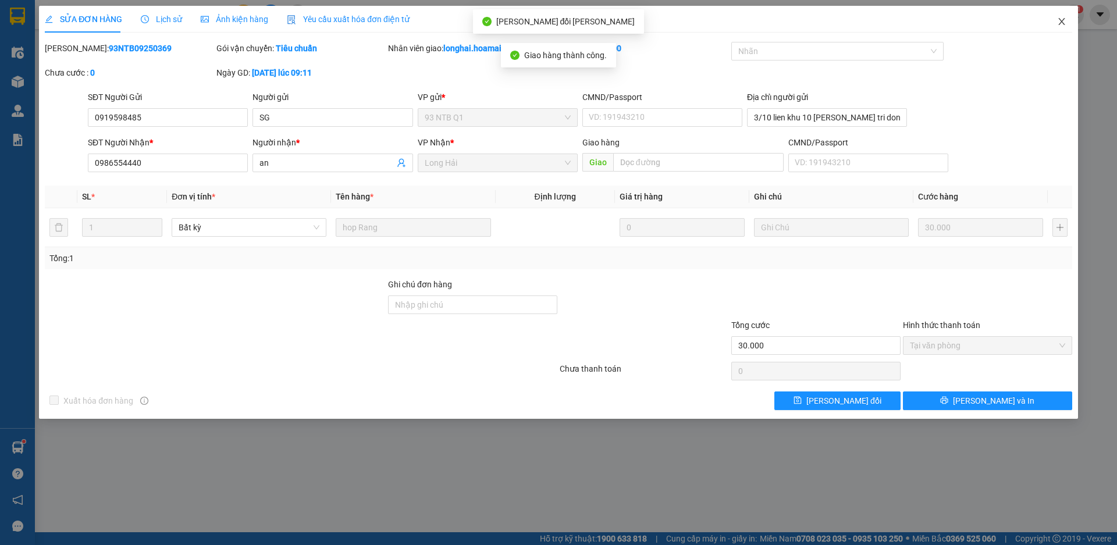
click at [1063, 20] on icon "close" at bounding box center [1061, 21] width 9 height 9
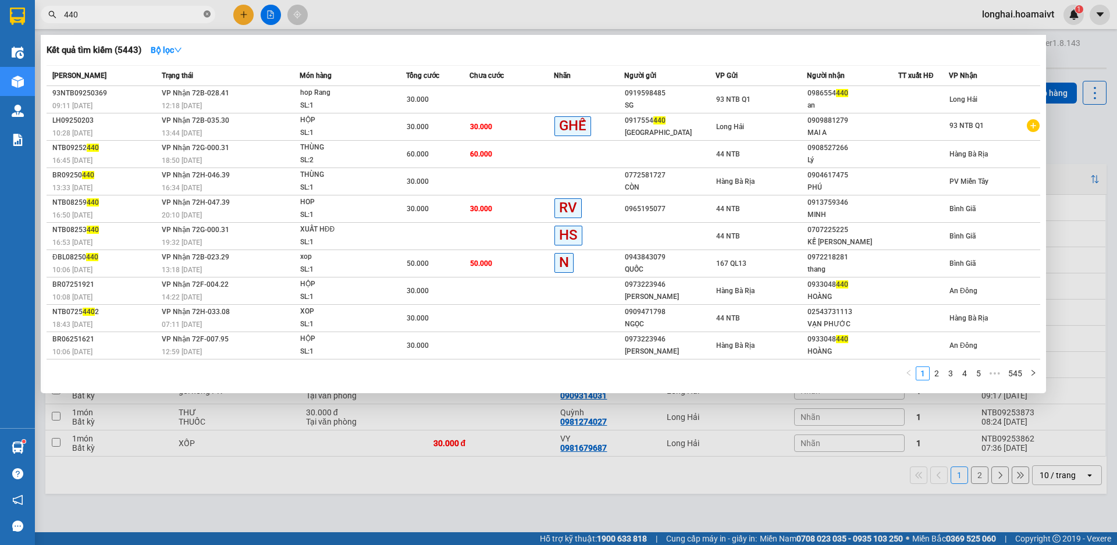
click at [207, 17] on icon "close-circle" at bounding box center [207, 13] width 7 height 7
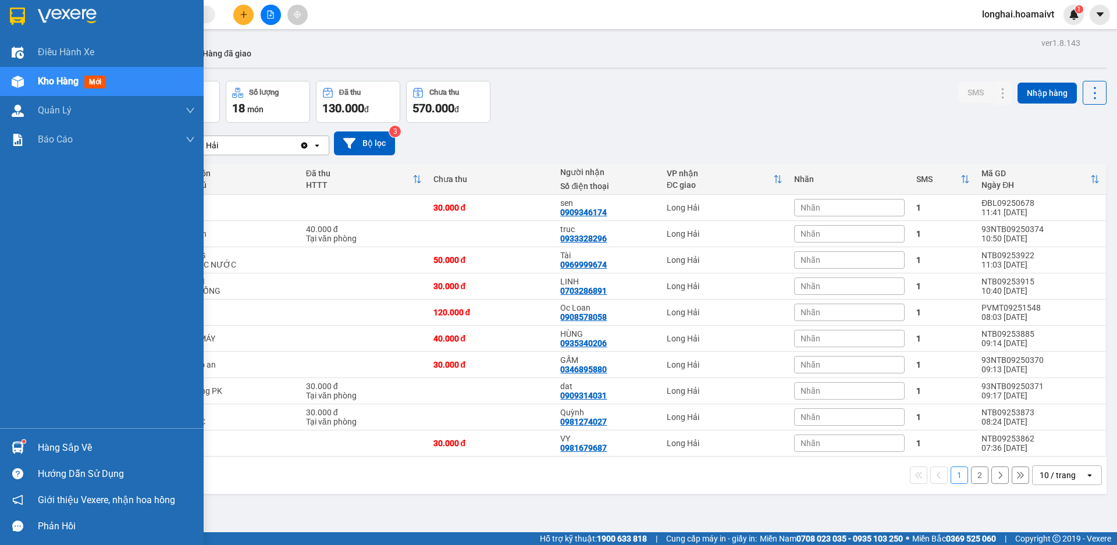
click at [77, 441] on div "Hàng sắp về" at bounding box center [116, 447] width 157 height 17
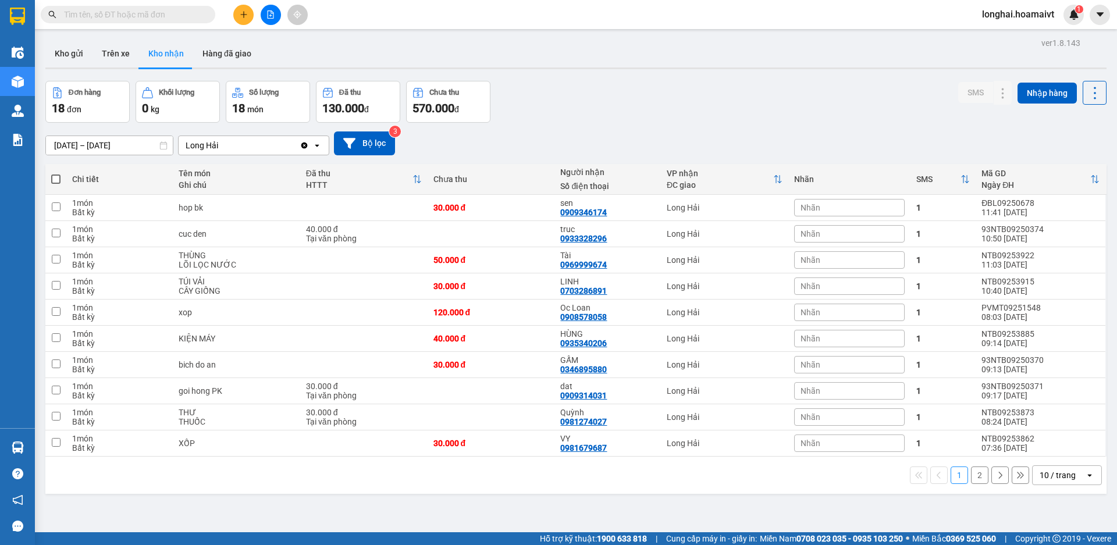
click at [580, 115] on section "Kết quả [PERSON_NAME] ( 5443 ) Bộ lọc Mã ĐH Trạng thái Món hàng Tổng [PERSON_NA…" at bounding box center [558, 272] width 1117 height 545
click at [971, 475] on button "2" at bounding box center [979, 475] width 17 height 17
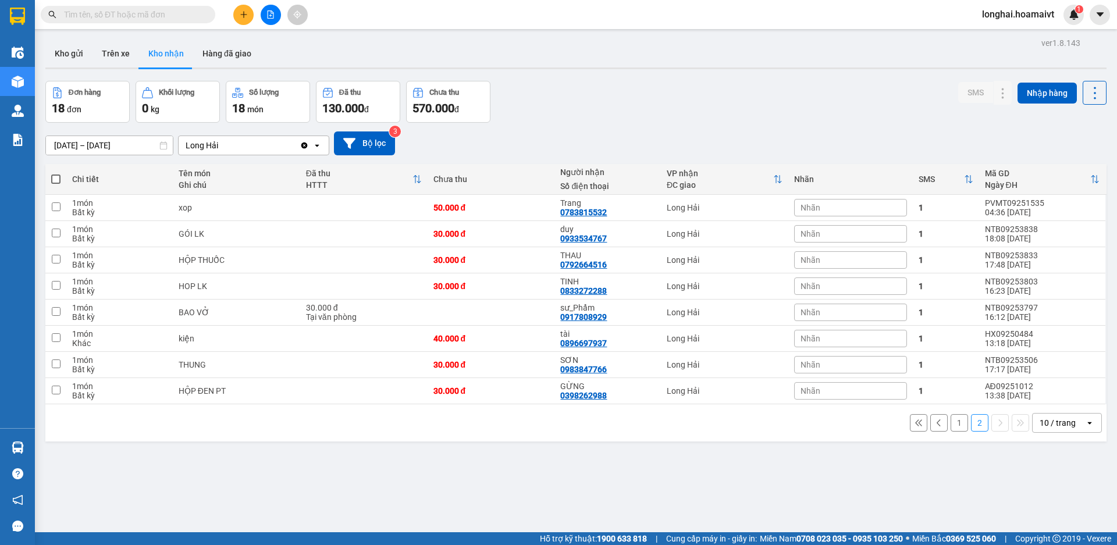
click at [951, 420] on button "1" at bounding box center [959, 422] width 17 height 17
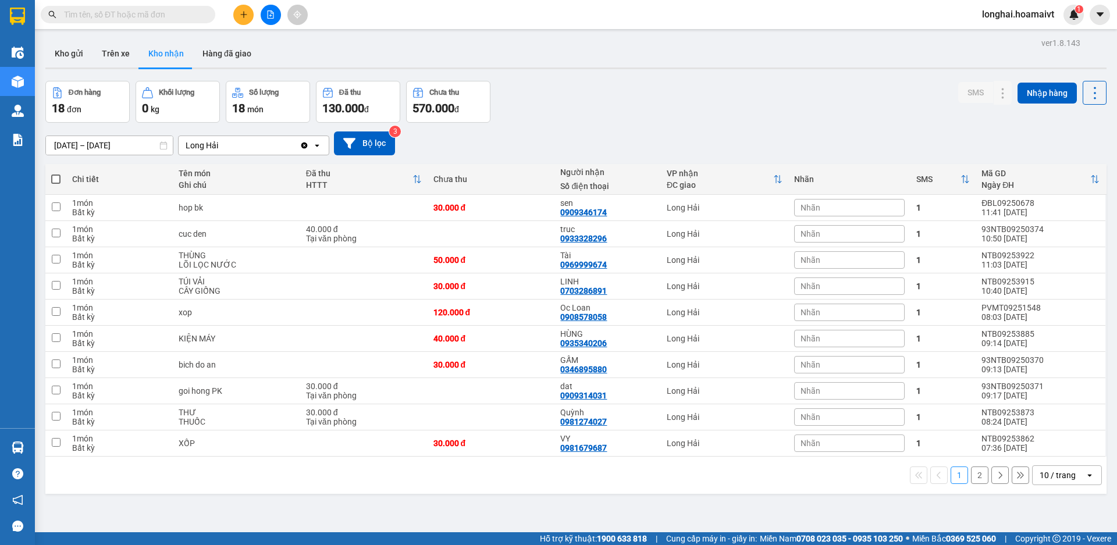
click at [164, 17] on input "text" at bounding box center [132, 14] width 137 height 13
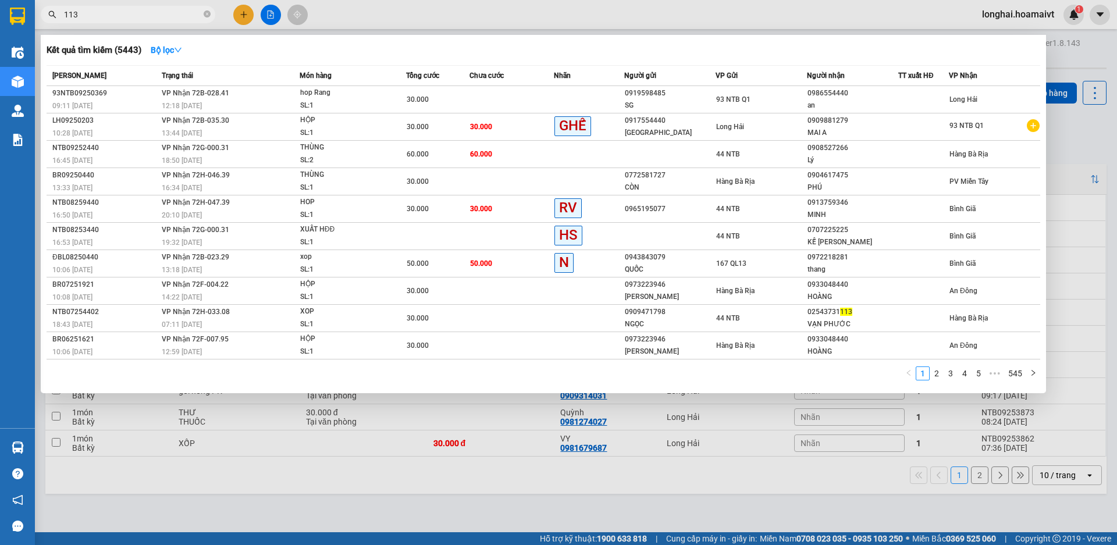
type input "1138"
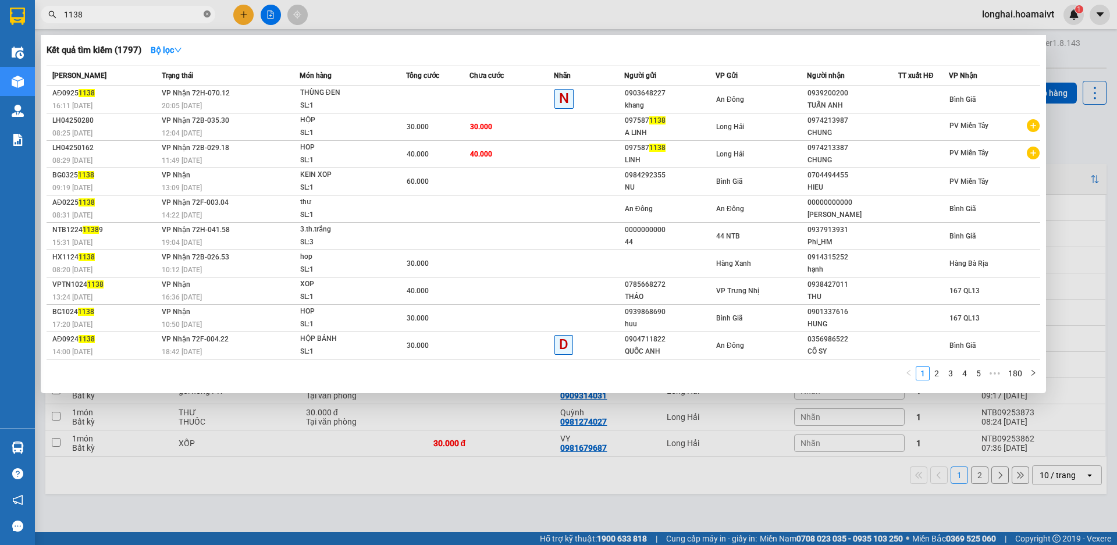
click at [208, 17] on icon "close-circle" at bounding box center [207, 13] width 7 height 7
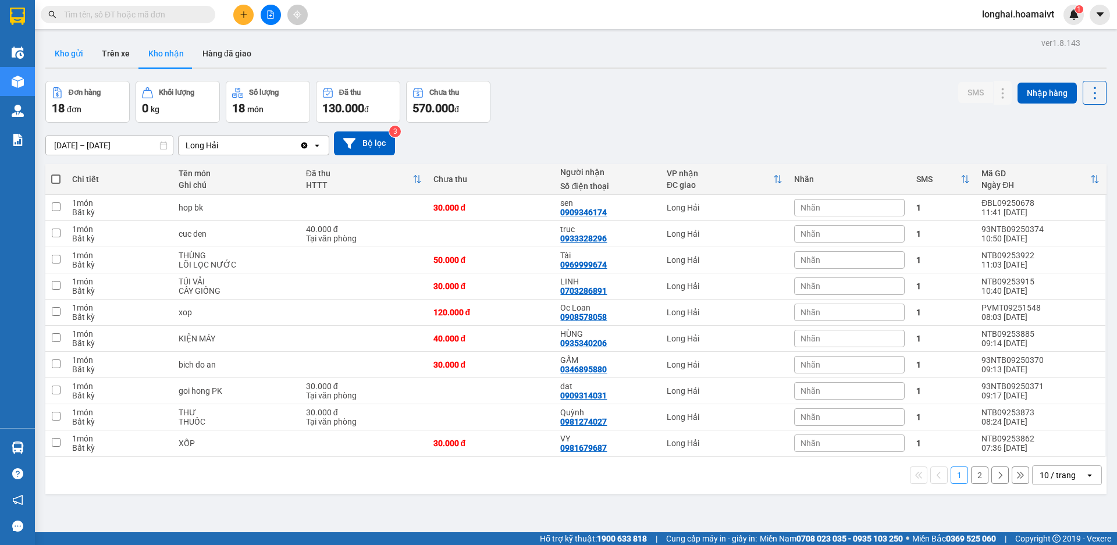
click at [69, 58] on button "Kho gửi" at bounding box center [68, 54] width 47 height 28
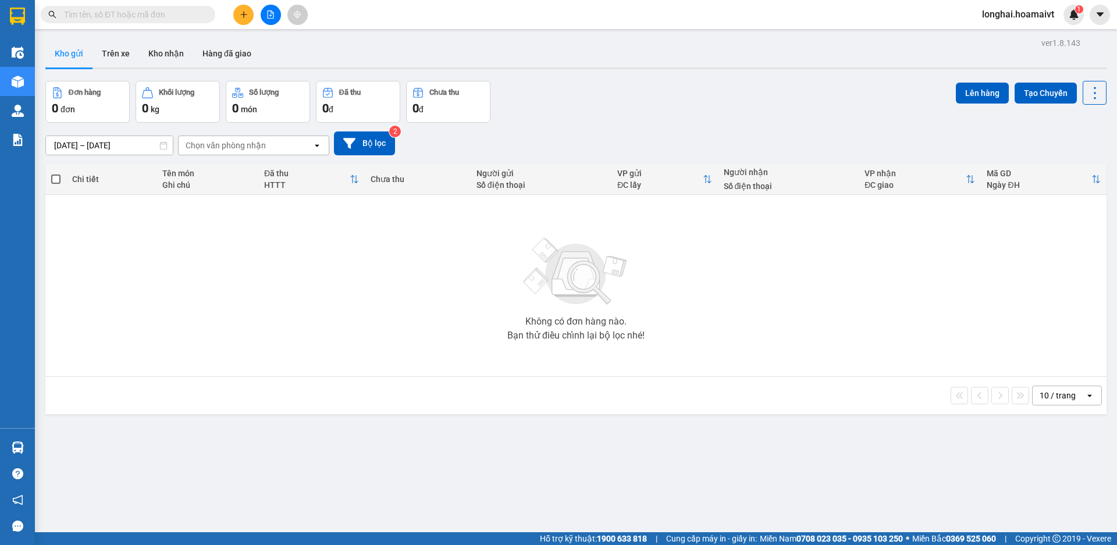
click at [167, 60] on button "Kho nhận" at bounding box center [166, 54] width 54 height 28
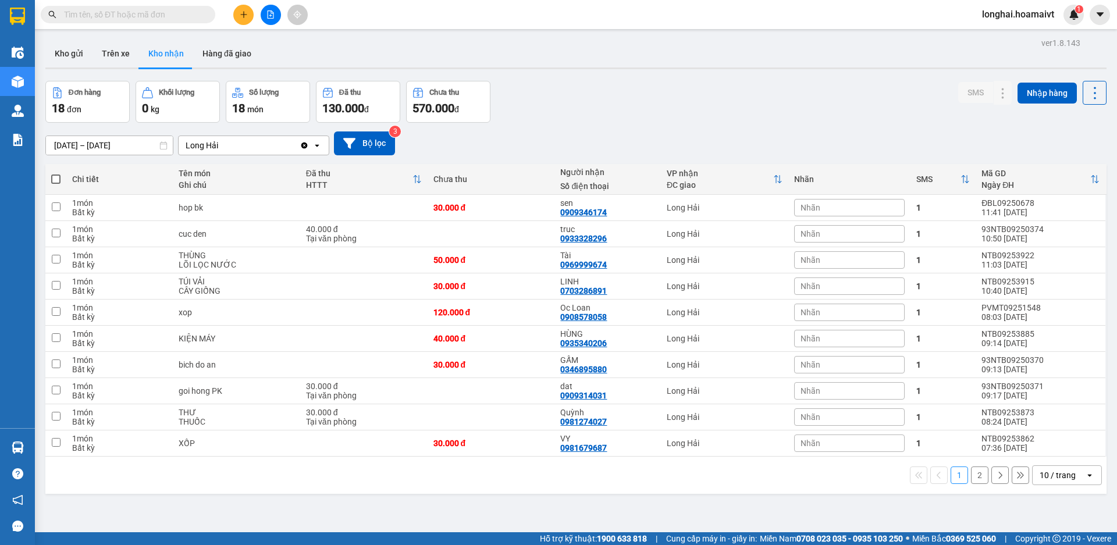
click at [198, 12] on input "text" at bounding box center [132, 14] width 137 height 13
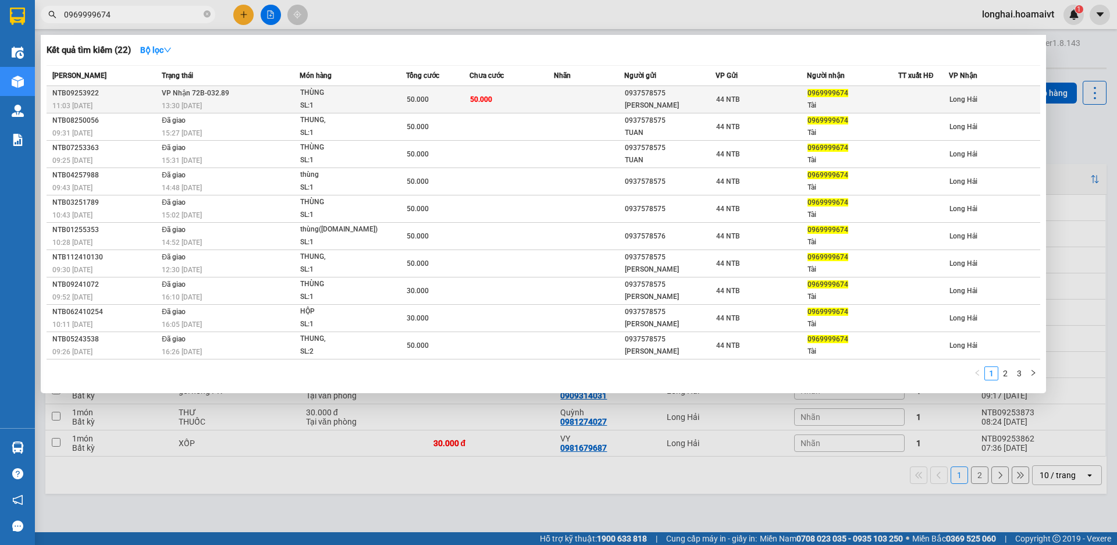
type input "0969999674"
click at [466, 108] on td "50.000" at bounding box center [437, 99] width 63 height 27
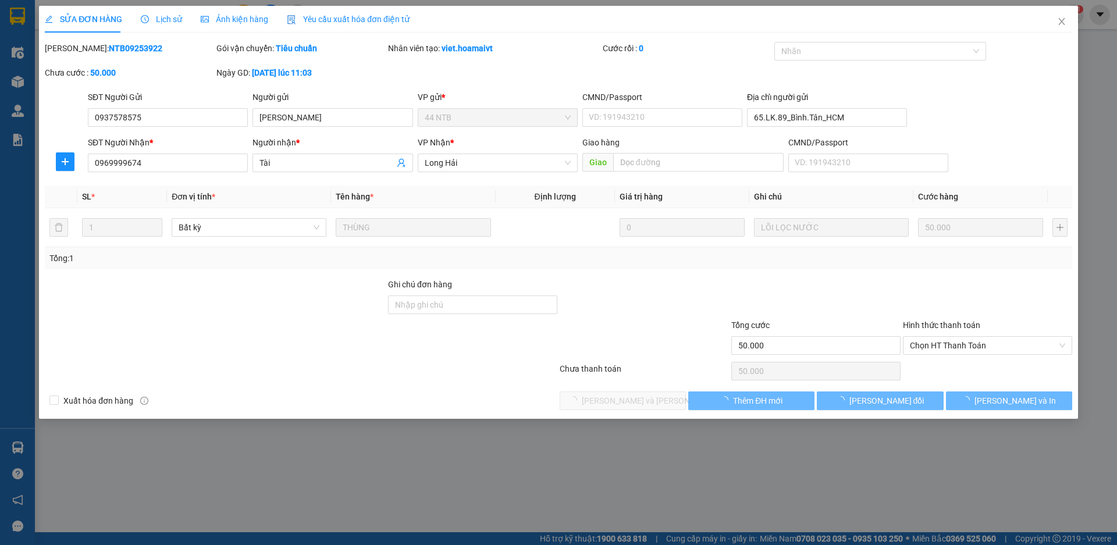
type input "0937578575"
type input "[PERSON_NAME]"
type input "65.LK.89_Bình.Tân_HCM"
type input "0969999674"
type input "Tài"
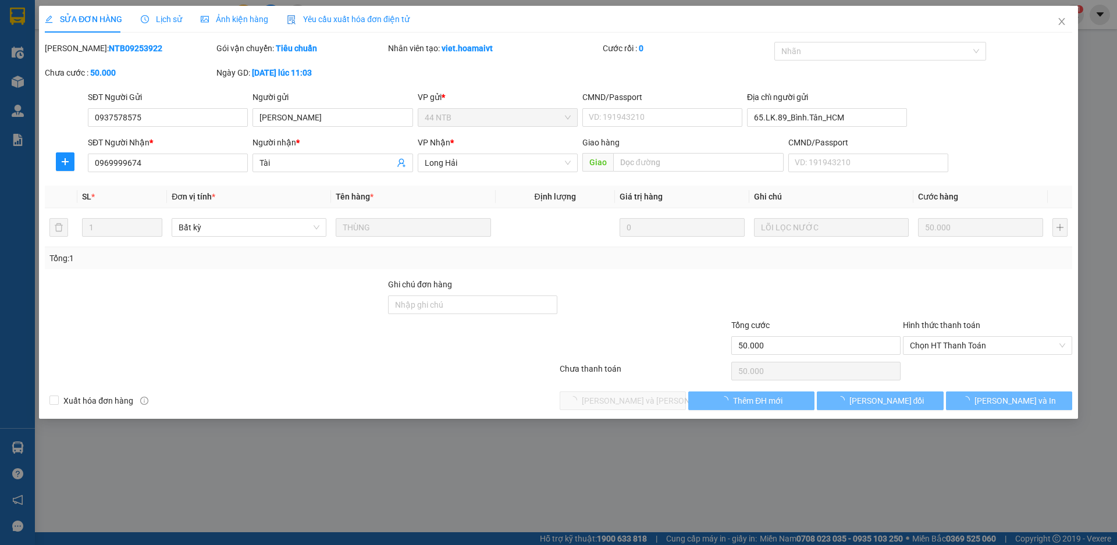
type input "50.000"
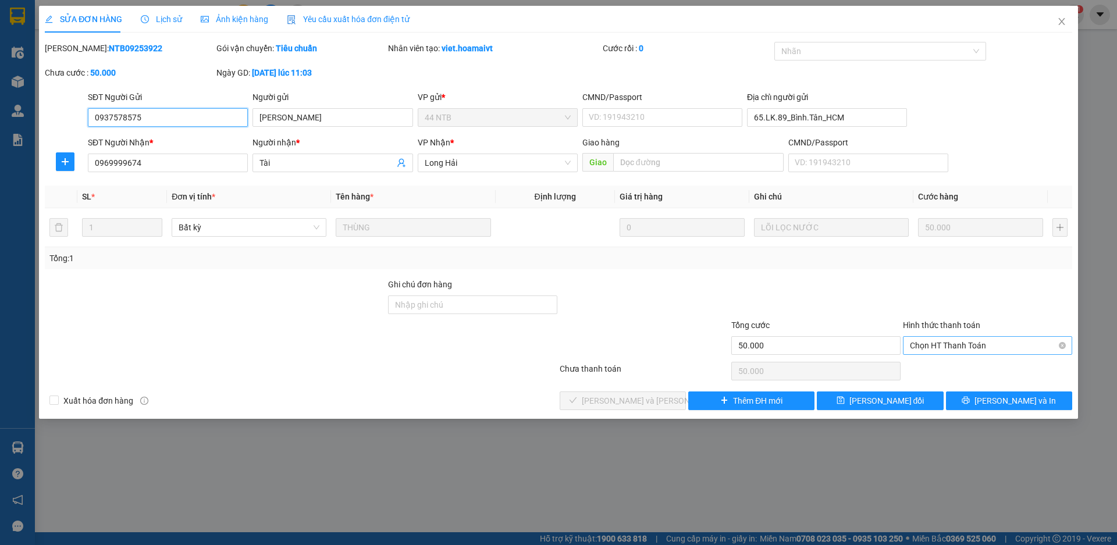
click at [928, 350] on span "Chọn HT Thanh Toán" at bounding box center [987, 345] width 155 height 17
click at [928, 364] on div "Tại văn phòng" at bounding box center [987, 369] width 155 height 13
type input "0"
click at [638, 402] on span "[PERSON_NAME] và [PERSON_NAME] hàng" at bounding box center [660, 401] width 157 height 13
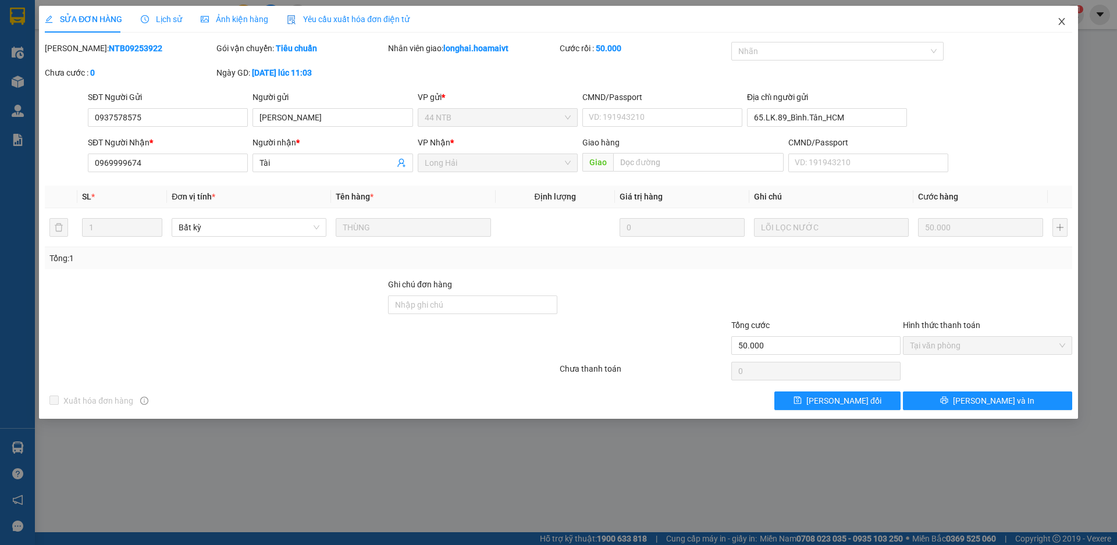
click at [1066, 21] on icon "close" at bounding box center [1061, 21] width 9 height 9
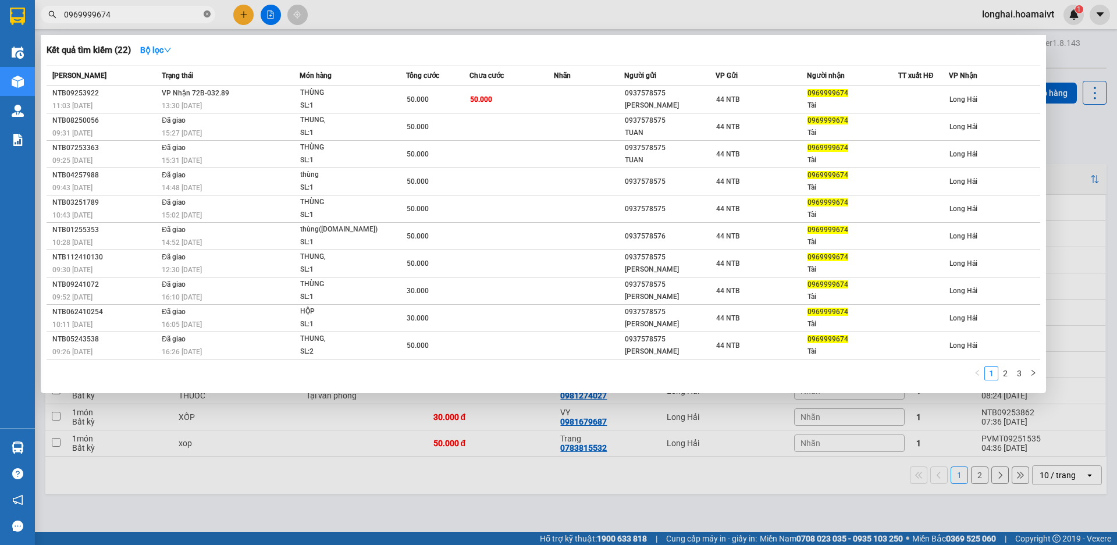
click at [204, 17] on icon "close-circle" at bounding box center [207, 13] width 7 height 7
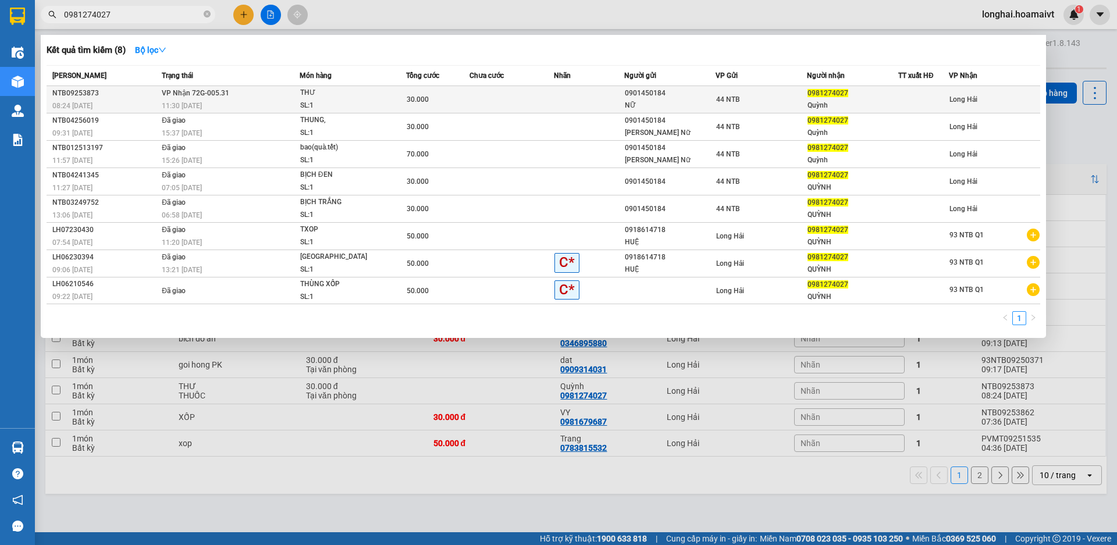
type input "0981274027"
click at [331, 100] on div "SL: 1" at bounding box center [343, 106] width 87 height 13
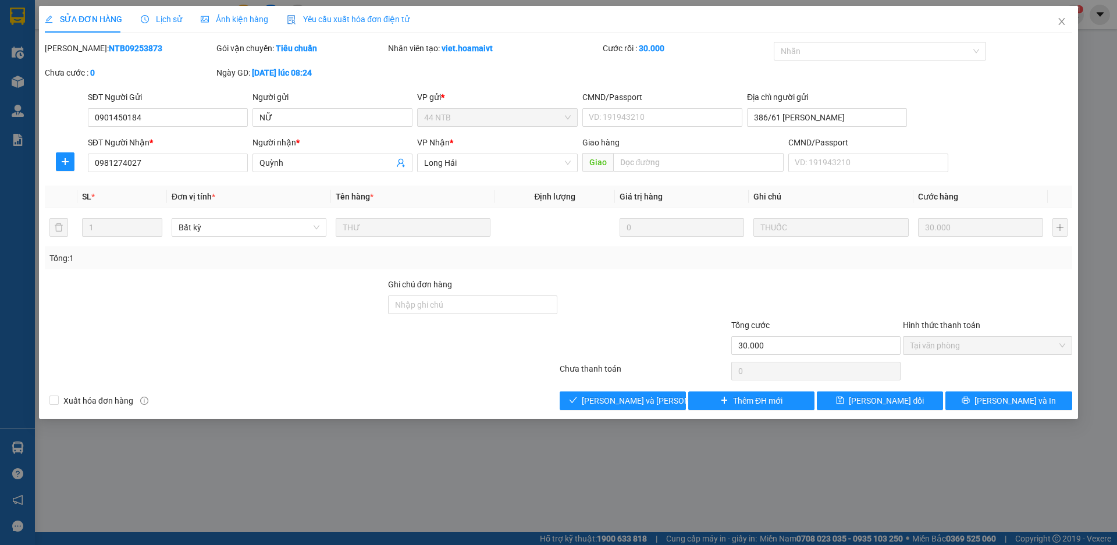
type input "0901450184"
type input "NỮ"
type input "386/61 [PERSON_NAME]"
type input "0981274027"
type input "Quỳnh"
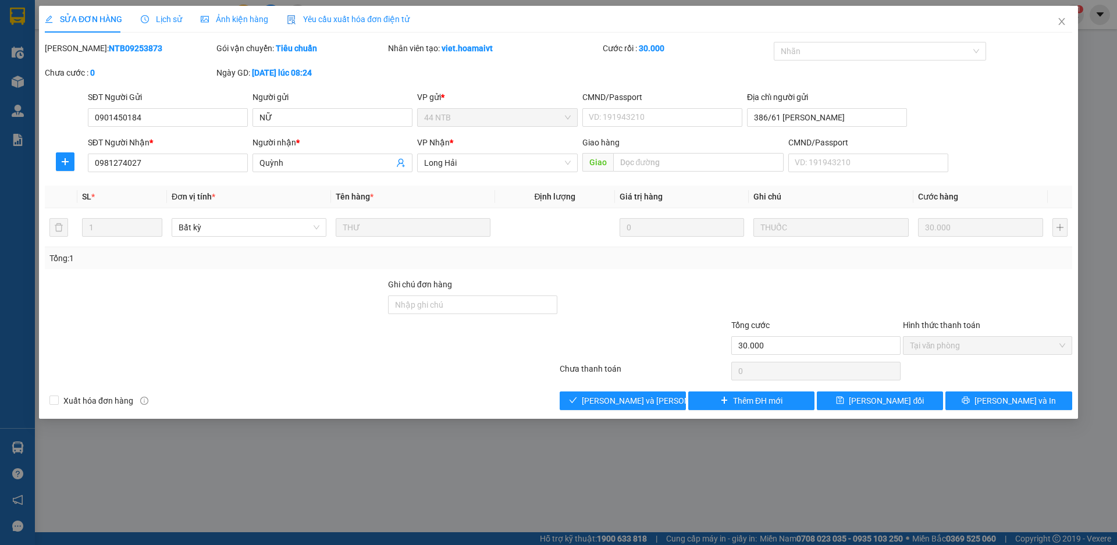
type input "30.000"
click at [614, 404] on span "[PERSON_NAME] và [PERSON_NAME] hàng" at bounding box center [660, 401] width 157 height 13
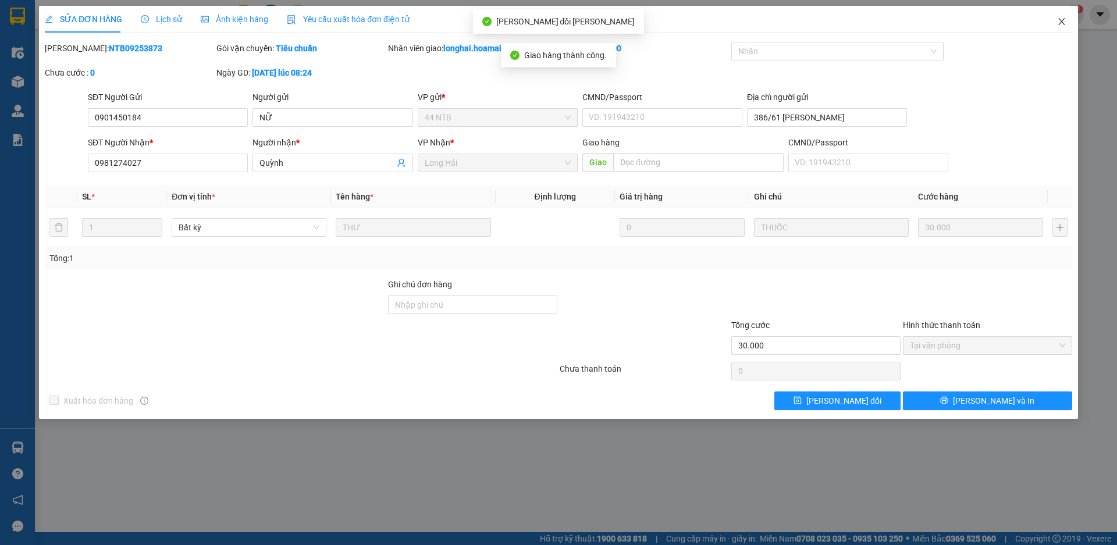
click at [1064, 12] on span "Close" at bounding box center [1062, 22] width 33 height 33
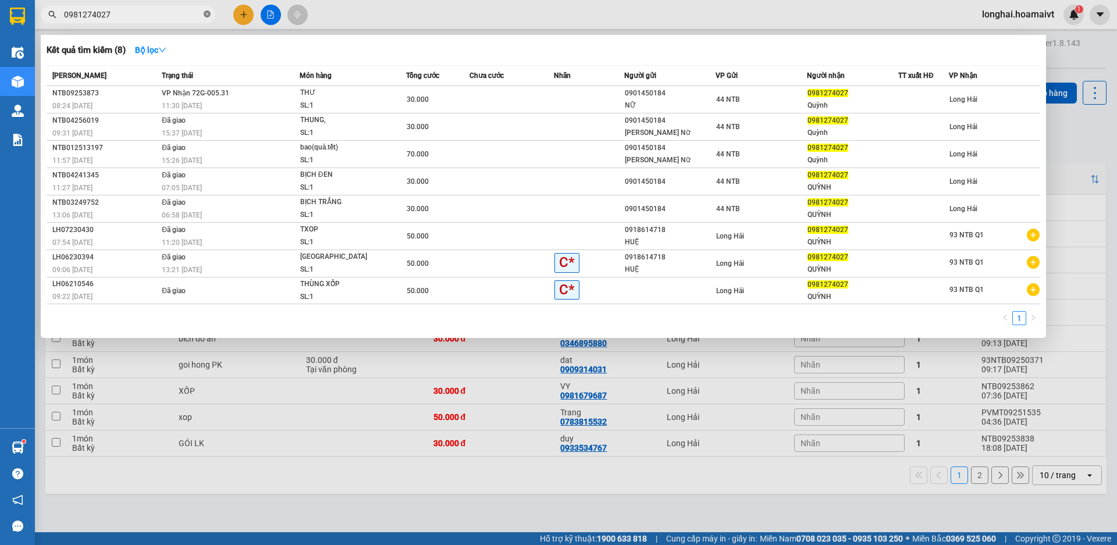
click at [208, 13] on icon "close-circle" at bounding box center [207, 13] width 7 height 7
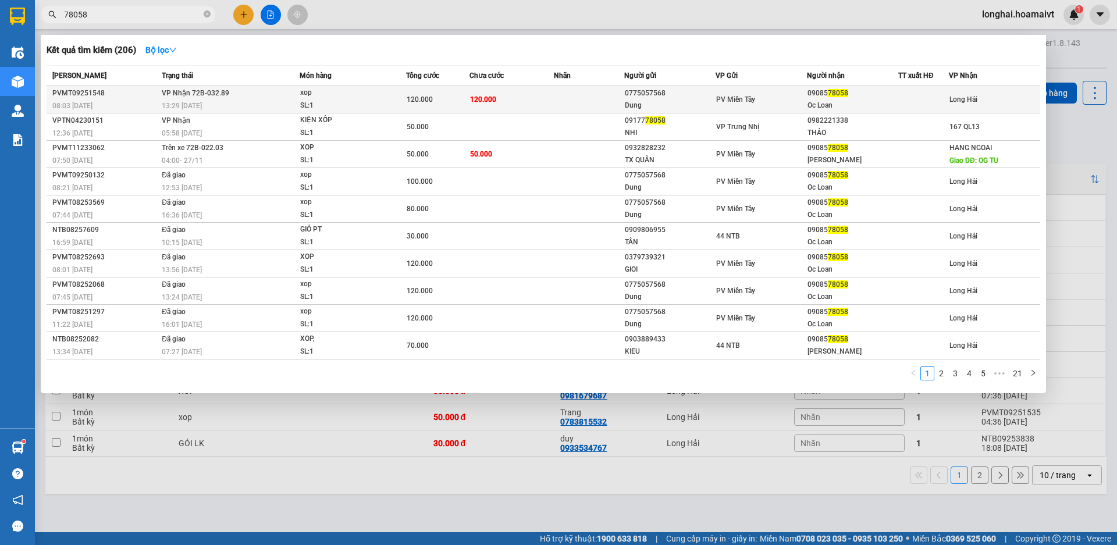
type input "78058"
click at [476, 90] on td "120.000" at bounding box center [512, 99] width 84 height 27
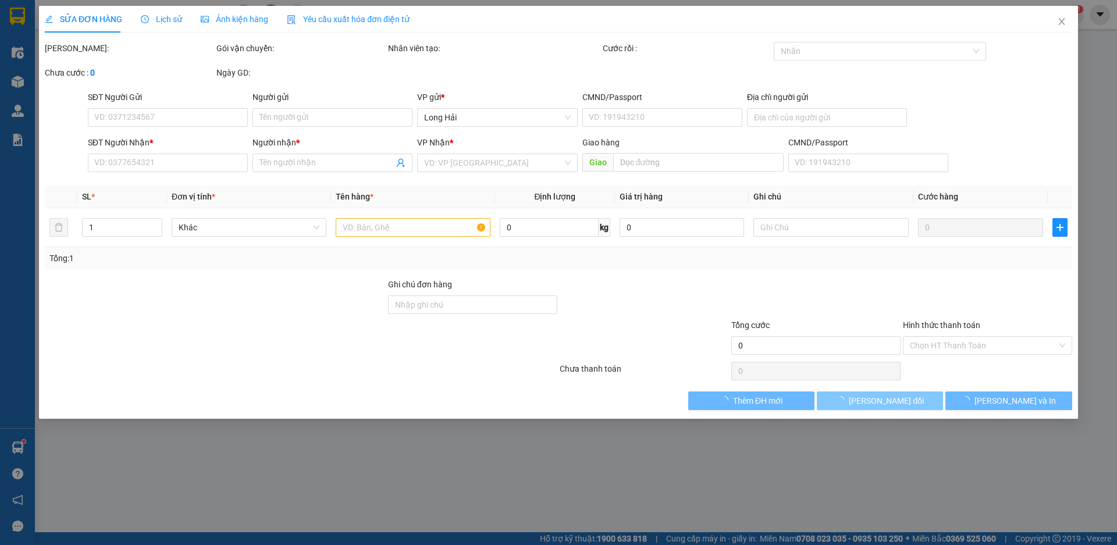
type input "0775057568"
type input "Dung"
type input "089094009816"
type input "[PERSON_NAME] Dien [PERSON_NAME]"
type input "0908578058"
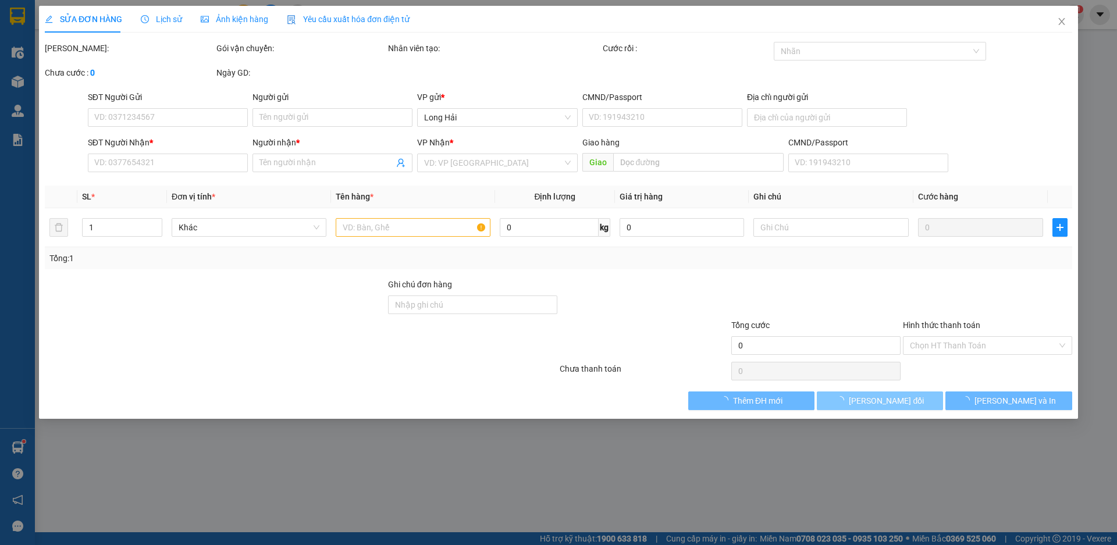
type input "Oc Loan"
type input "120.000"
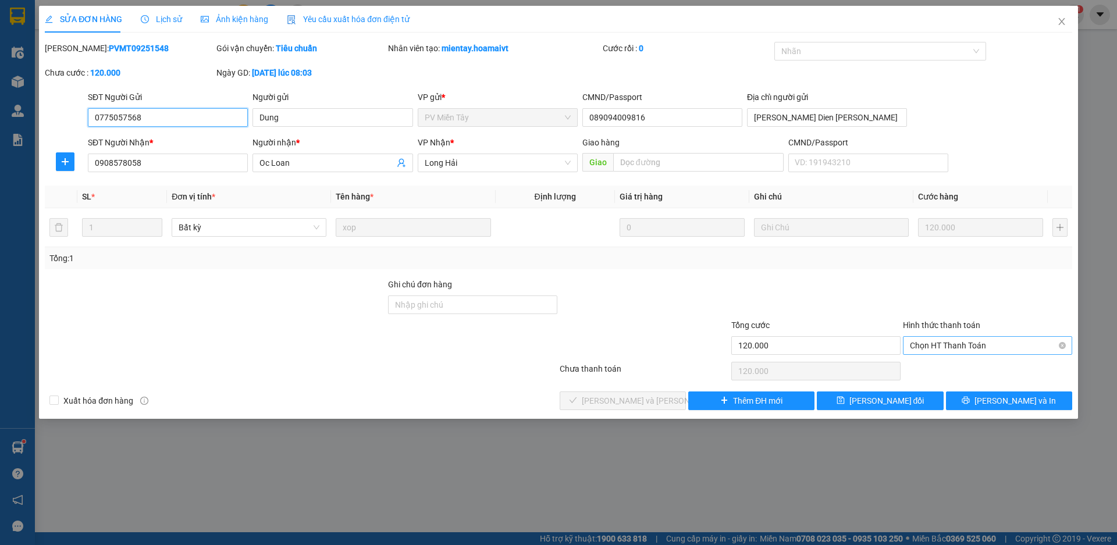
click at [935, 345] on span "Chọn HT Thanh Toán" at bounding box center [987, 345] width 155 height 17
drag, startPoint x: 953, startPoint y: 362, endPoint x: 944, endPoint y: 368, distance: 10.8
click at [953, 363] on div "Tại văn phòng" at bounding box center [987, 369] width 169 height 19
type input "0"
click at [659, 402] on span "[PERSON_NAME] và [PERSON_NAME] hàng" at bounding box center [660, 401] width 157 height 13
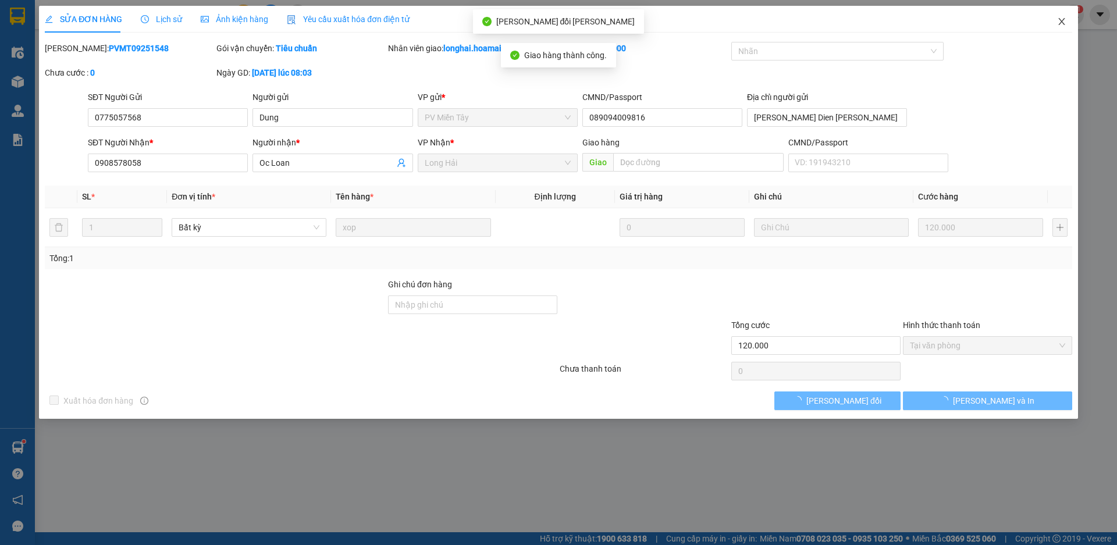
click at [1064, 25] on icon "close" at bounding box center [1061, 21] width 9 height 9
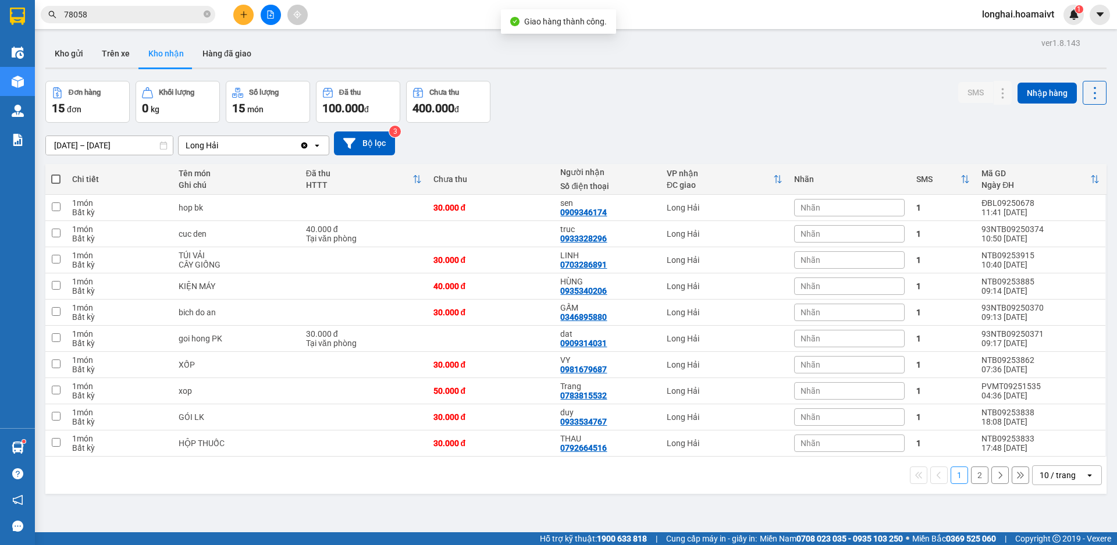
drag, startPoint x: 207, startPoint y: 13, endPoint x: 193, endPoint y: 13, distance: 14.0
click at [207, 13] on icon "close-circle" at bounding box center [207, 13] width 7 height 7
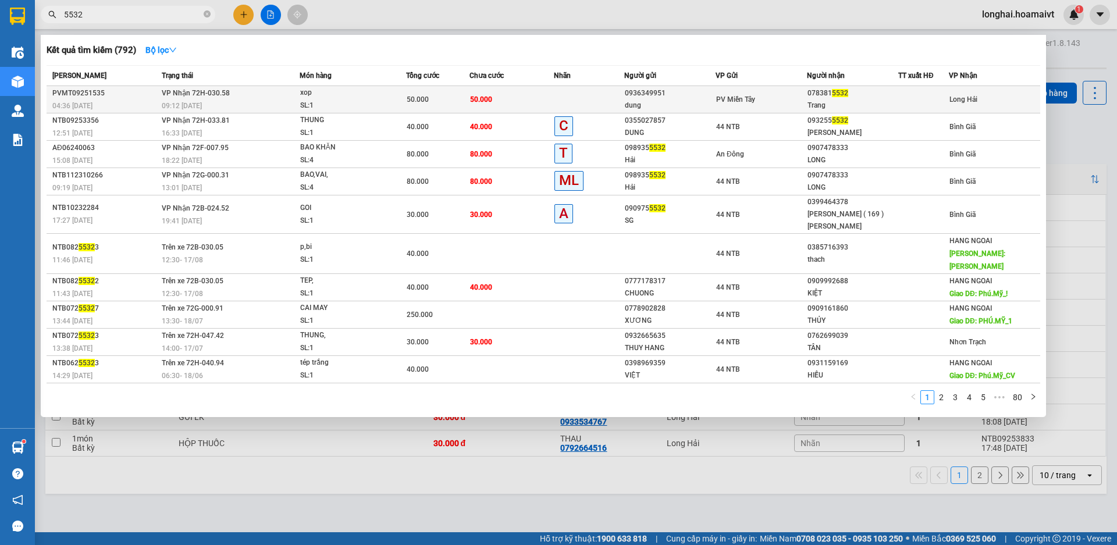
type input "5532"
click at [551, 90] on td "50.000" at bounding box center [512, 99] width 84 height 27
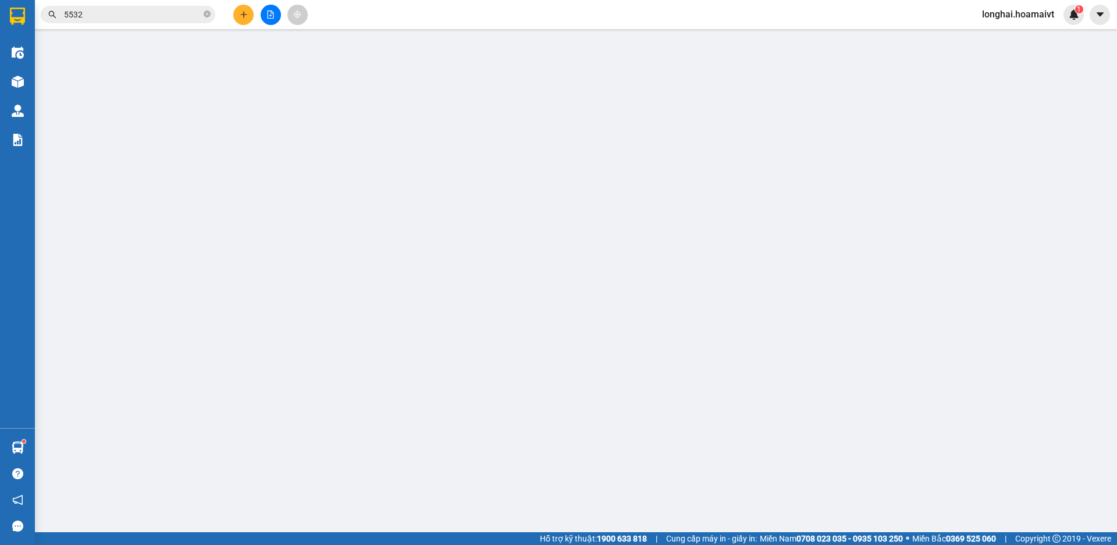
type input "0936349951"
type input "dung"
type input "091072023796"
type input "quan binh tan"
type input "0783815532"
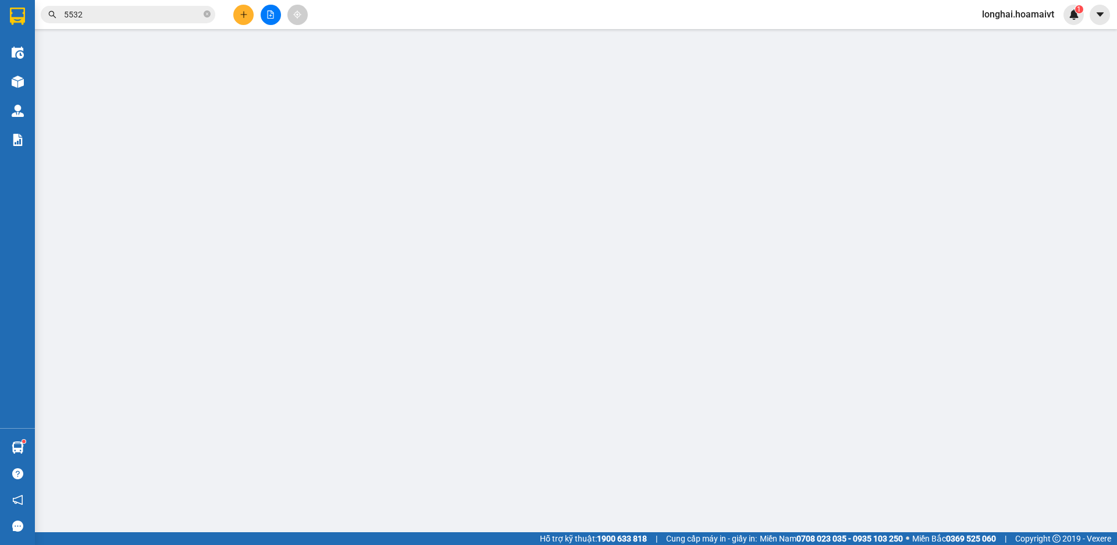
type input "Trang"
type input "50.000"
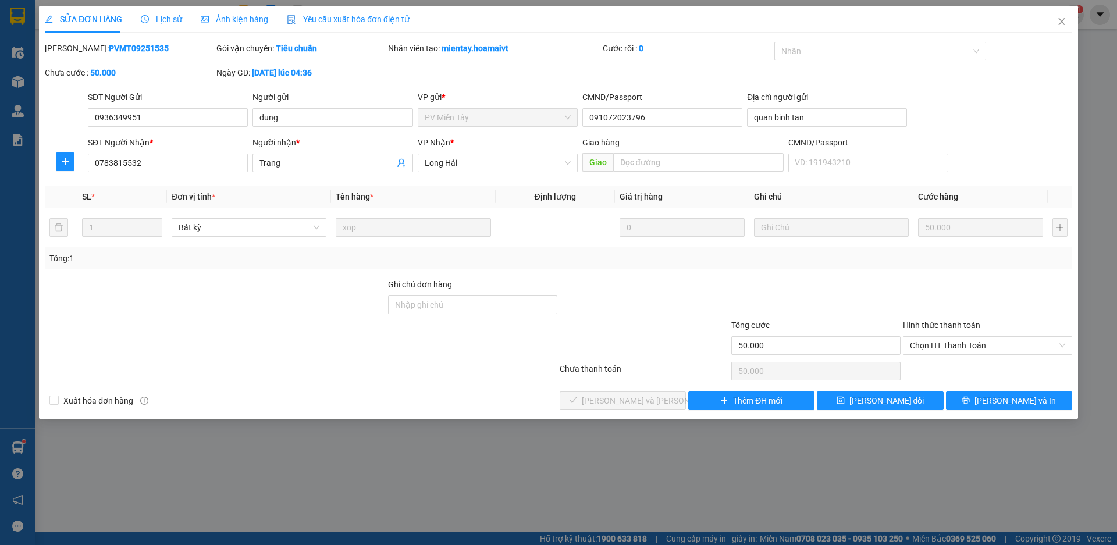
click at [940, 356] on div "Hình thức thanh toán Chọn HT Thanh Toán" at bounding box center [987, 339] width 169 height 41
click at [924, 337] on span "Chọn HT Thanh Toán" at bounding box center [987, 345] width 155 height 17
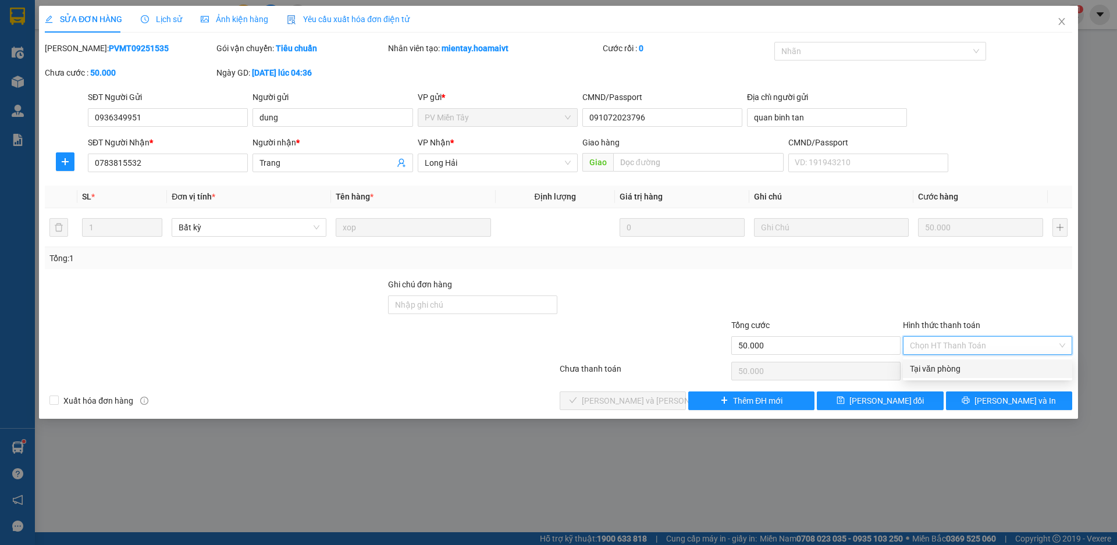
click at [943, 371] on div "Tại văn phòng" at bounding box center [987, 369] width 155 height 13
type input "0"
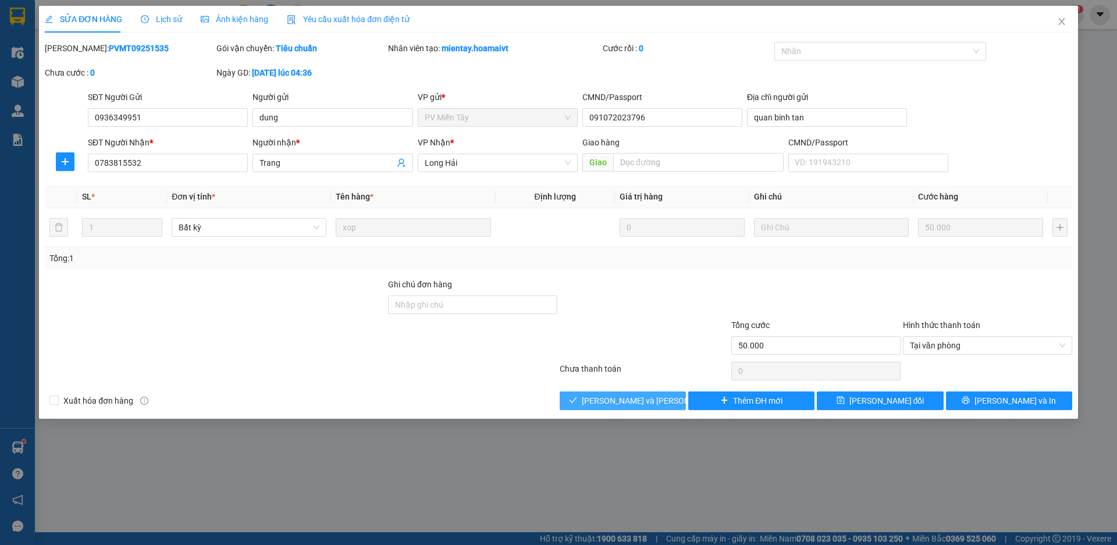
click at [637, 402] on span "[PERSON_NAME] và [PERSON_NAME] hàng" at bounding box center [660, 401] width 157 height 13
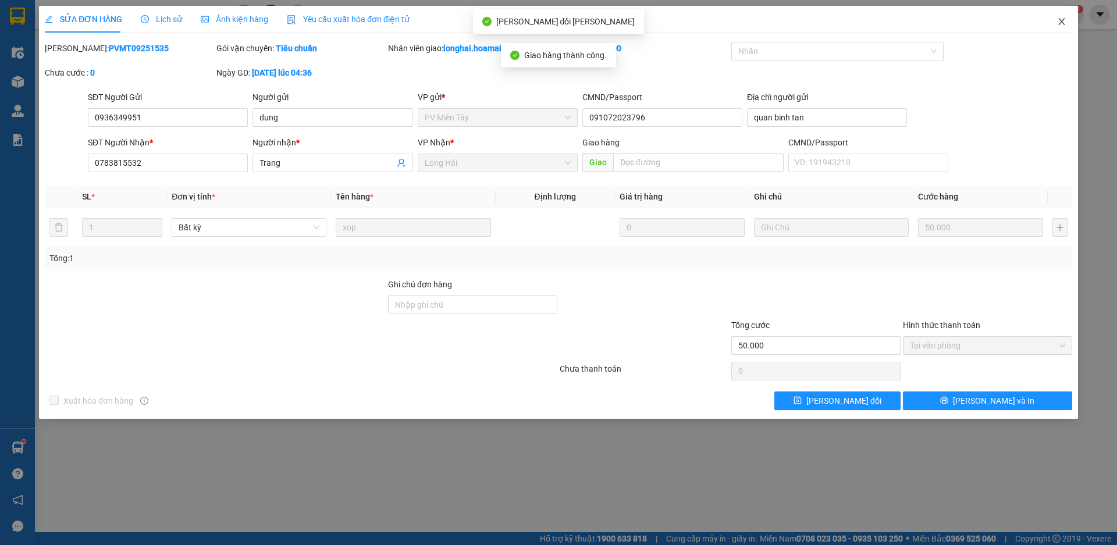
click at [1064, 22] on icon "close" at bounding box center [1061, 21] width 9 height 9
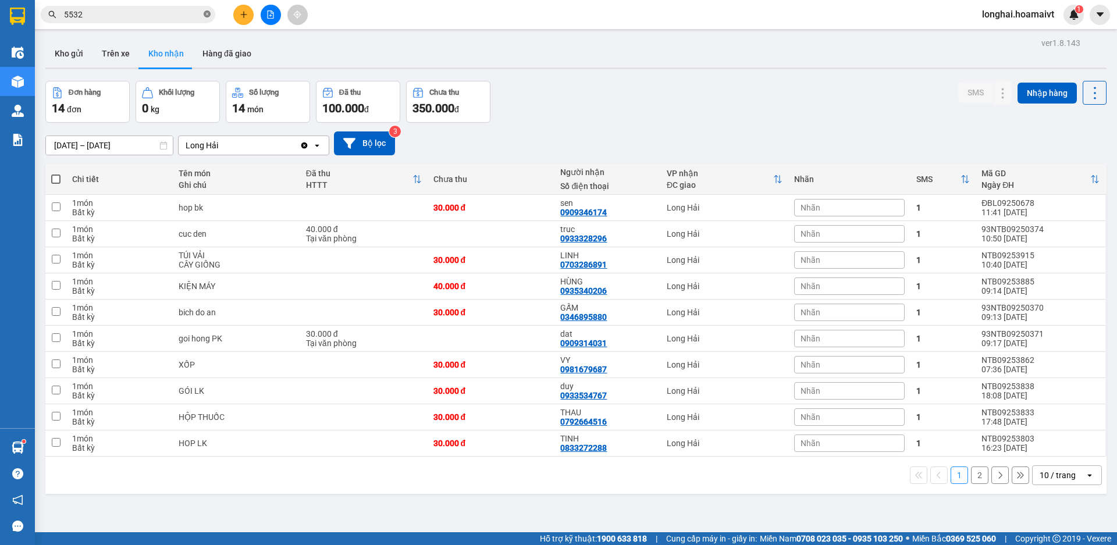
click at [204, 16] on icon "close-circle" at bounding box center [207, 13] width 7 height 7
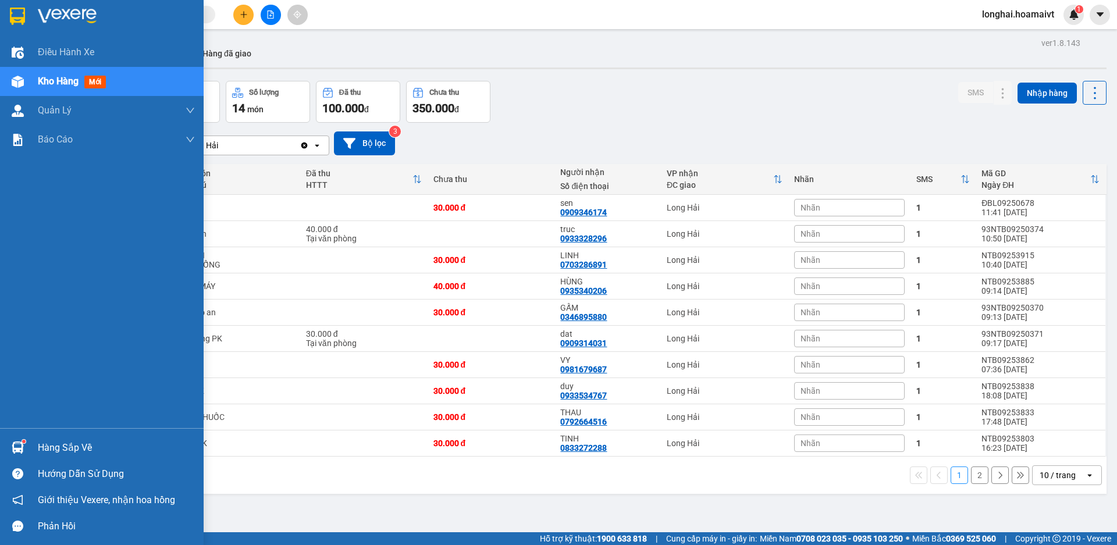
click at [42, 452] on div "Hàng sắp về" at bounding box center [116, 447] width 157 height 17
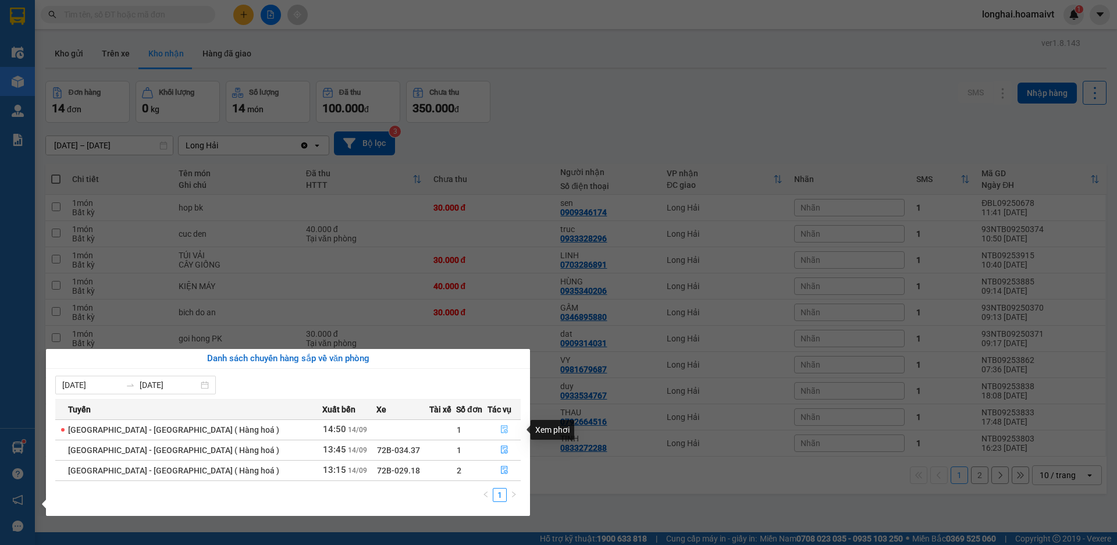
click at [494, 431] on button "button" at bounding box center [504, 430] width 32 height 19
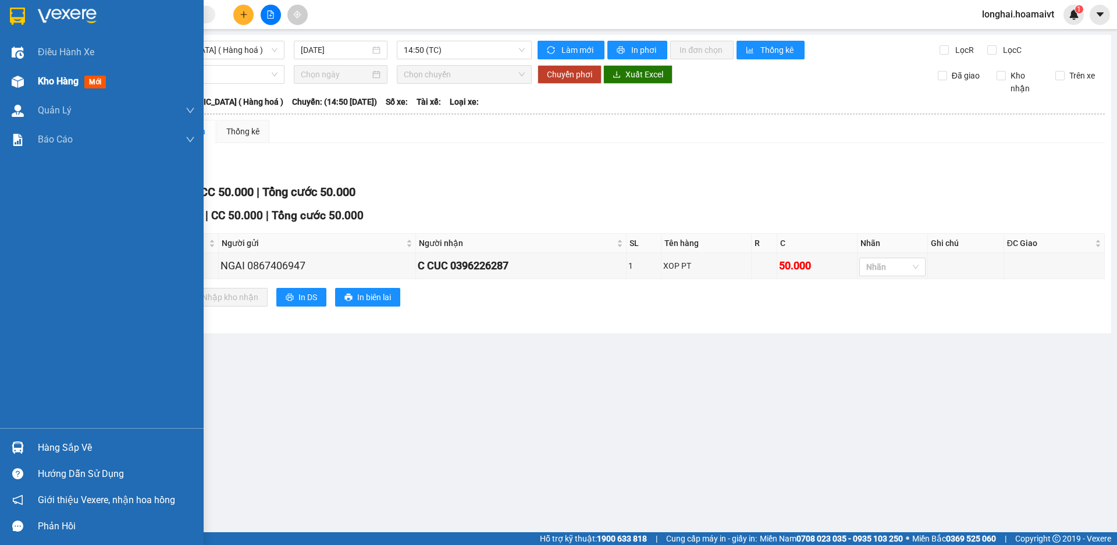
click at [36, 83] on div "Kho hàng mới" at bounding box center [102, 81] width 204 height 29
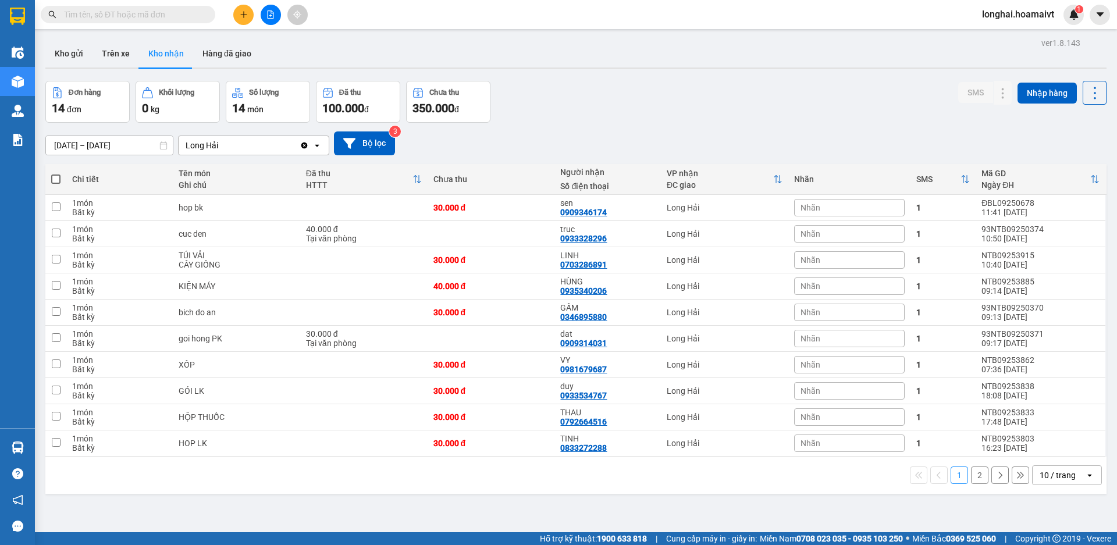
click at [182, 19] on input "text" at bounding box center [132, 14] width 137 height 13
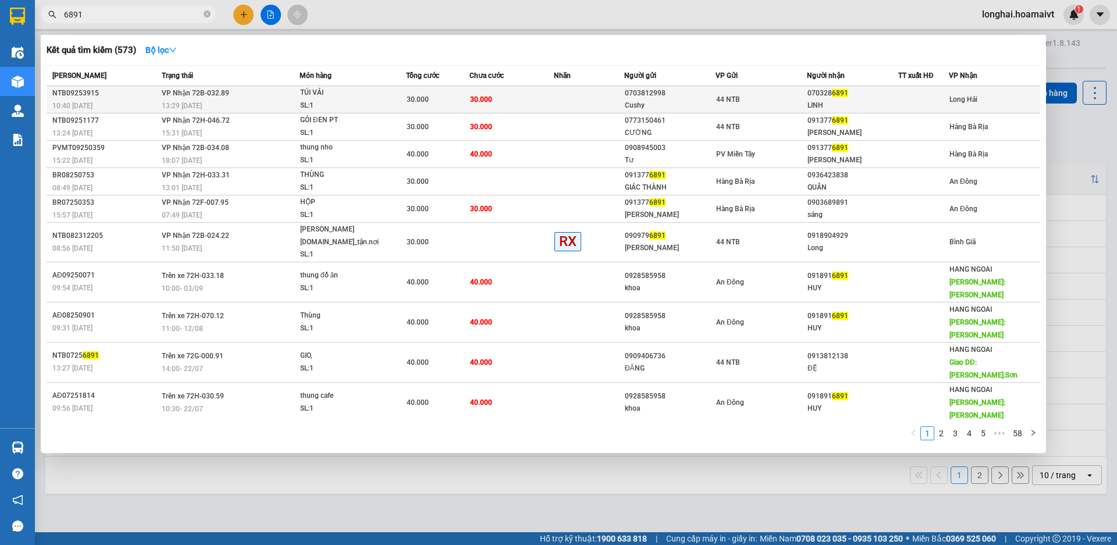
type input "6891"
click at [467, 97] on div "30.000" at bounding box center [438, 99] width 62 height 13
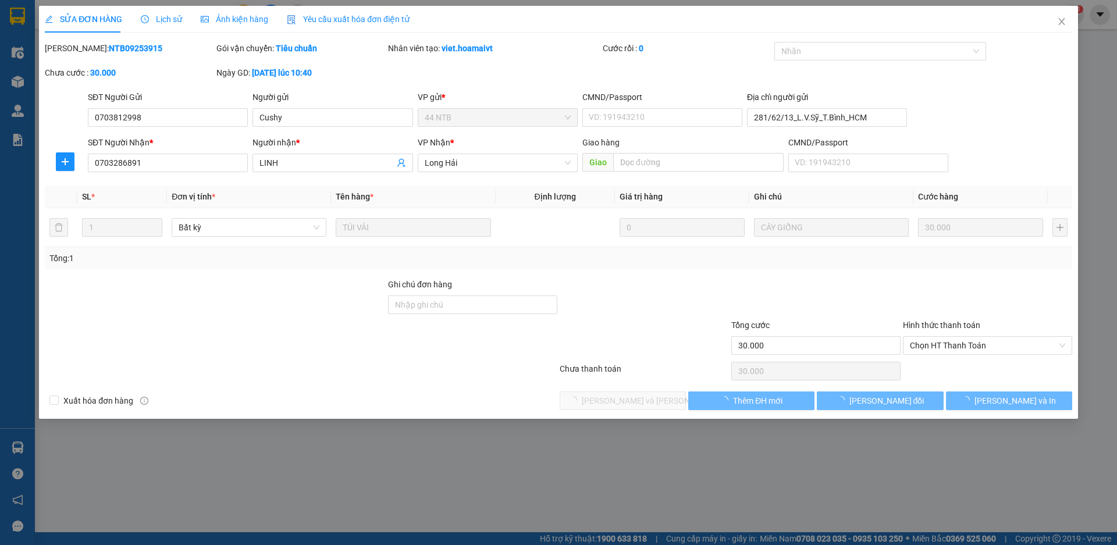
type input "0703812998"
type input "Cushy"
type input "281/62/13_L.V.Sỹ_T.Bình_HCM"
type input "0703286891"
type input "LINH"
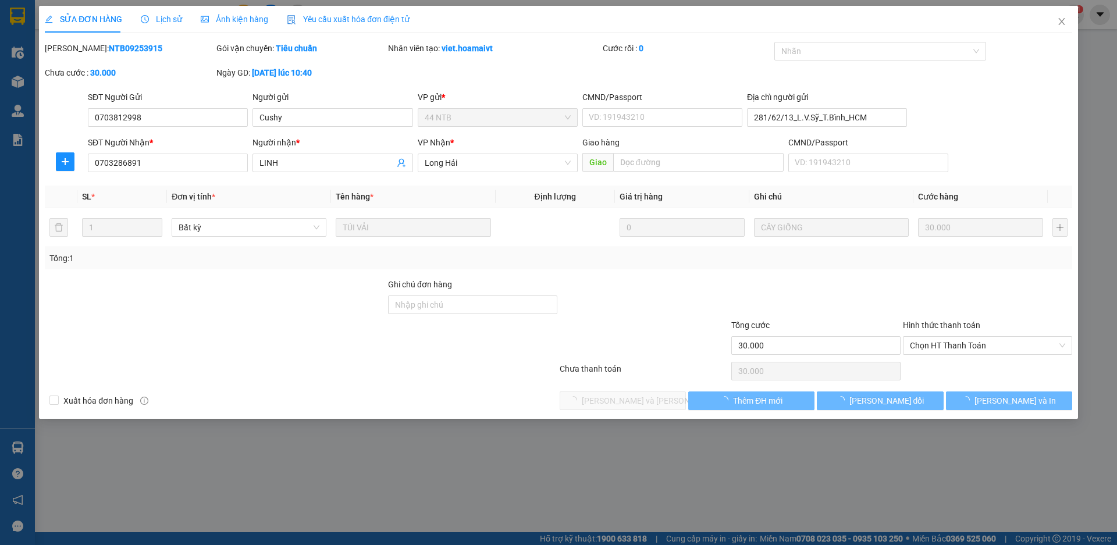
type input "30.000"
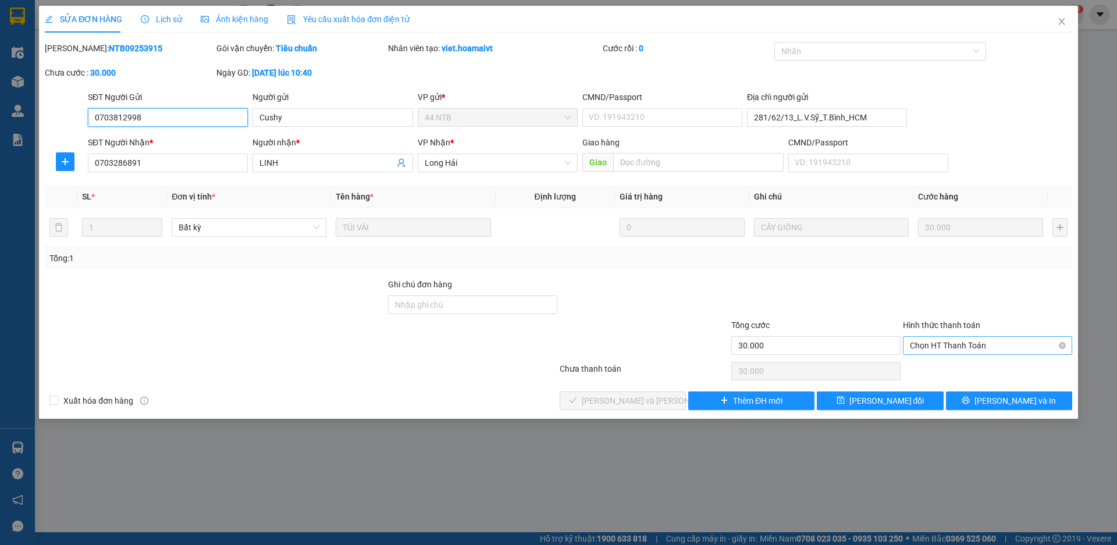
click at [938, 347] on span "Chọn HT Thanh Toán" at bounding box center [987, 345] width 155 height 17
click at [946, 372] on div "Tại văn phòng" at bounding box center [987, 369] width 155 height 13
type input "0"
click at [584, 396] on button "[PERSON_NAME] và [PERSON_NAME] hàng" at bounding box center [623, 401] width 126 height 19
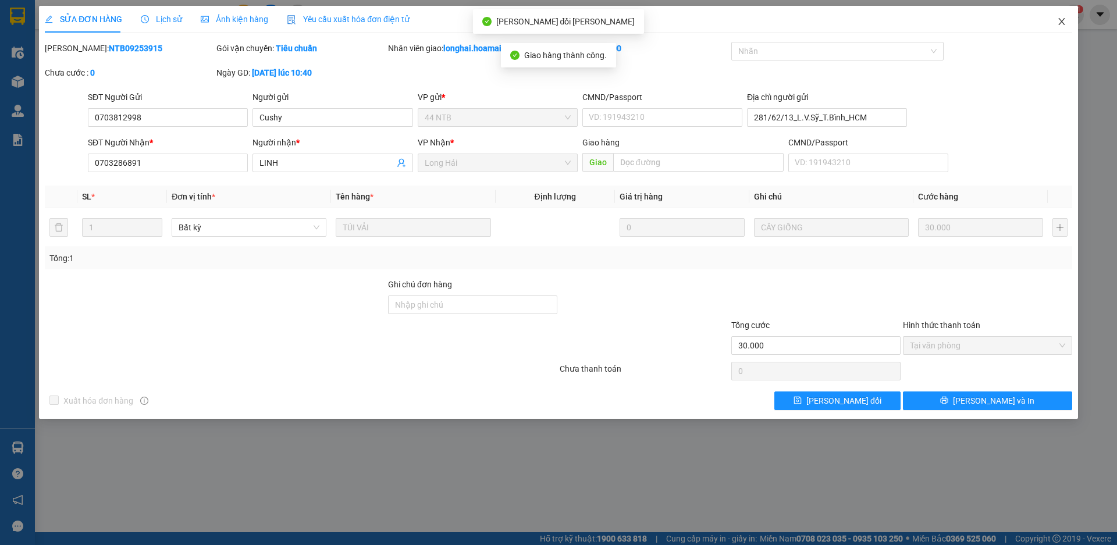
click at [1067, 20] on span "Close" at bounding box center [1062, 22] width 33 height 33
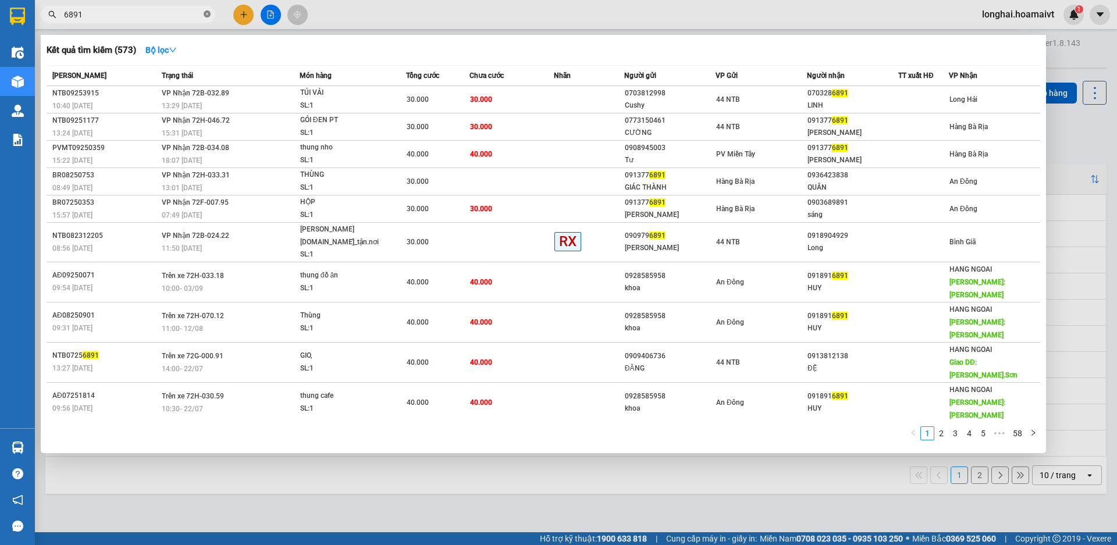
click at [208, 16] on icon "close-circle" at bounding box center [207, 13] width 7 height 7
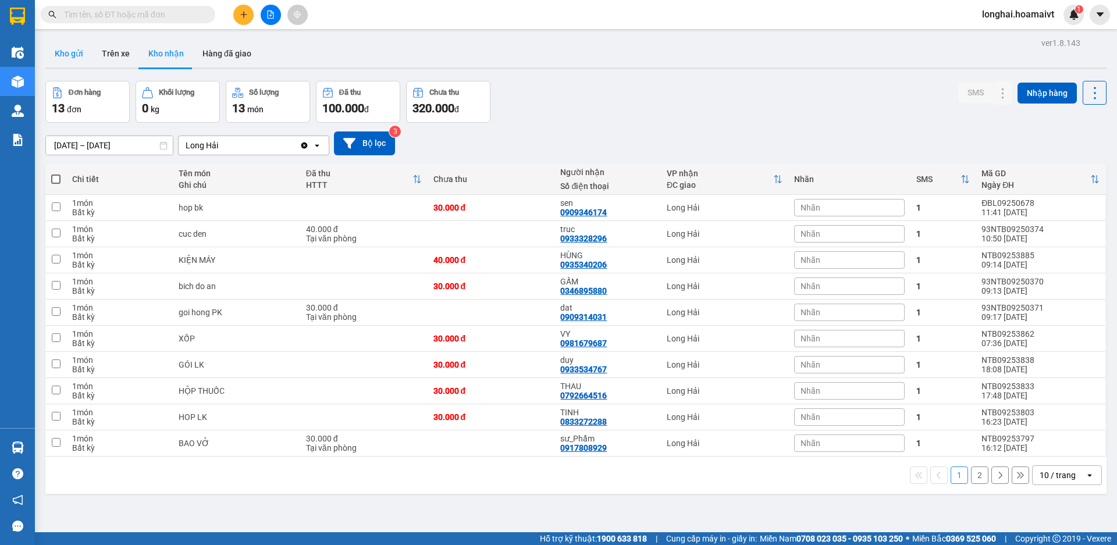
click at [50, 48] on button "Kho gửi" at bounding box center [68, 54] width 47 height 28
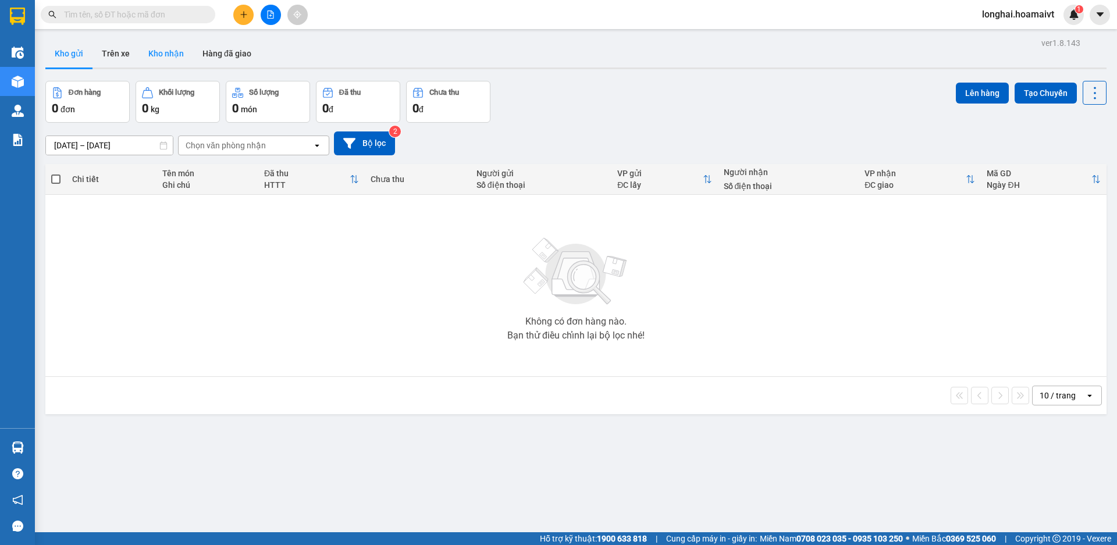
click at [155, 54] on button "Kho nhận" at bounding box center [166, 54] width 54 height 28
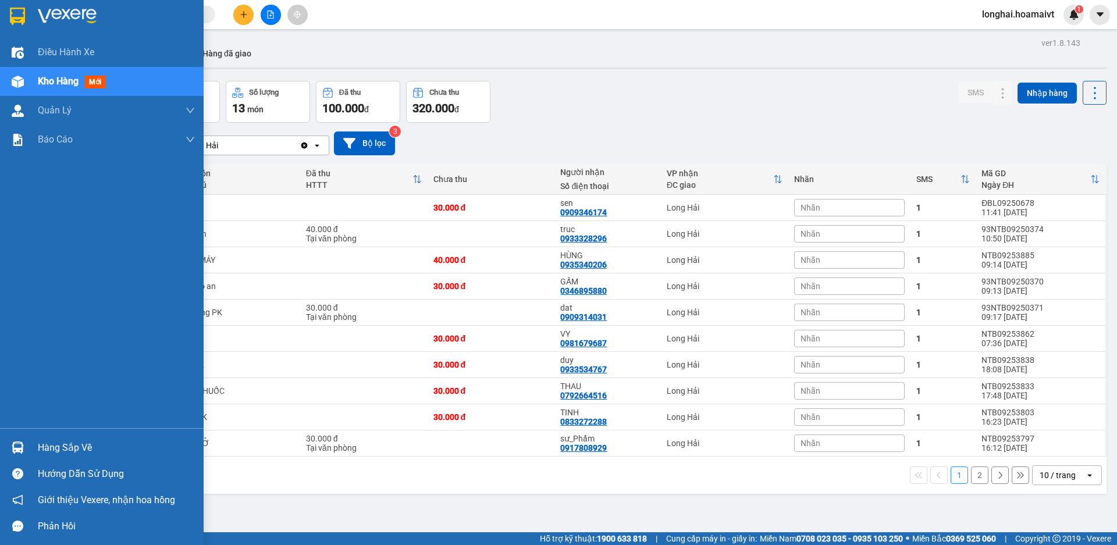
click at [72, 446] on div "Hàng sắp về" at bounding box center [116, 447] width 157 height 17
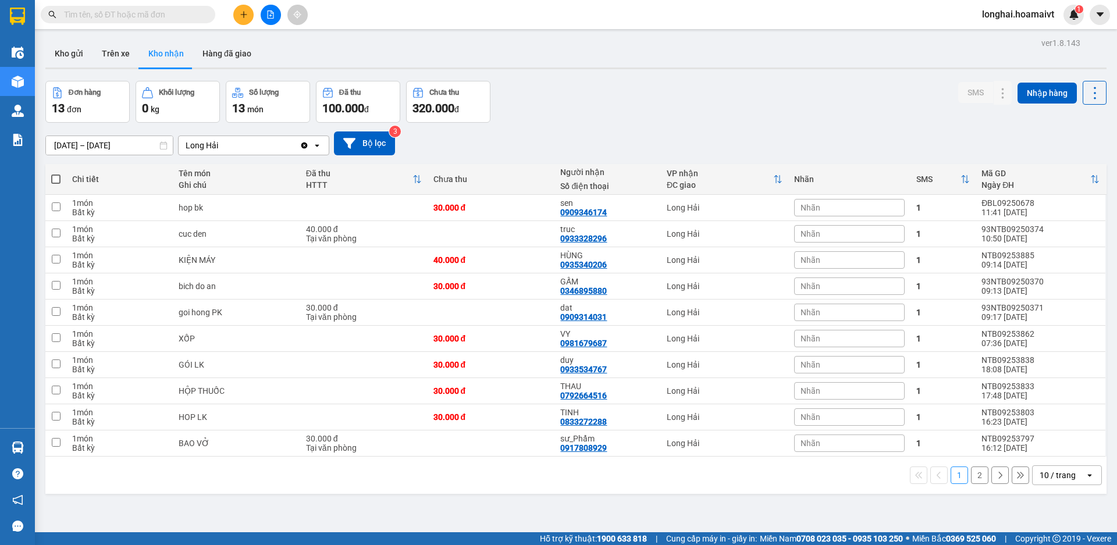
click at [719, 500] on section "Kết quả [PERSON_NAME] ( 573 ) Bộ lọc Mã ĐH Trạng thái Món hàng Tổng [PERSON_NAM…" at bounding box center [558, 272] width 1117 height 545
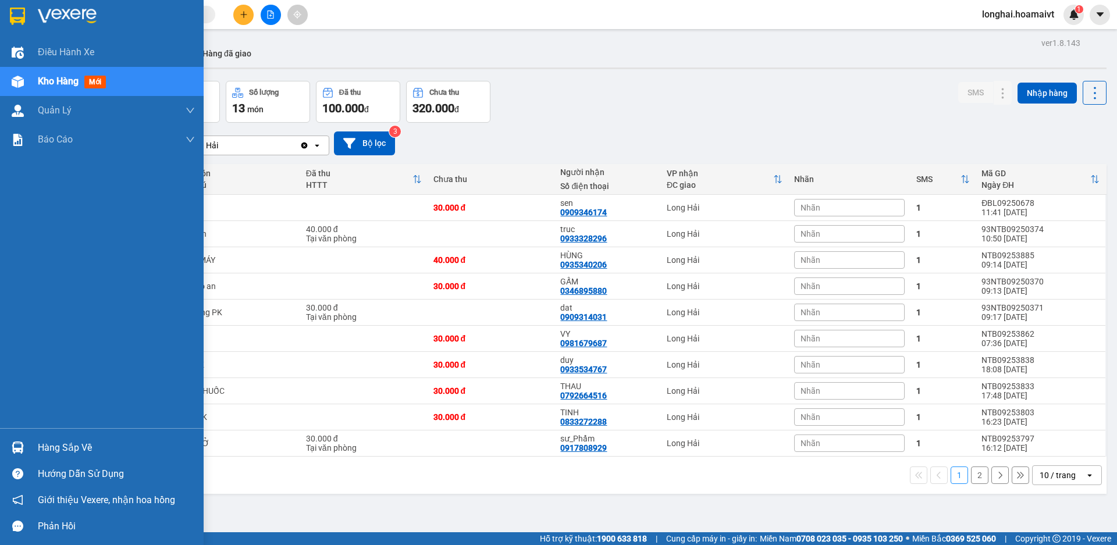
click at [39, 446] on div "Hàng sắp về" at bounding box center [116, 447] width 157 height 17
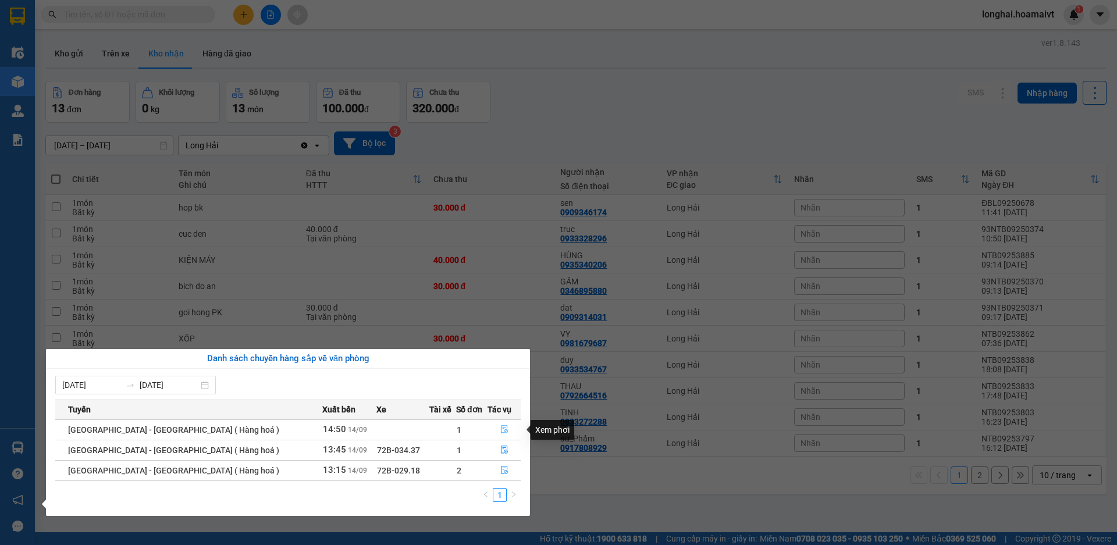
click at [503, 429] on button "button" at bounding box center [504, 430] width 32 height 19
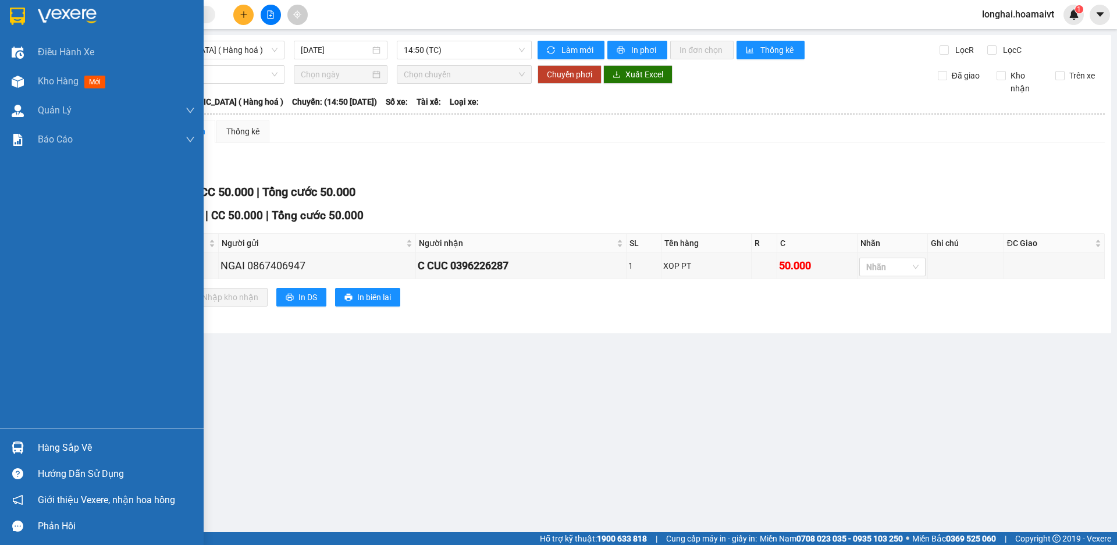
click at [43, 442] on div "Hàng sắp về" at bounding box center [116, 447] width 157 height 17
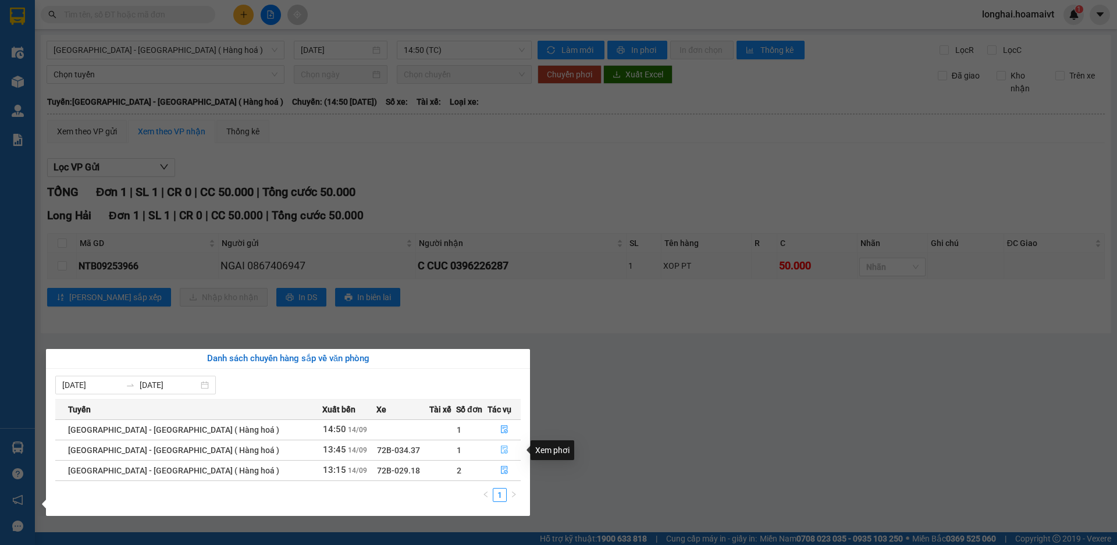
click at [501, 452] on icon "file-done" at bounding box center [504, 450] width 7 height 8
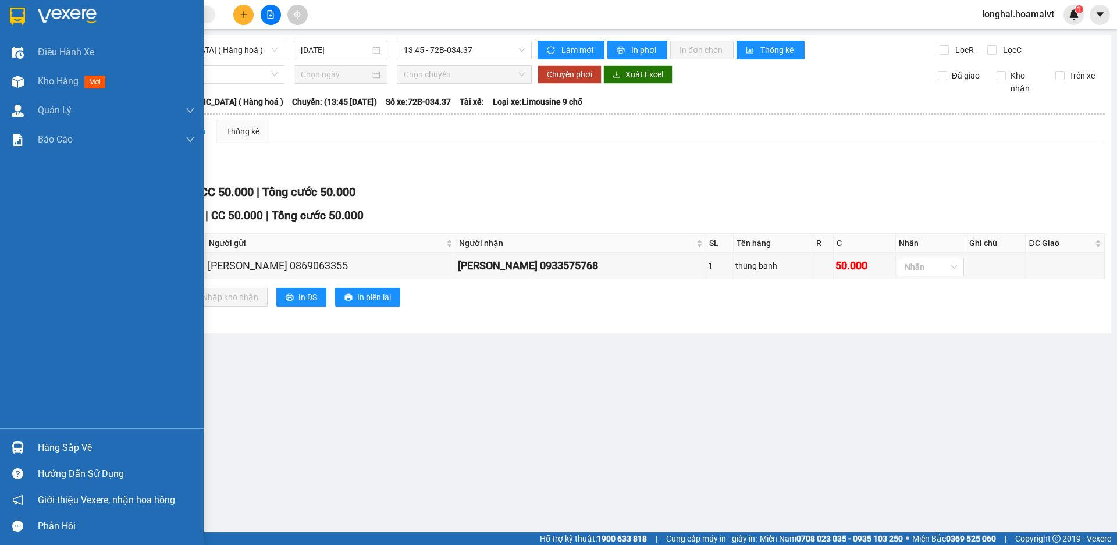
click at [74, 443] on div "Hàng sắp về" at bounding box center [116, 447] width 157 height 17
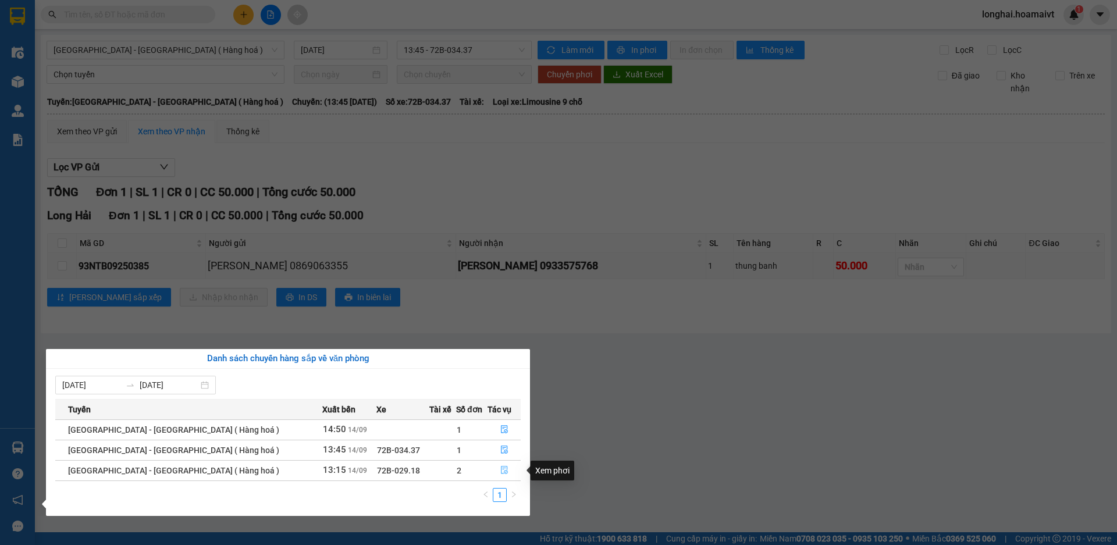
click at [500, 467] on icon "file-done" at bounding box center [504, 470] width 8 height 8
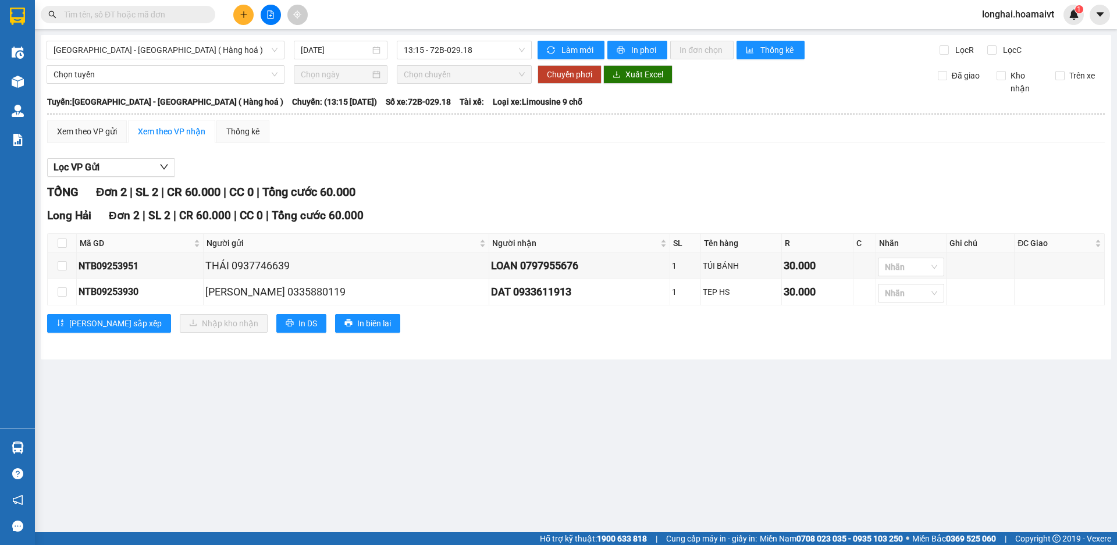
click at [54, 85] on div "Chọn tuyến Chọn chuyến Chuyển phơi Xuất Excel Đã giao Kho nhận Trên xe" at bounding box center [576, 80] width 1059 height 30
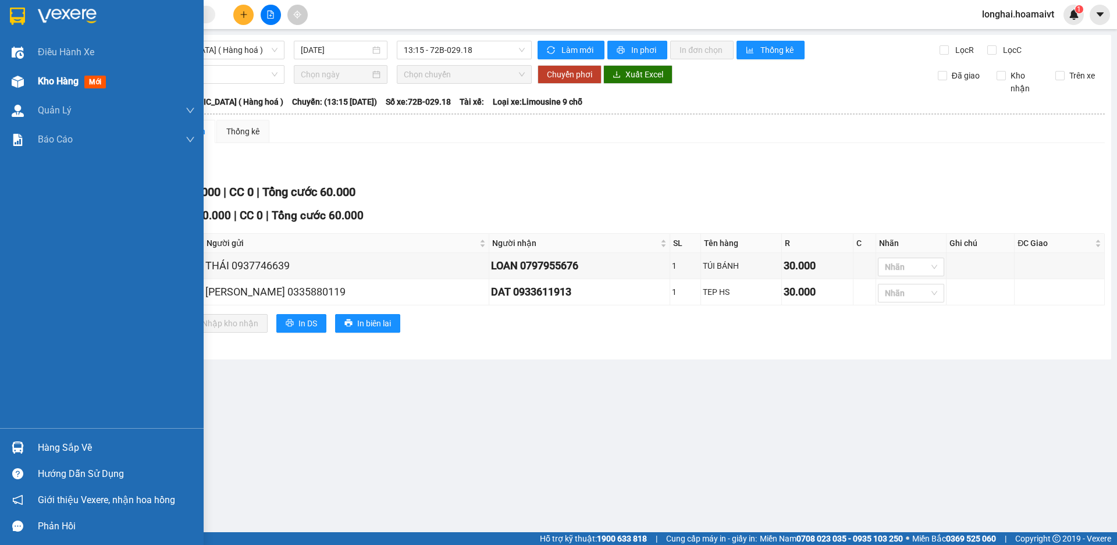
click at [17, 92] on div "Kho hàng mới" at bounding box center [102, 81] width 204 height 29
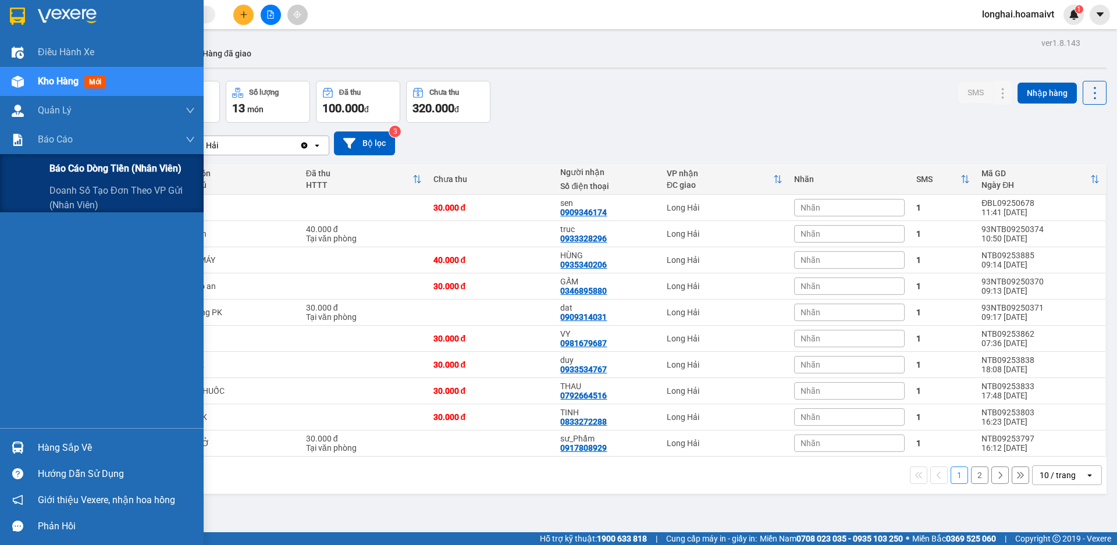
click at [69, 168] on span "Báo cáo dòng tiền (nhân viên)" at bounding box center [115, 168] width 132 height 15
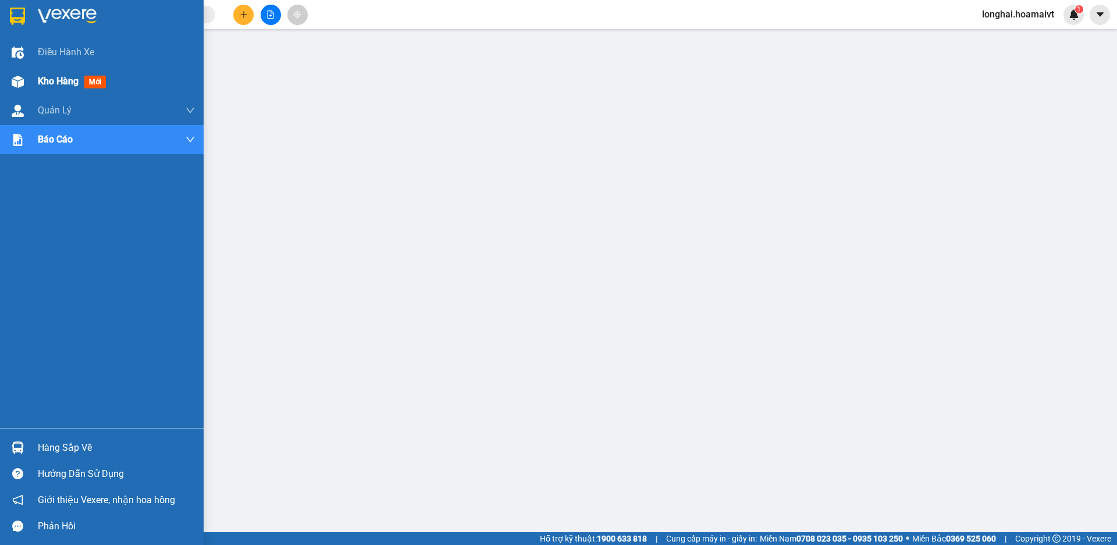
click at [48, 92] on div "Kho hàng mới" at bounding box center [116, 81] width 157 height 29
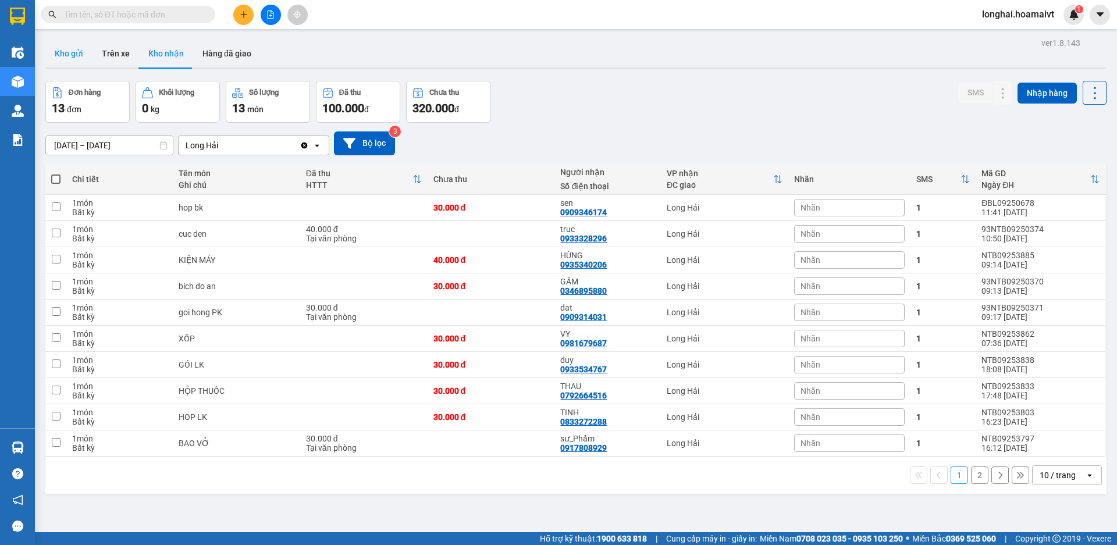
click at [65, 54] on button "Kho gửi" at bounding box center [68, 54] width 47 height 28
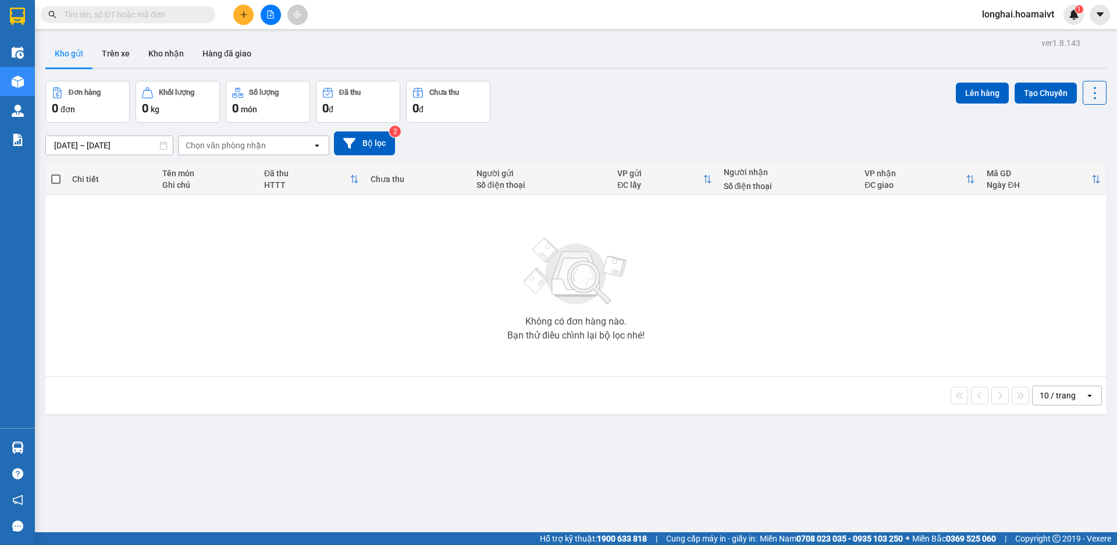
click at [153, 58] on button "Kho nhận" at bounding box center [166, 54] width 54 height 28
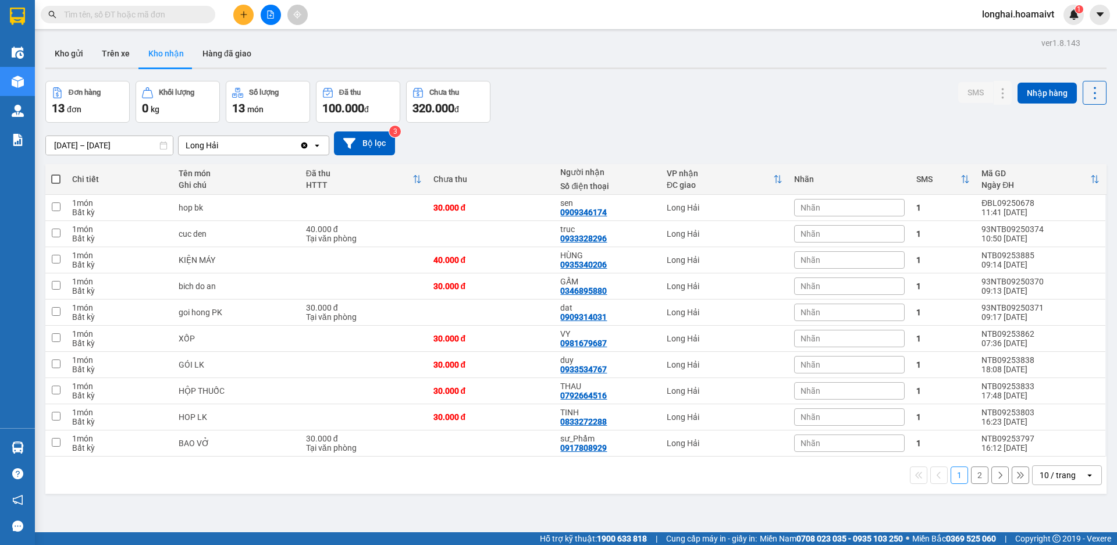
click at [178, 15] on input "text" at bounding box center [132, 14] width 137 height 13
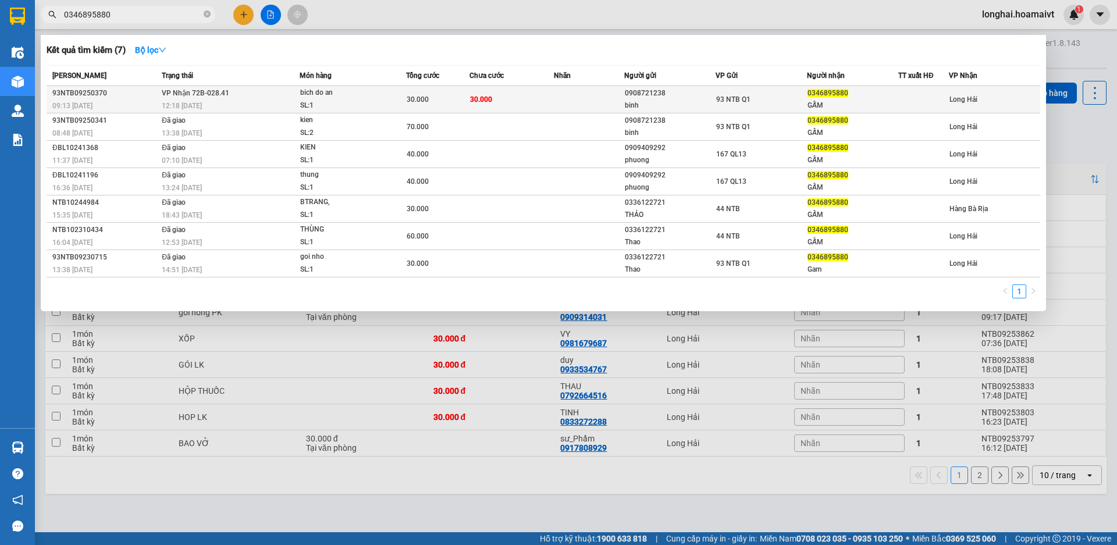
type input "0346895880"
click at [401, 95] on span "bich do an SL: 1" at bounding box center [353, 99] width 106 height 25
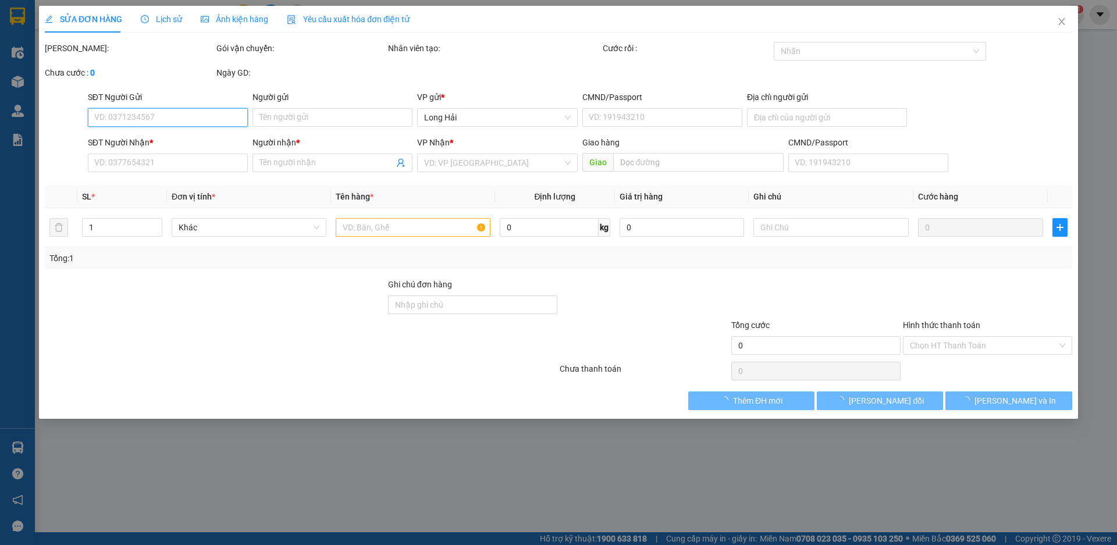
type input "0908721238"
type input "binh"
type input "079069035003"
type input "0346895880"
type input "GẤM"
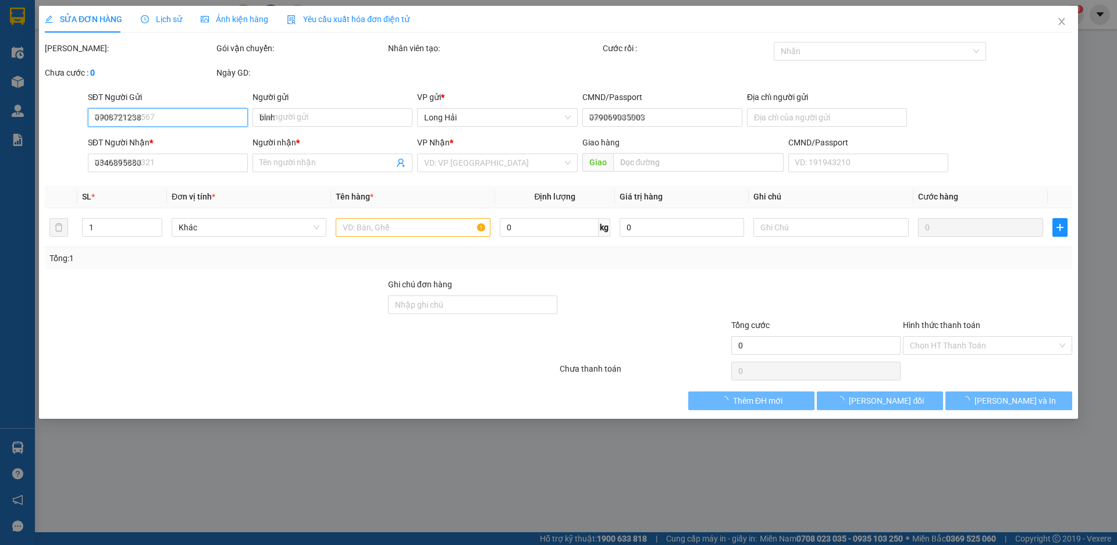
type input "30.000"
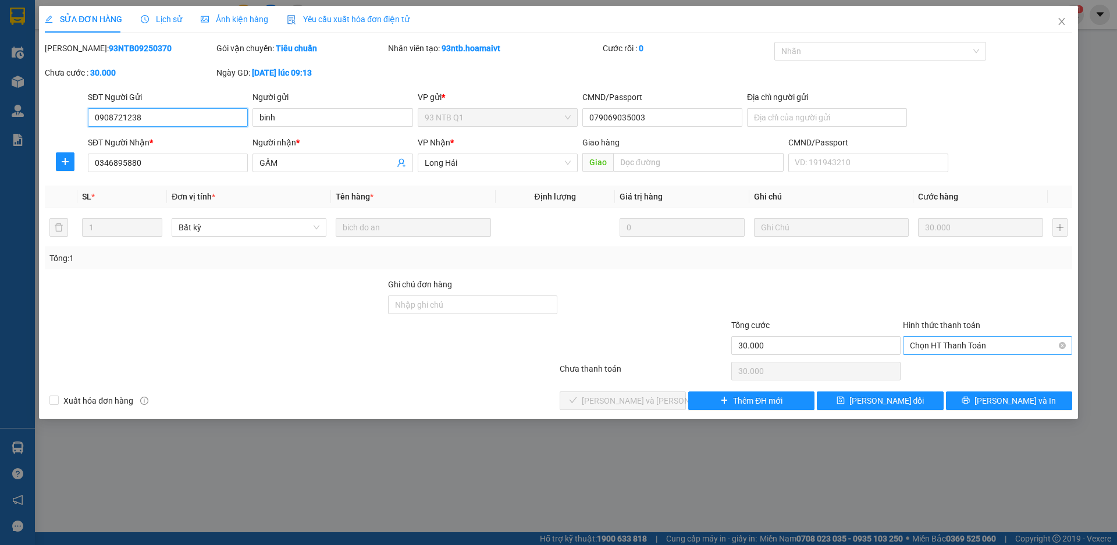
click at [928, 344] on span "Chọn HT Thanh Toán" at bounding box center [987, 345] width 155 height 17
click at [936, 364] on div "Tại văn phòng" at bounding box center [987, 369] width 155 height 13
type input "0"
click at [650, 392] on button "[PERSON_NAME] và [PERSON_NAME] hàng" at bounding box center [623, 401] width 126 height 19
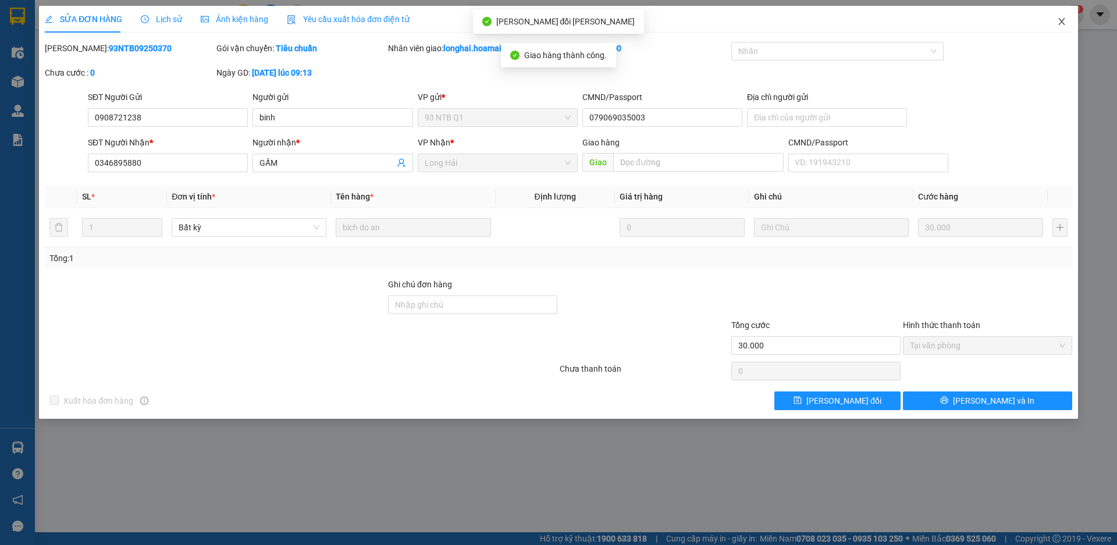
click at [1062, 21] on icon "close" at bounding box center [1062, 21] width 6 height 7
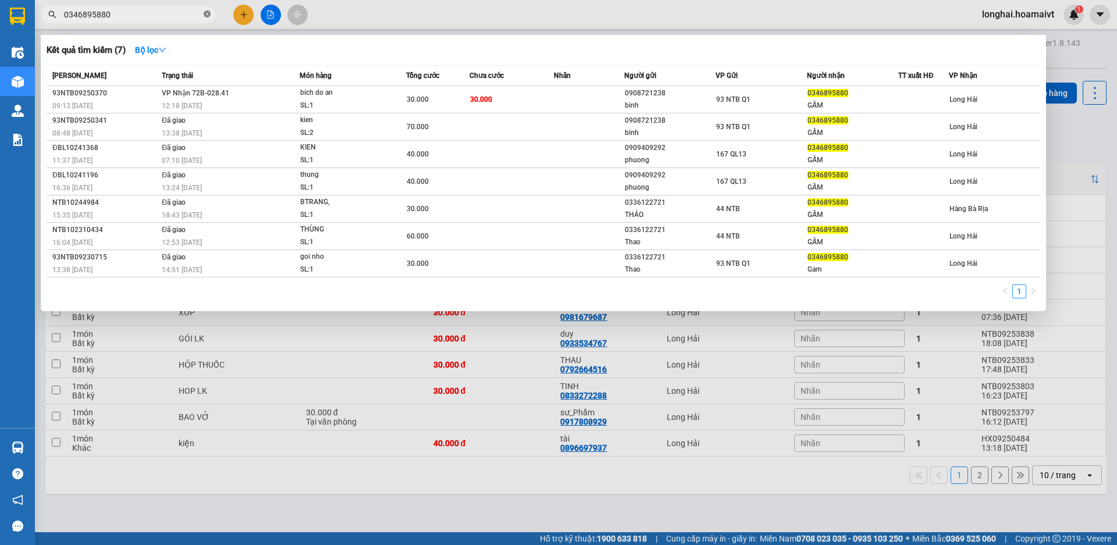
click at [204, 17] on icon "close-circle" at bounding box center [207, 13] width 7 height 7
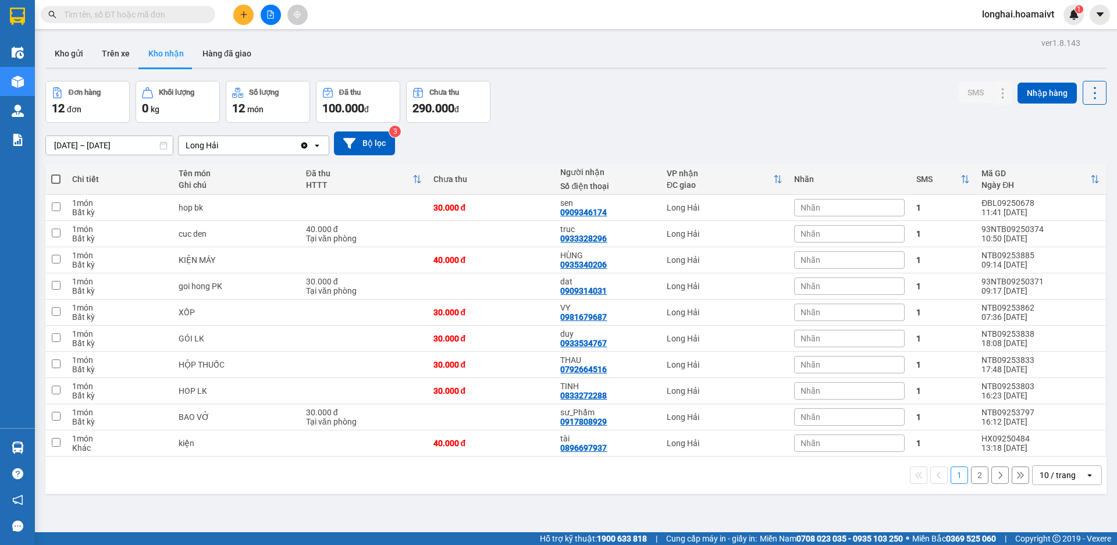
click at [135, 14] on input "text" at bounding box center [132, 14] width 137 height 13
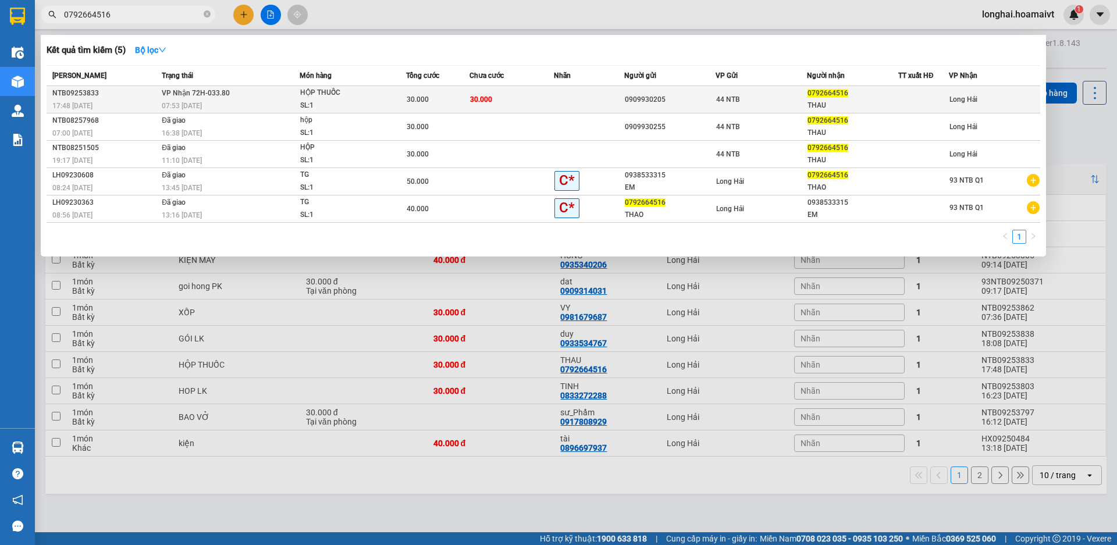
type input "0792664516"
click at [289, 102] on div "07:53 [DATE]" at bounding box center [230, 106] width 137 height 13
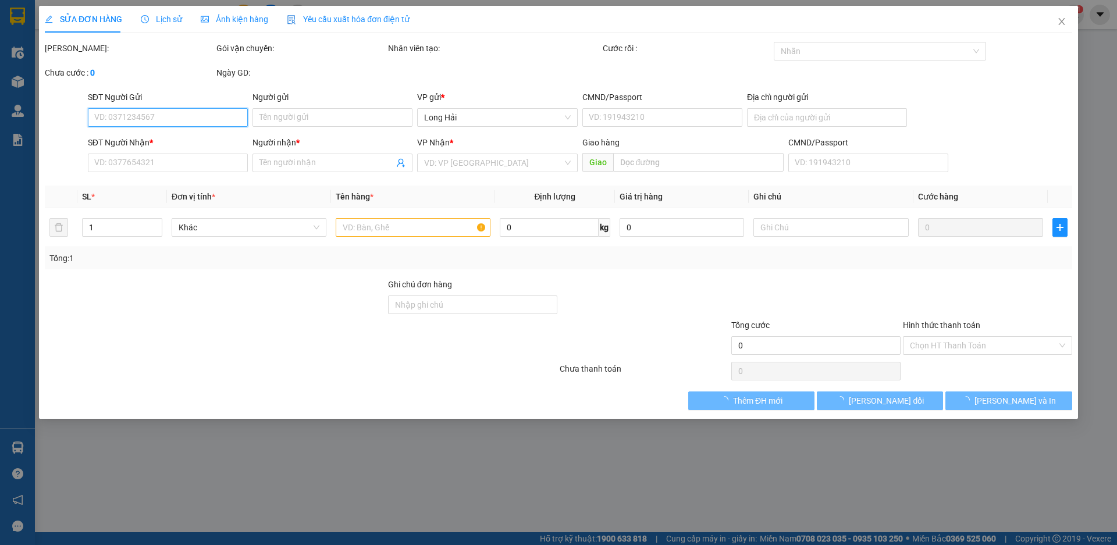
type input "0909930205"
type input "0792664516"
type input "THAU"
type input "30.000"
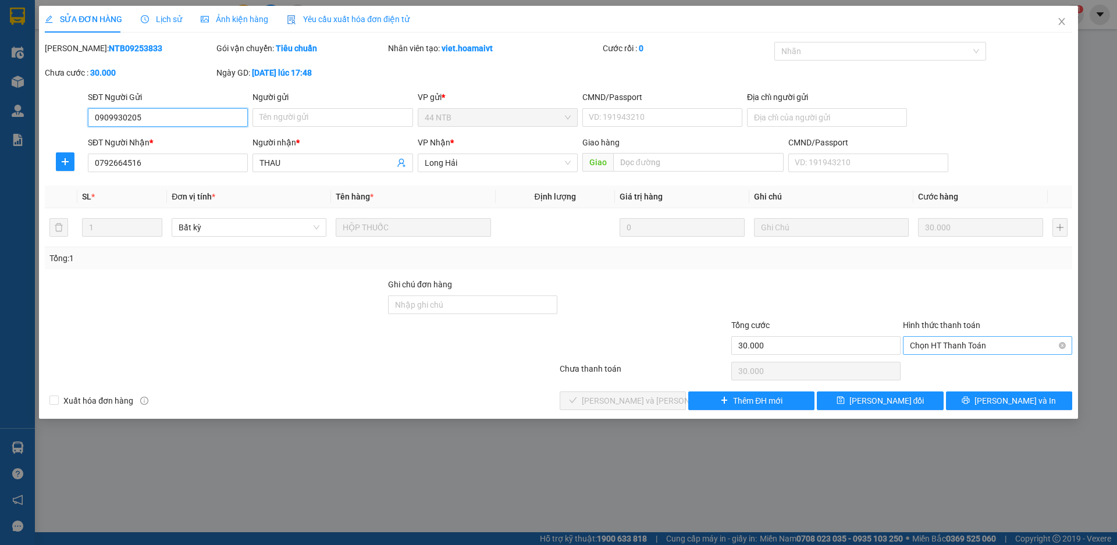
click at [962, 349] on span "Chọn HT Thanh Toán" at bounding box center [987, 345] width 155 height 17
click at [934, 368] on div "Tại văn phòng" at bounding box center [987, 369] width 155 height 13
type input "0"
click at [634, 402] on span "[PERSON_NAME] và [PERSON_NAME] hàng" at bounding box center [660, 401] width 157 height 13
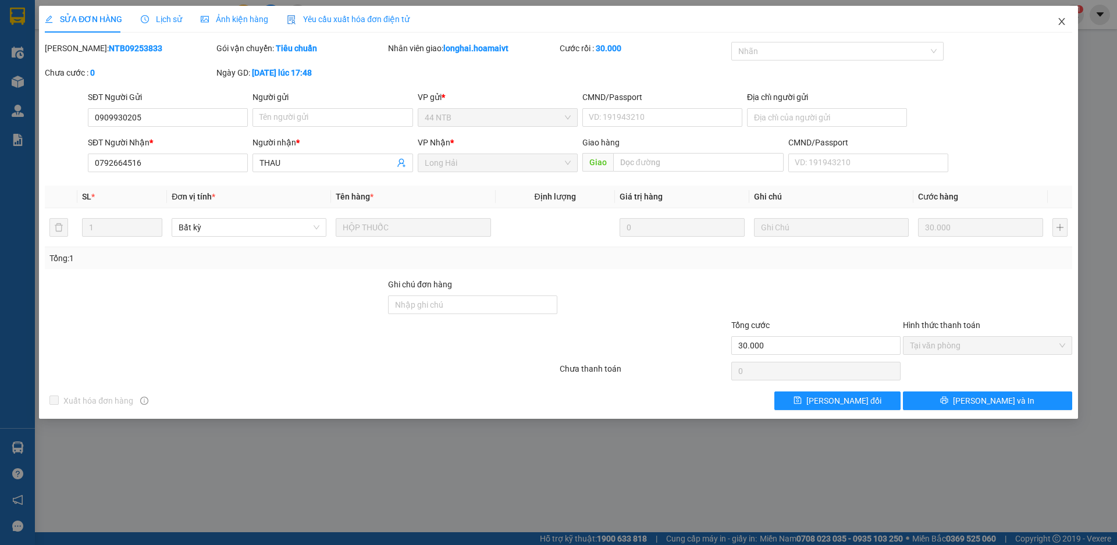
click at [1059, 22] on icon "close" at bounding box center [1061, 21] width 9 height 9
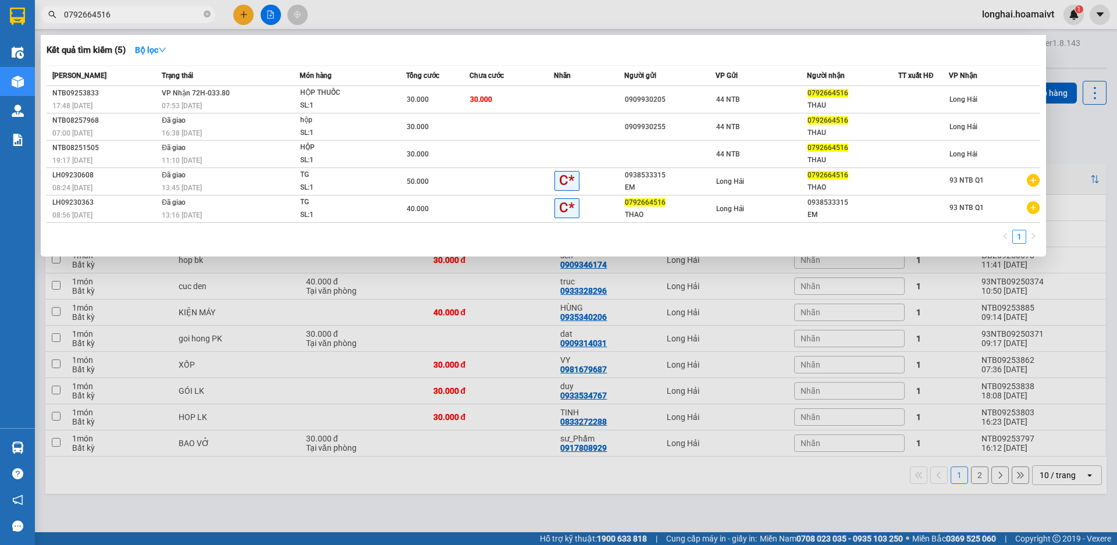
click at [203, 15] on span "0792664516" at bounding box center [128, 14] width 175 height 17
click at [208, 12] on icon "close-circle" at bounding box center [207, 13] width 7 height 7
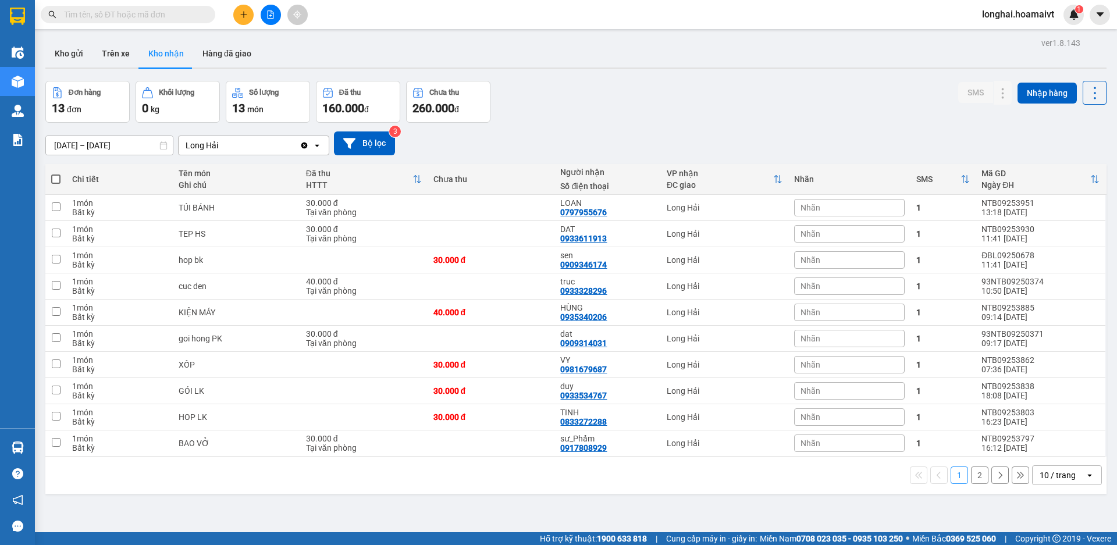
click at [189, 12] on input "text" at bounding box center [132, 14] width 137 height 13
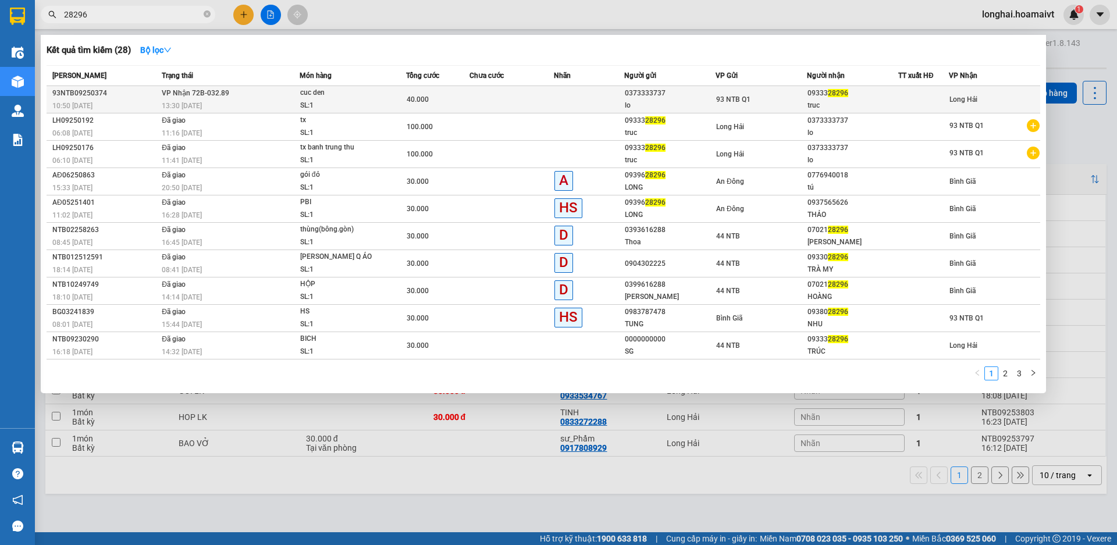
type input "28296"
click at [511, 104] on td at bounding box center [512, 99] width 84 height 27
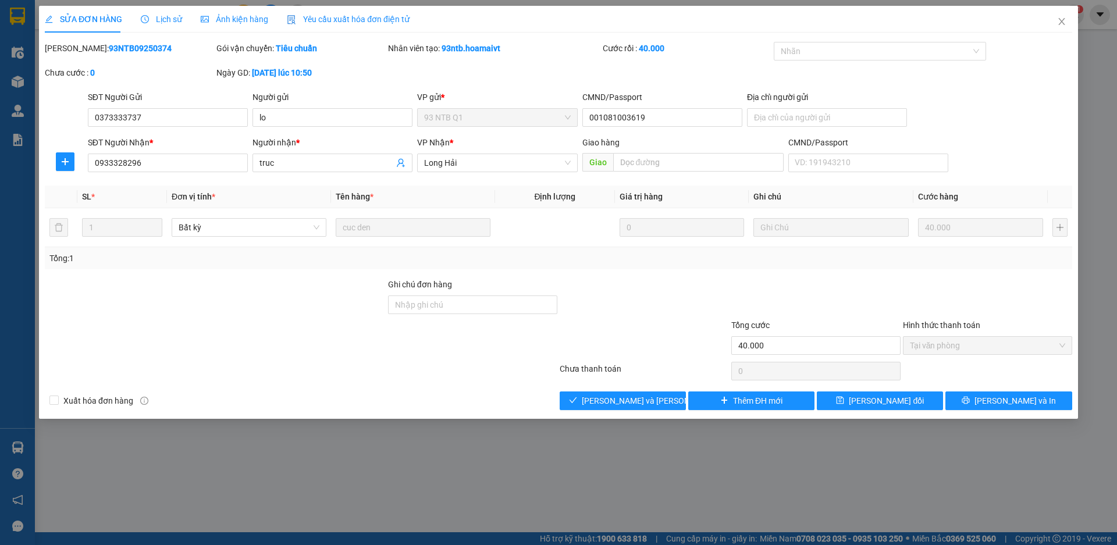
type input "0373333737"
type input "lo"
type input "001081003619"
type input "0933328296"
type input "truc"
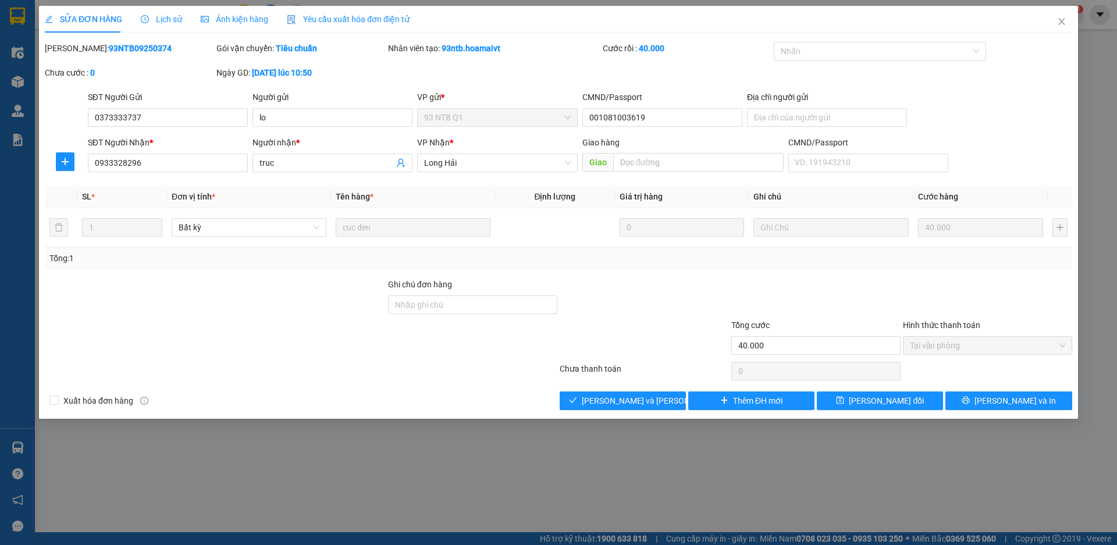
type input "40.000"
click at [661, 404] on span "[PERSON_NAME] và [PERSON_NAME] hàng" at bounding box center [660, 401] width 157 height 13
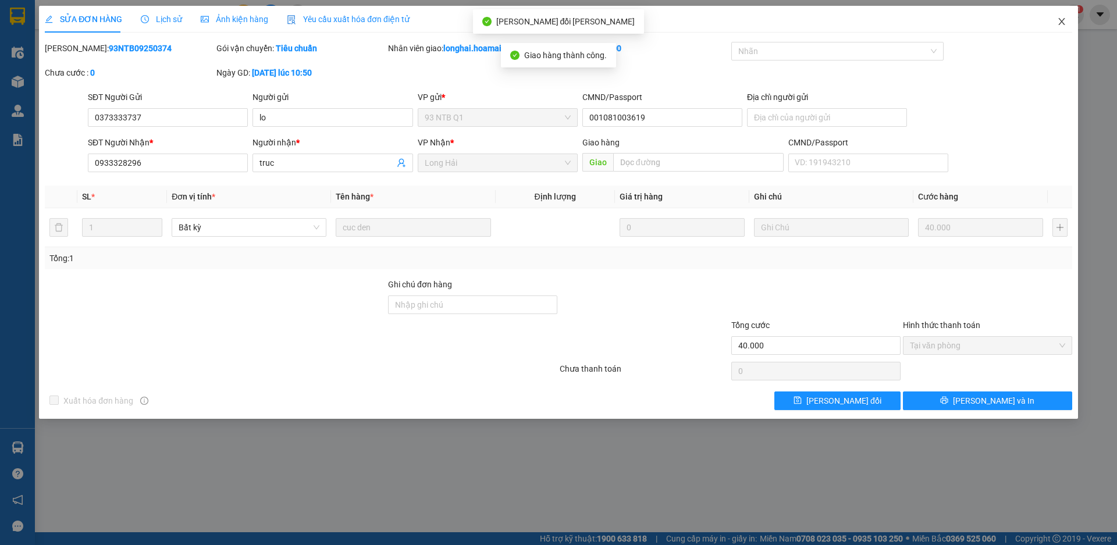
click at [1055, 20] on span "Close" at bounding box center [1062, 22] width 33 height 33
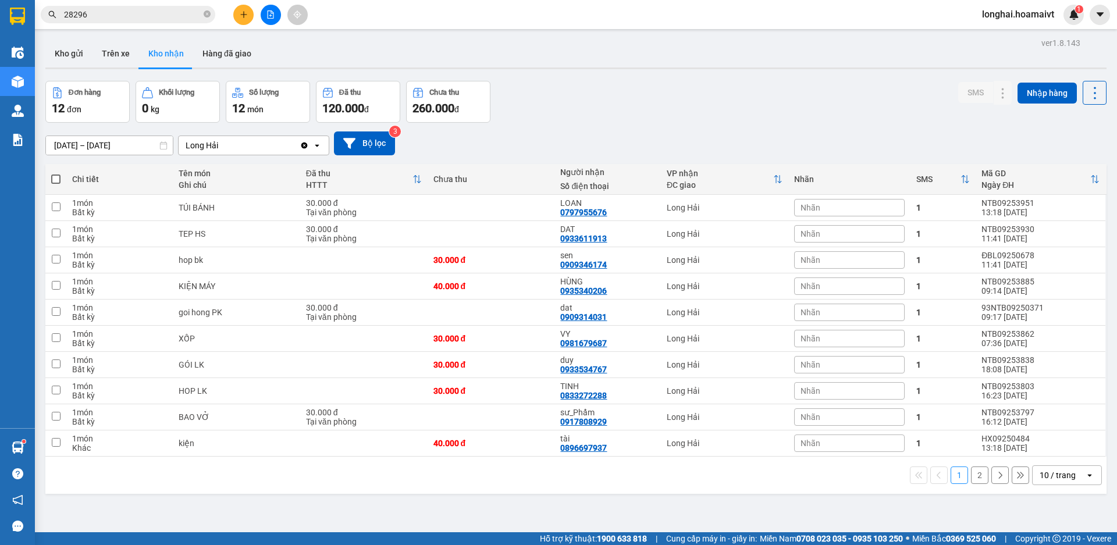
click at [971, 478] on button "2" at bounding box center [979, 475] width 17 height 17
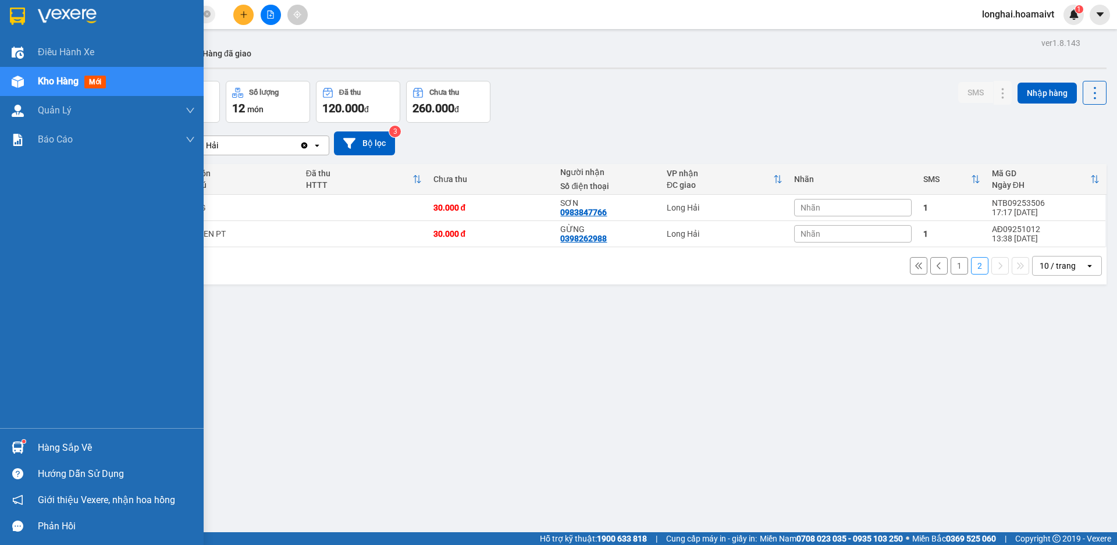
click at [36, 449] on div "Hàng sắp về" at bounding box center [102, 448] width 204 height 26
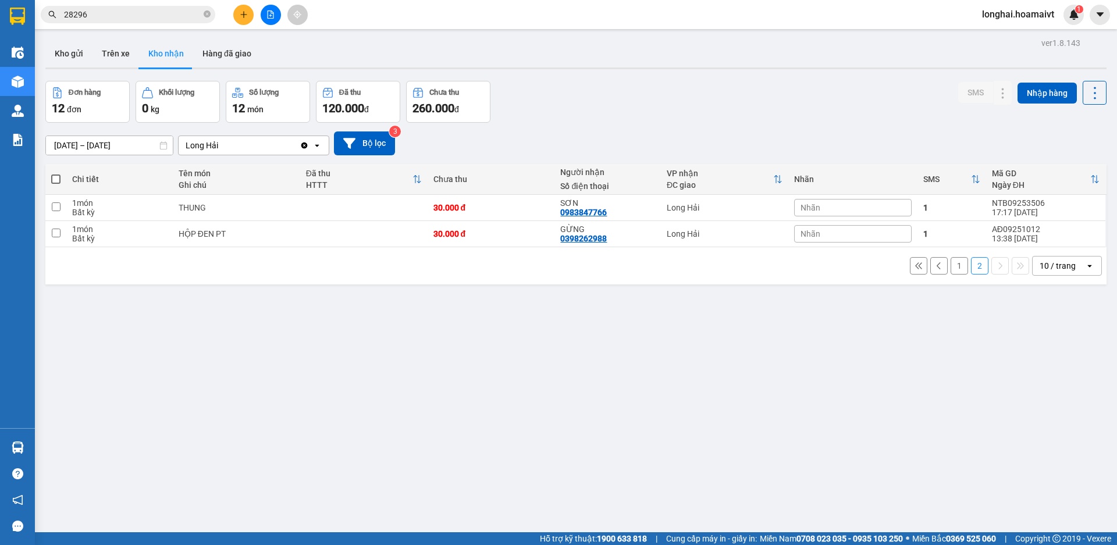
click at [681, 455] on section "Kết quả [PERSON_NAME] ( 28 ) Bộ lọc Mã ĐH Trạng thái Món hàng Tổng [PERSON_NAME…" at bounding box center [558, 272] width 1117 height 545
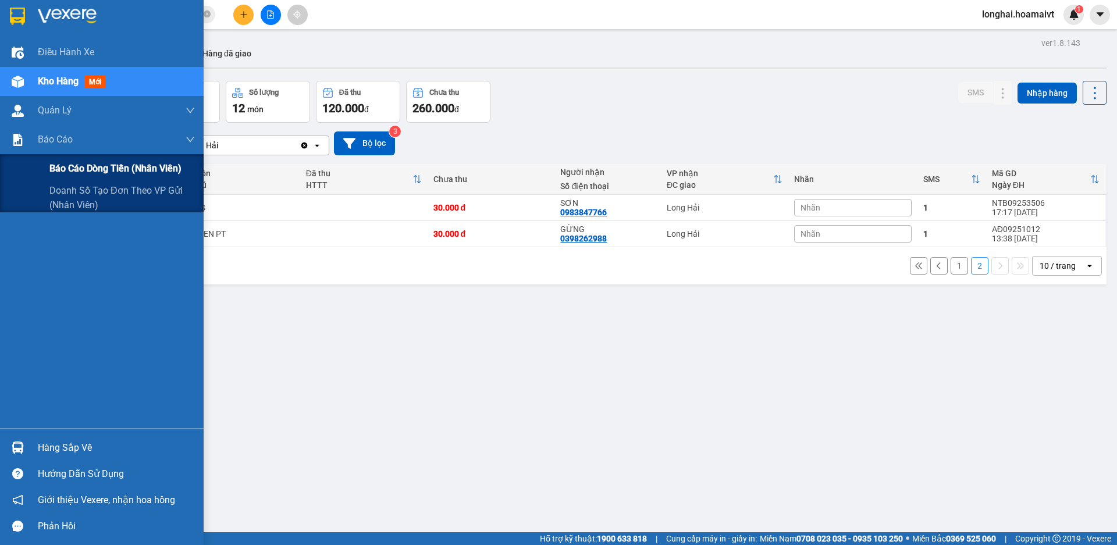
click at [76, 169] on span "Báo cáo dòng tiền (nhân viên)" at bounding box center [115, 168] width 132 height 15
